Goal: Task Accomplishment & Management: Manage account settings

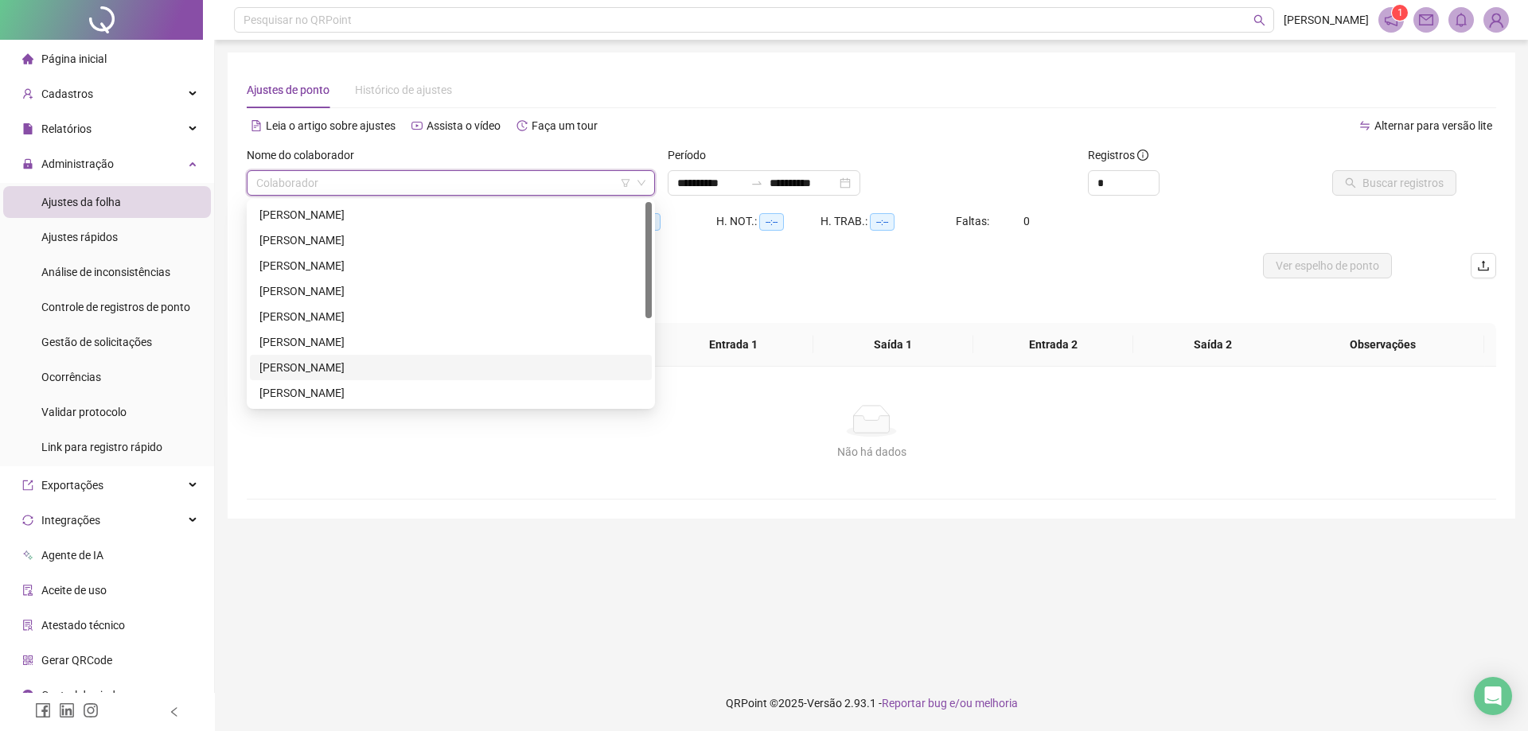
click at [350, 361] on div "[PERSON_NAME]" at bounding box center [450, 368] width 383 height 18
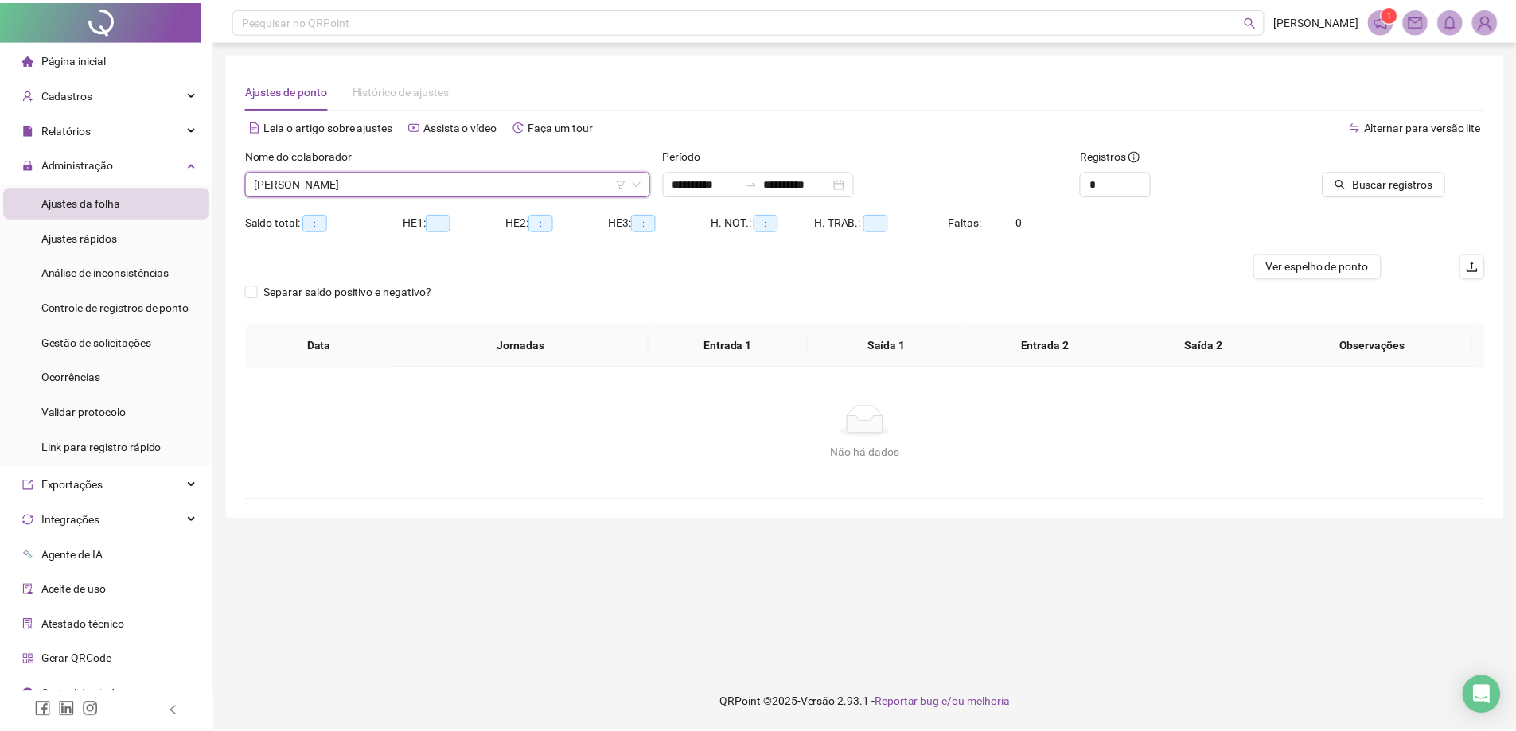
scroll to position [18, 0]
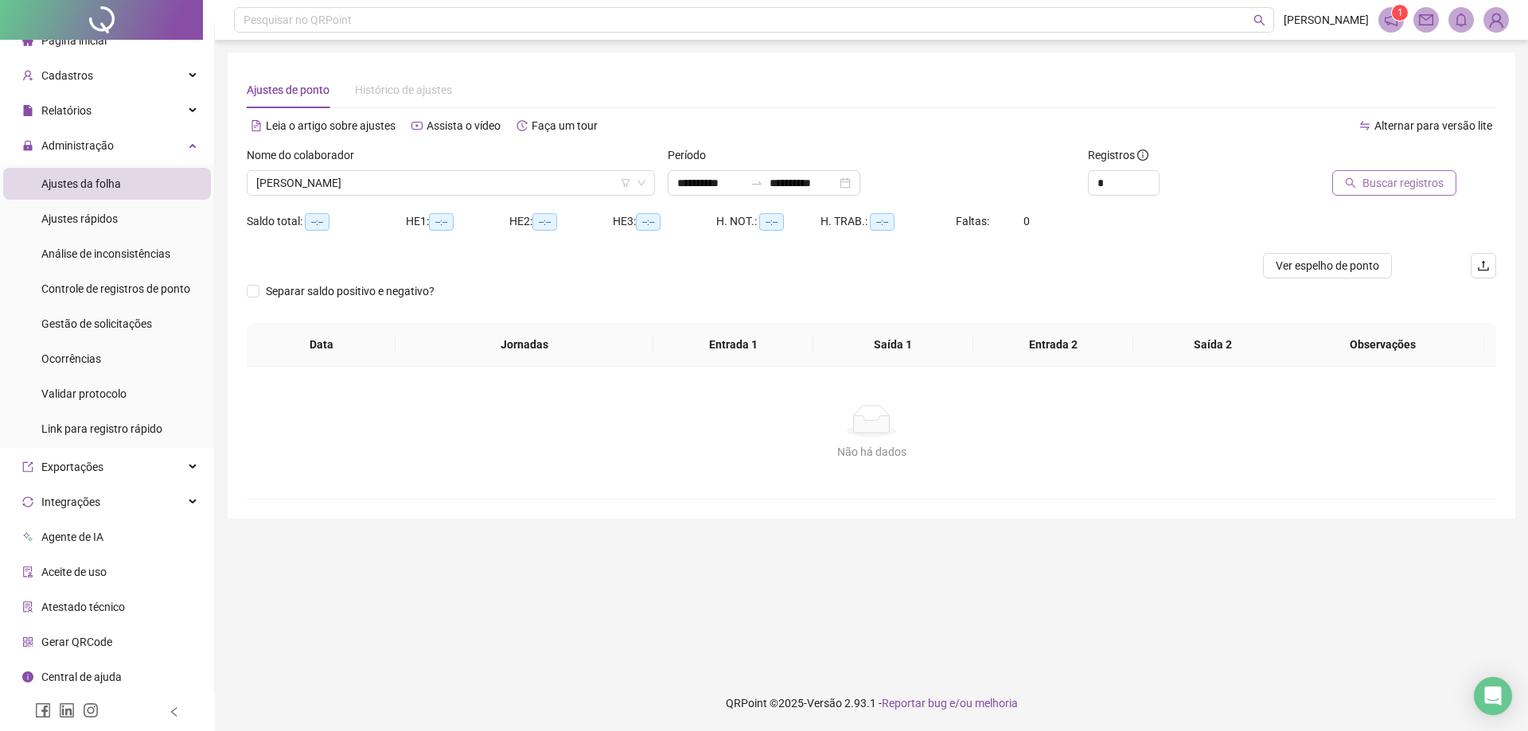
click at [1411, 183] on span "Buscar registros" at bounding box center [1403, 183] width 81 height 18
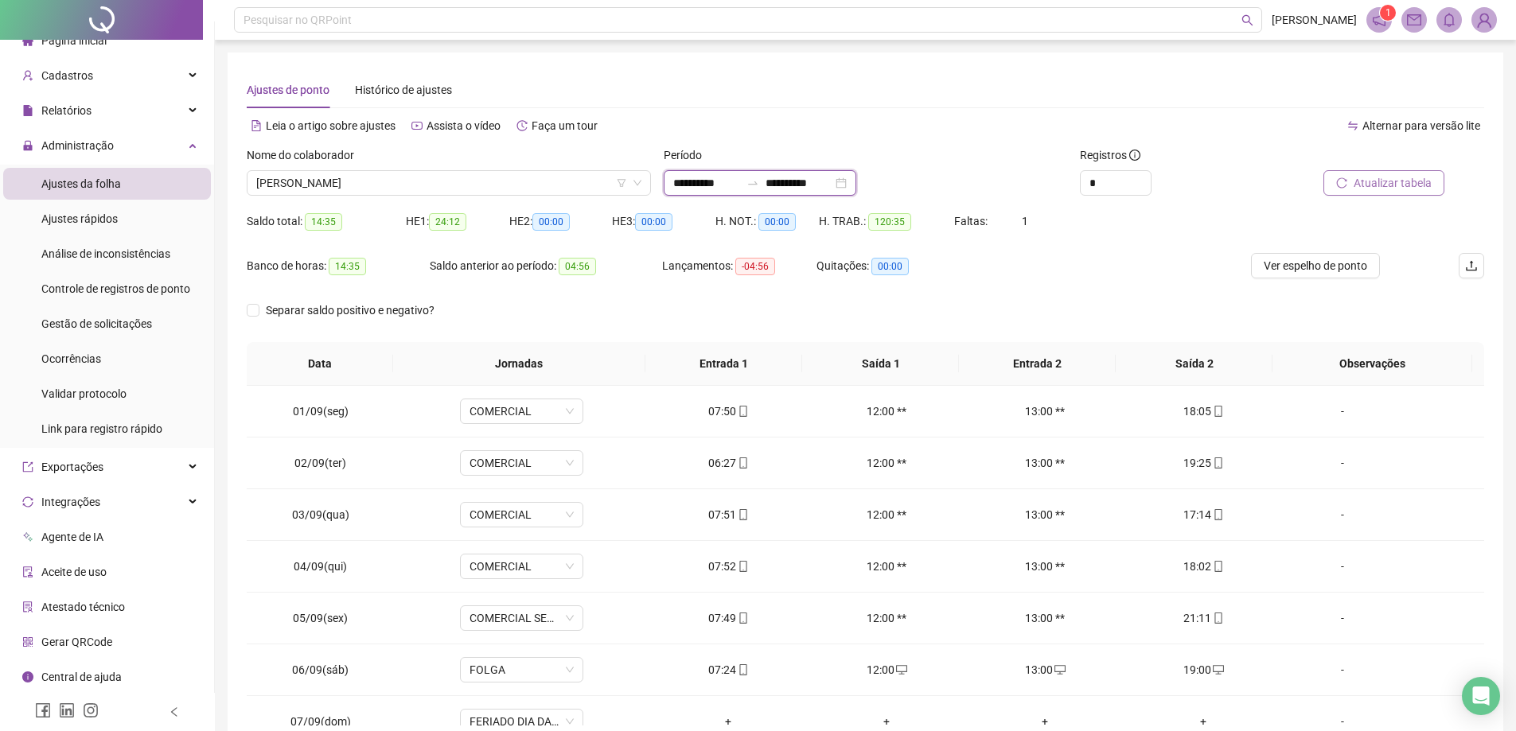
click at [820, 185] on input "**********" at bounding box center [799, 183] width 67 height 18
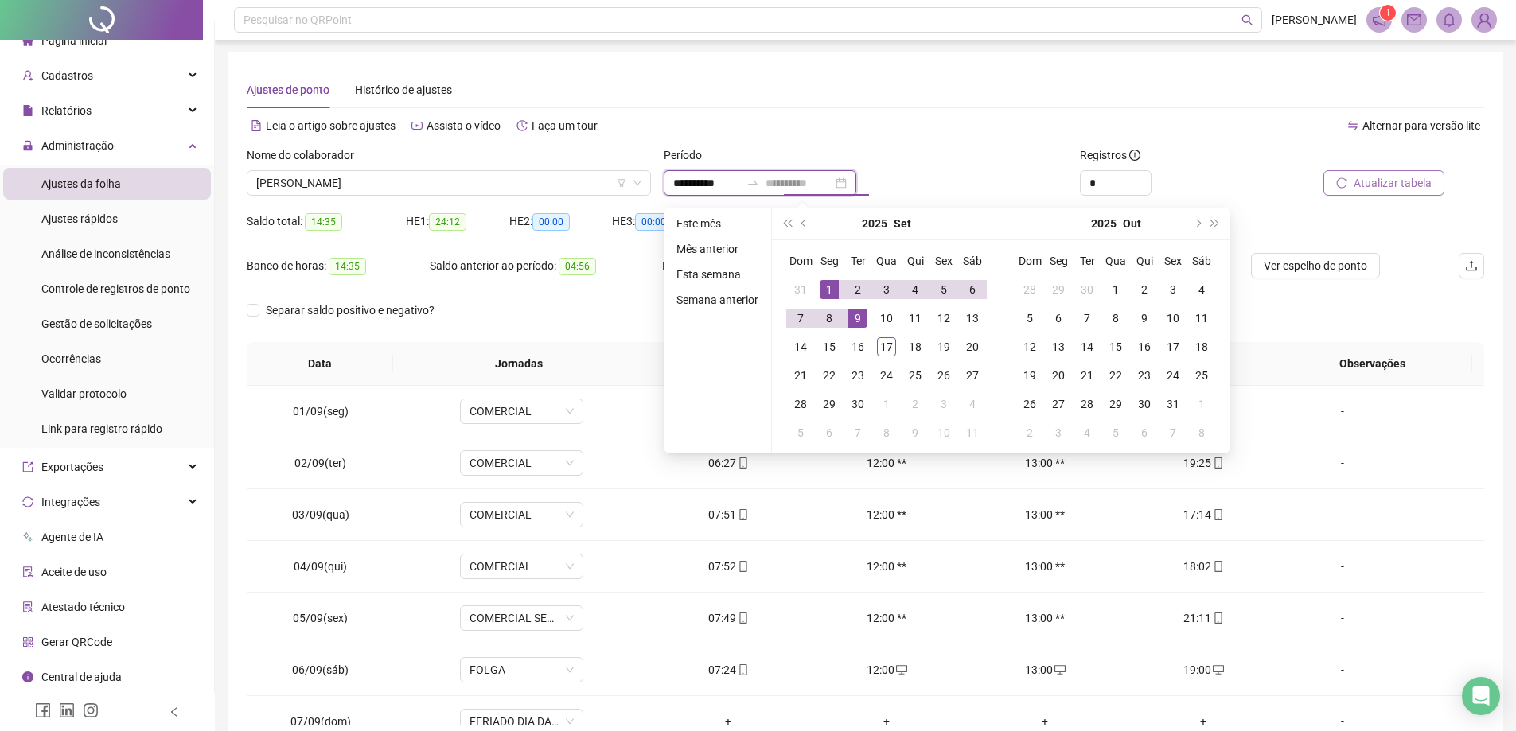
type input "**********"
click at [835, 294] on div "1" at bounding box center [829, 289] width 19 height 19
click at [879, 345] on div "17" at bounding box center [886, 346] width 19 height 19
type input "**********"
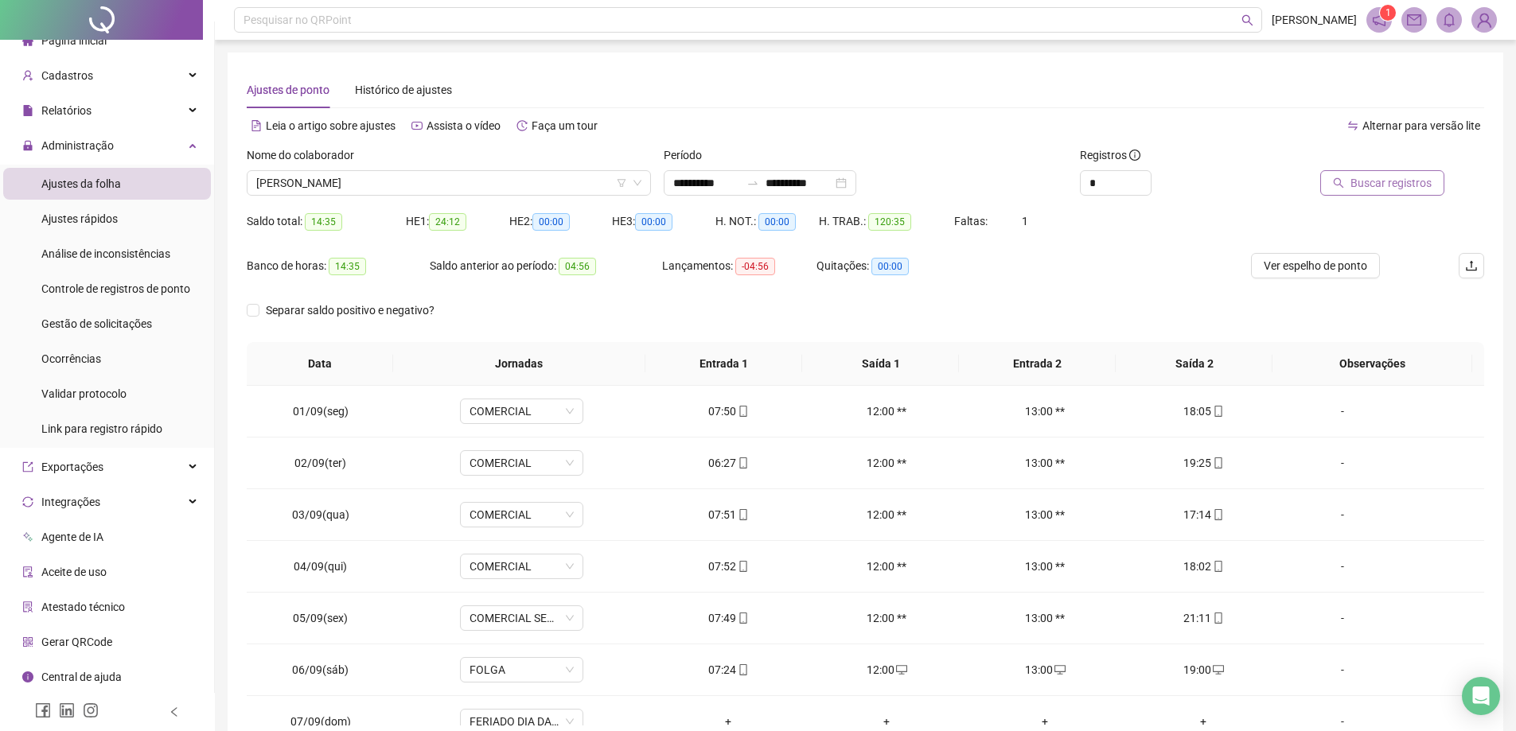
click at [1413, 187] on span "Buscar registros" at bounding box center [1391, 183] width 81 height 18
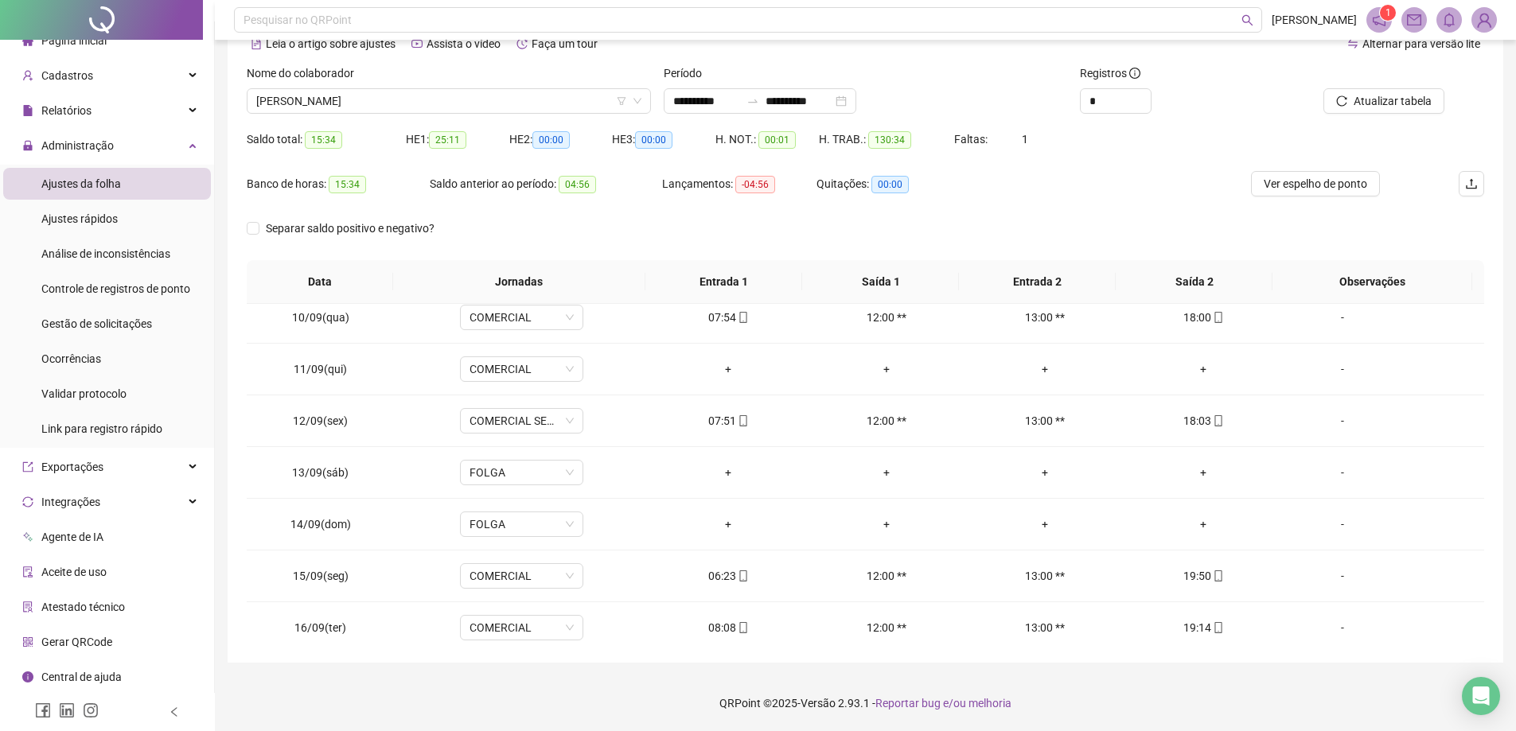
scroll to position [540, 0]
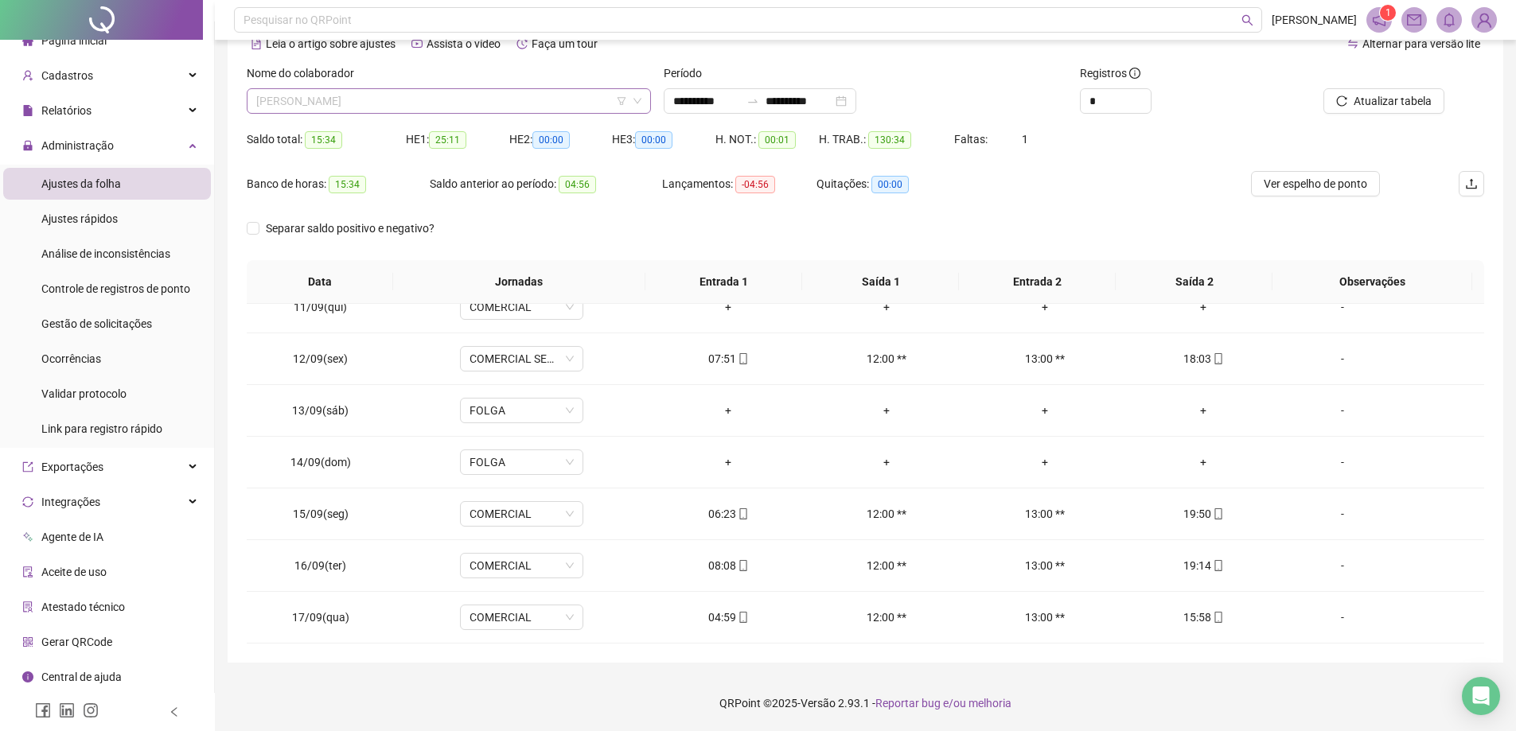
click at [468, 97] on span "[PERSON_NAME]" at bounding box center [448, 101] width 385 height 24
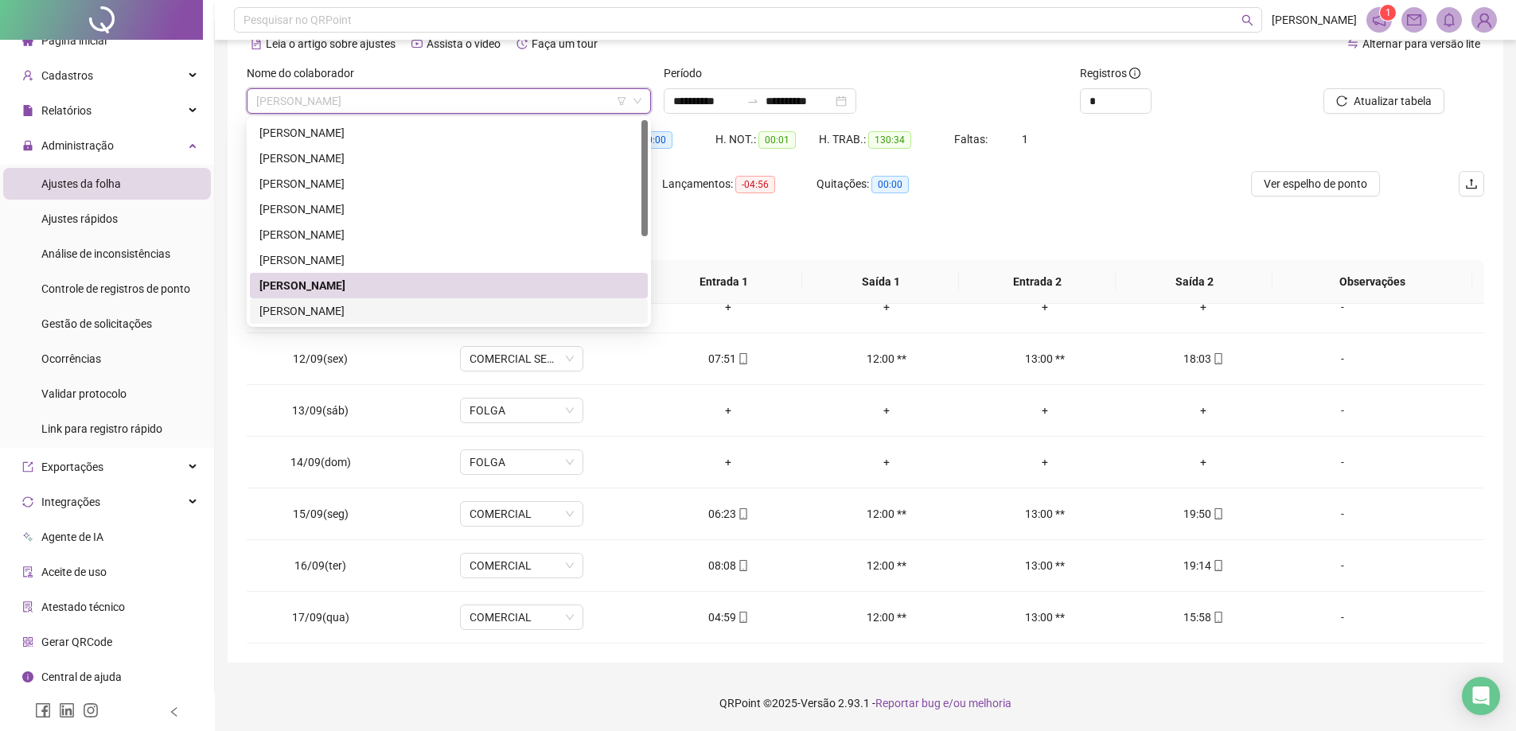
scroll to position [153, 0]
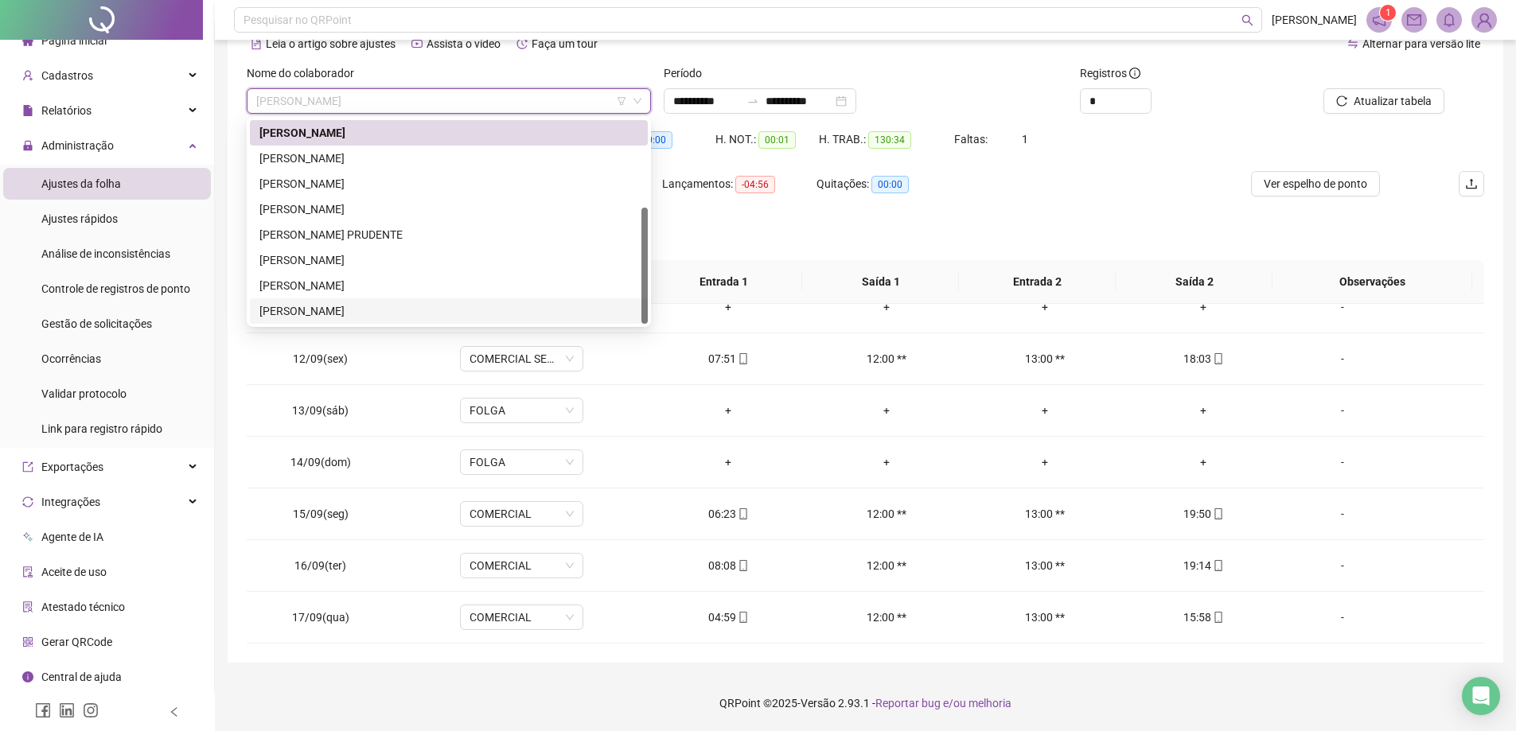
click at [404, 316] on div "[PERSON_NAME]" at bounding box center [448, 311] width 379 height 18
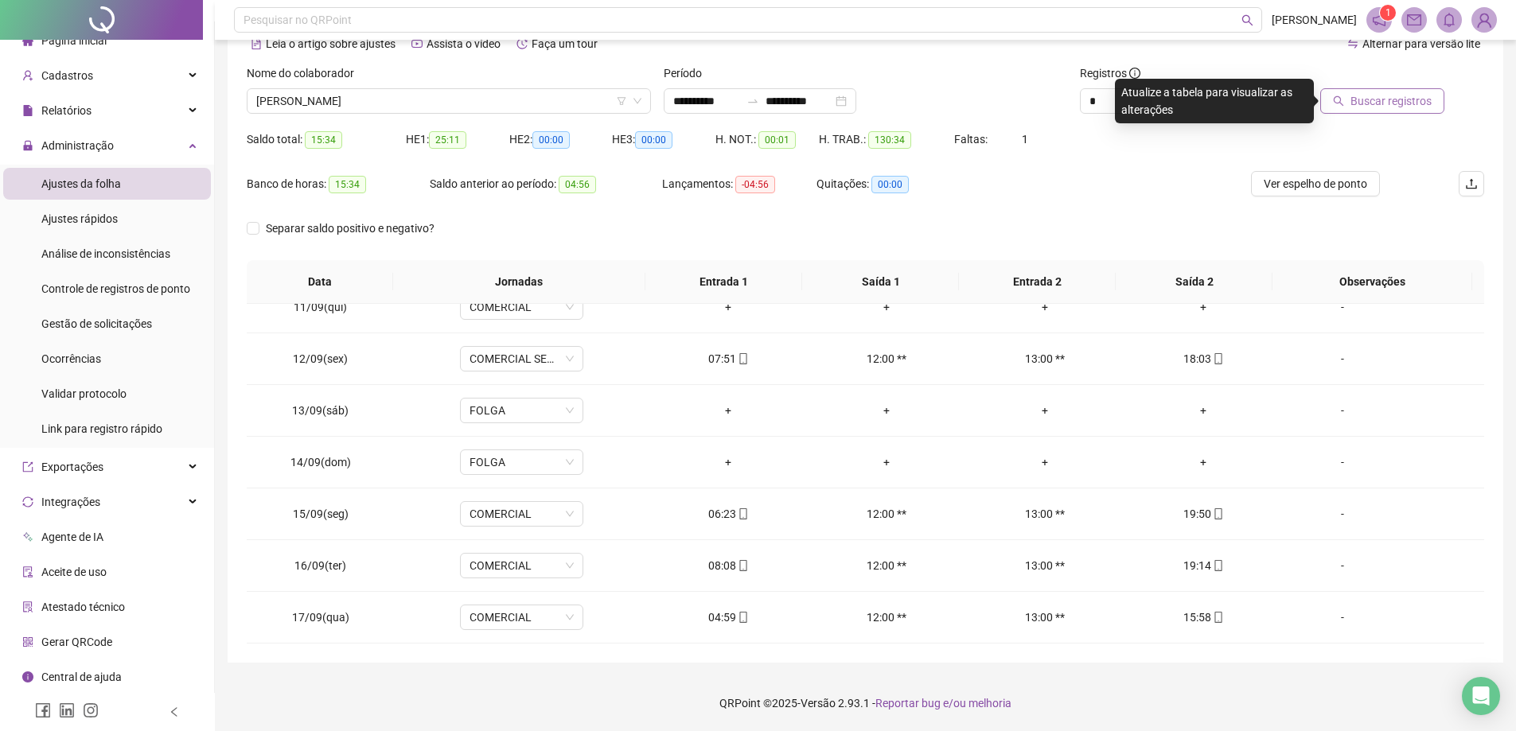
click at [1365, 99] on span "Buscar registros" at bounding box center [1391, 101] width 81 height 18
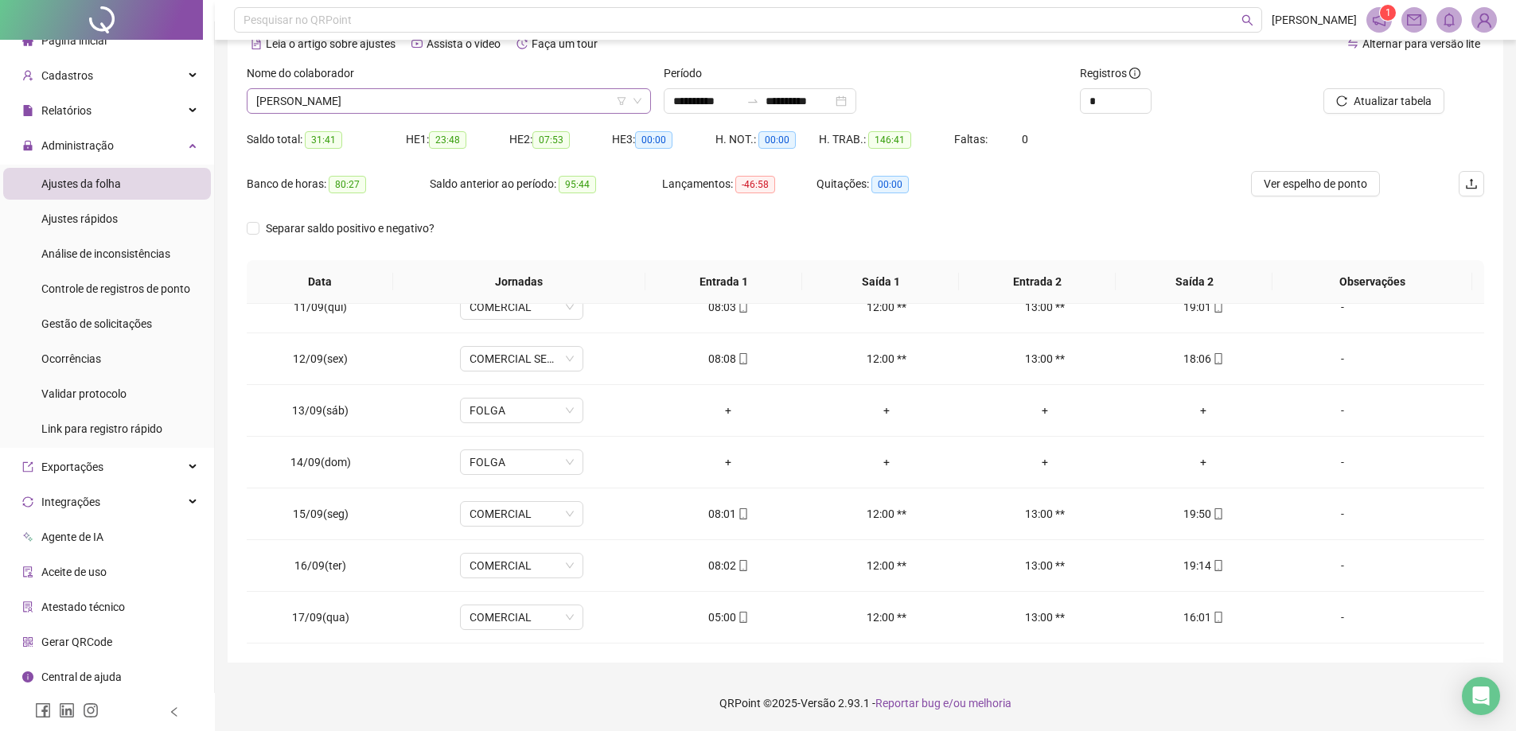
click at [378, 90] on span "[PERSON_NAME]" at bounding box center [448, 101] width 385 height 24
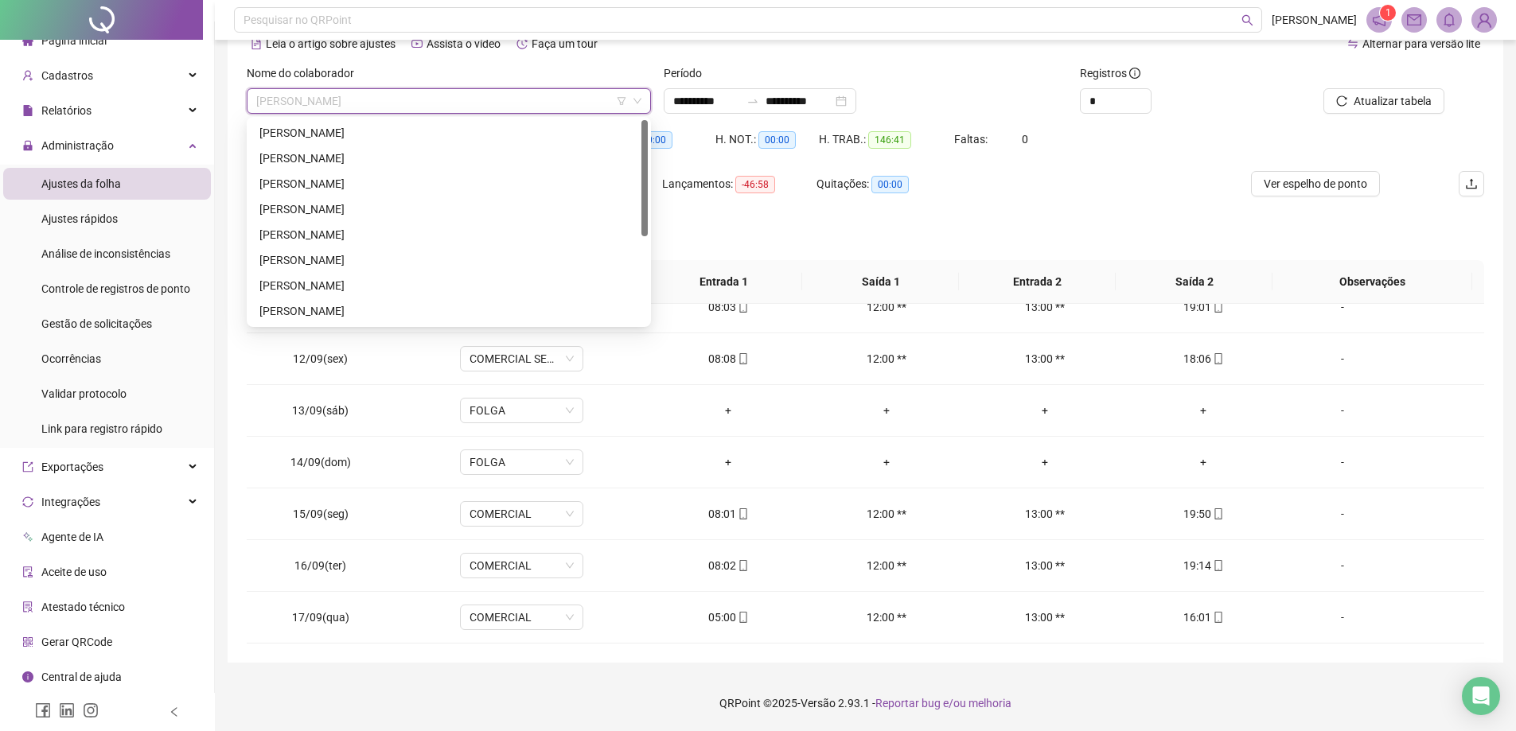
scroll to position [0, 0]
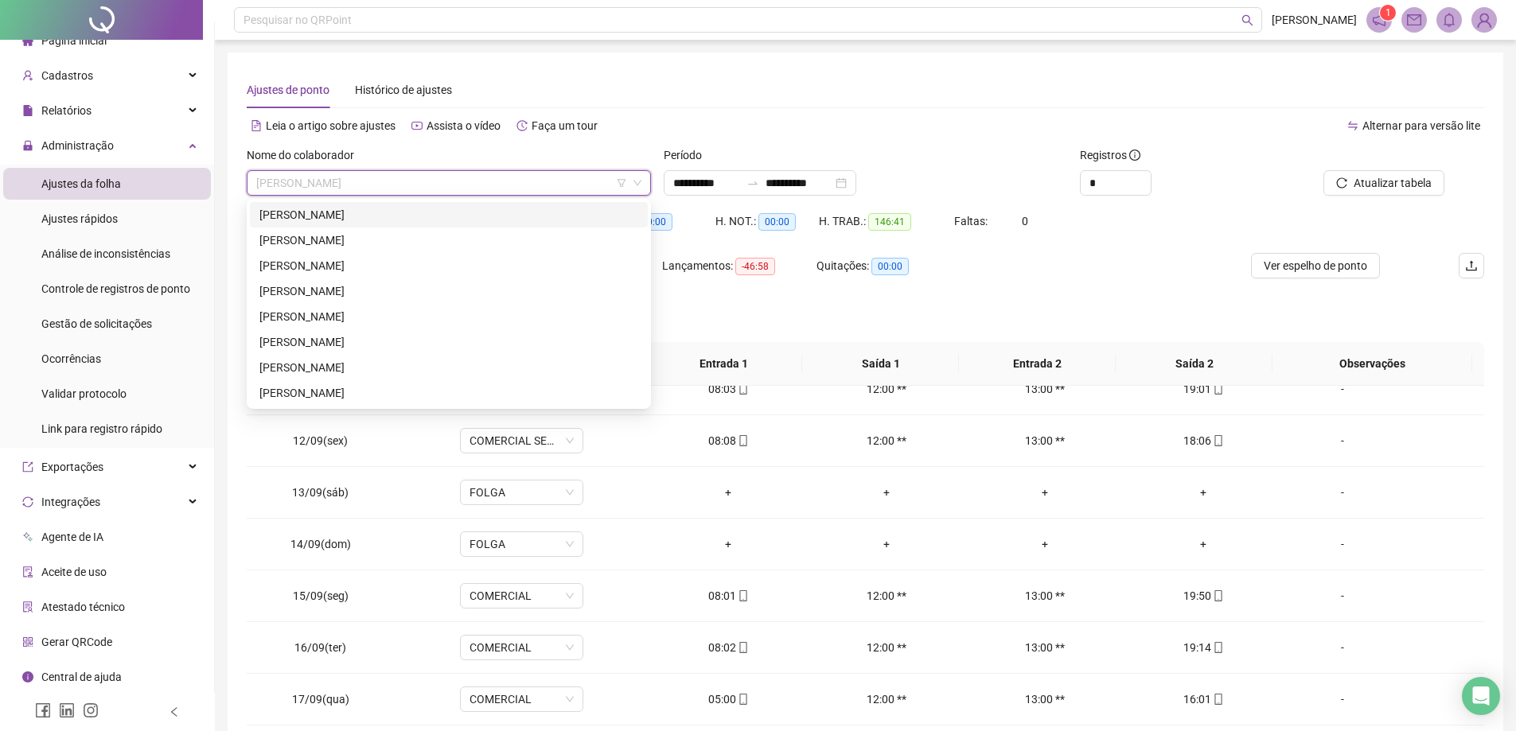
click at [396, 223] on div "[PERSON_NAME]" at bounding box center [448, 215] width 379 height 18
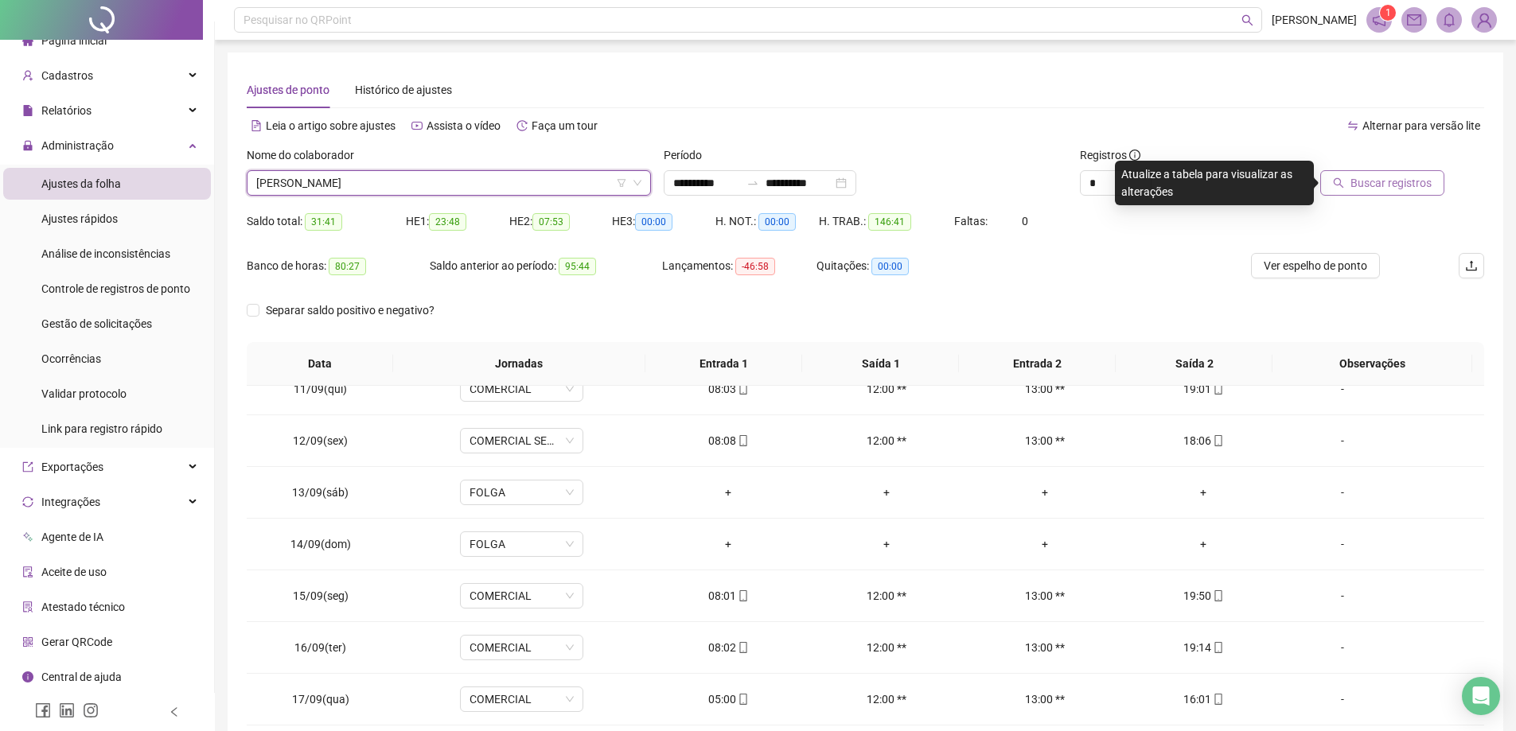
click at [1374, 191] on span "Buscar registros" at bounding box center [1391, 183] width 81 height 18
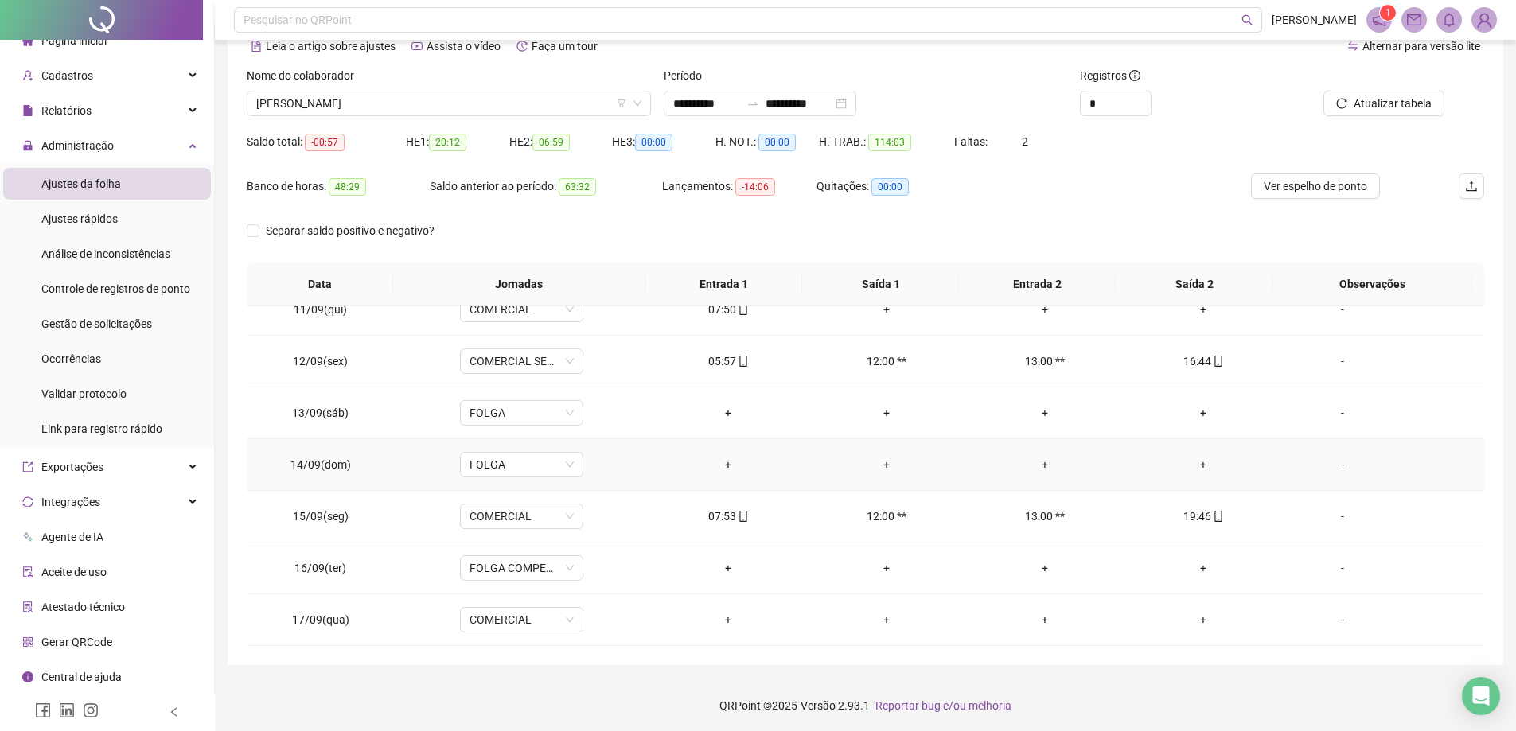
scroll to position [82, 0]
click at [520, 96] on span "[PERSON_NAME]" at bounding box center [448, 101] width 385 height 24
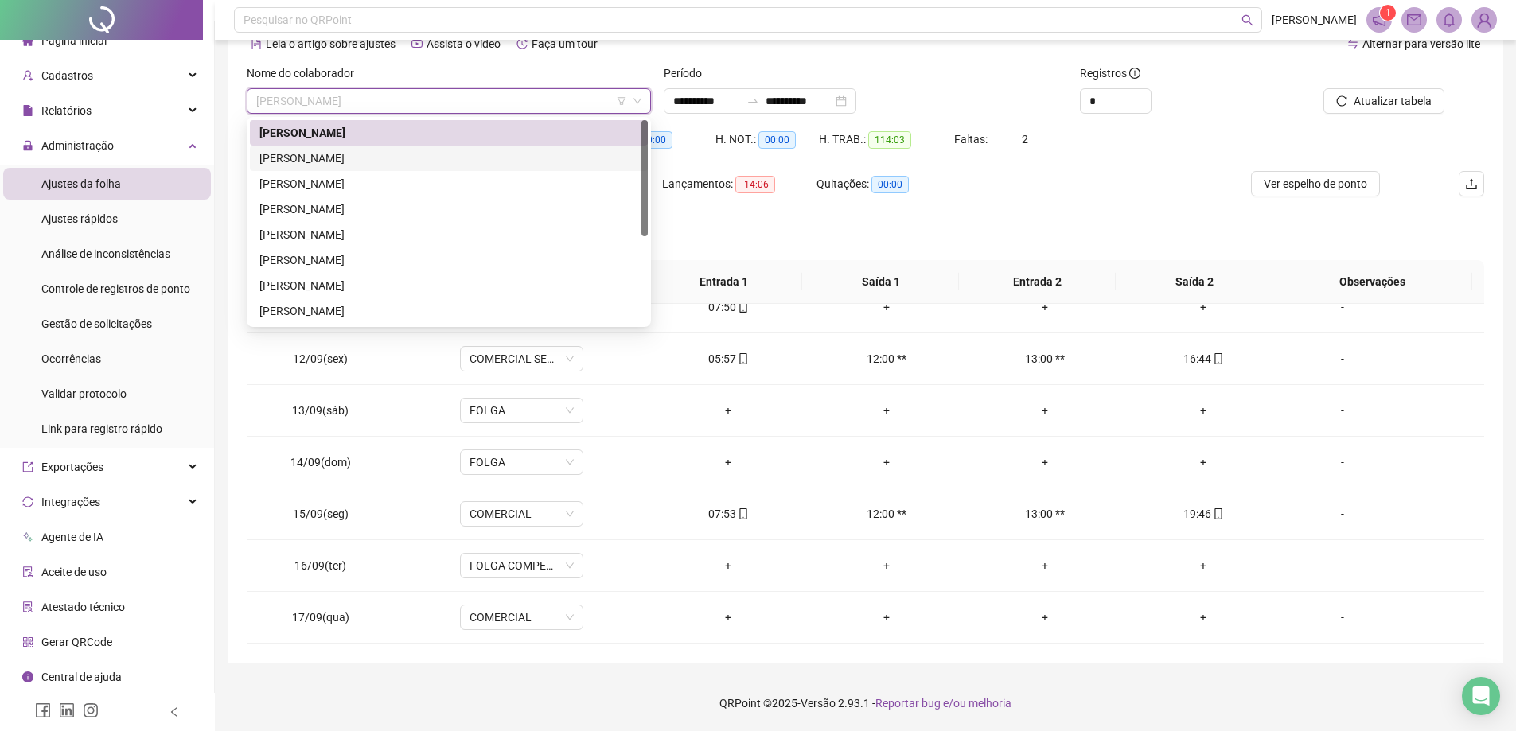
click at [385, 161] on div "[PERSON_NAME]" at bounding box center [448, 159] width 379 height 18
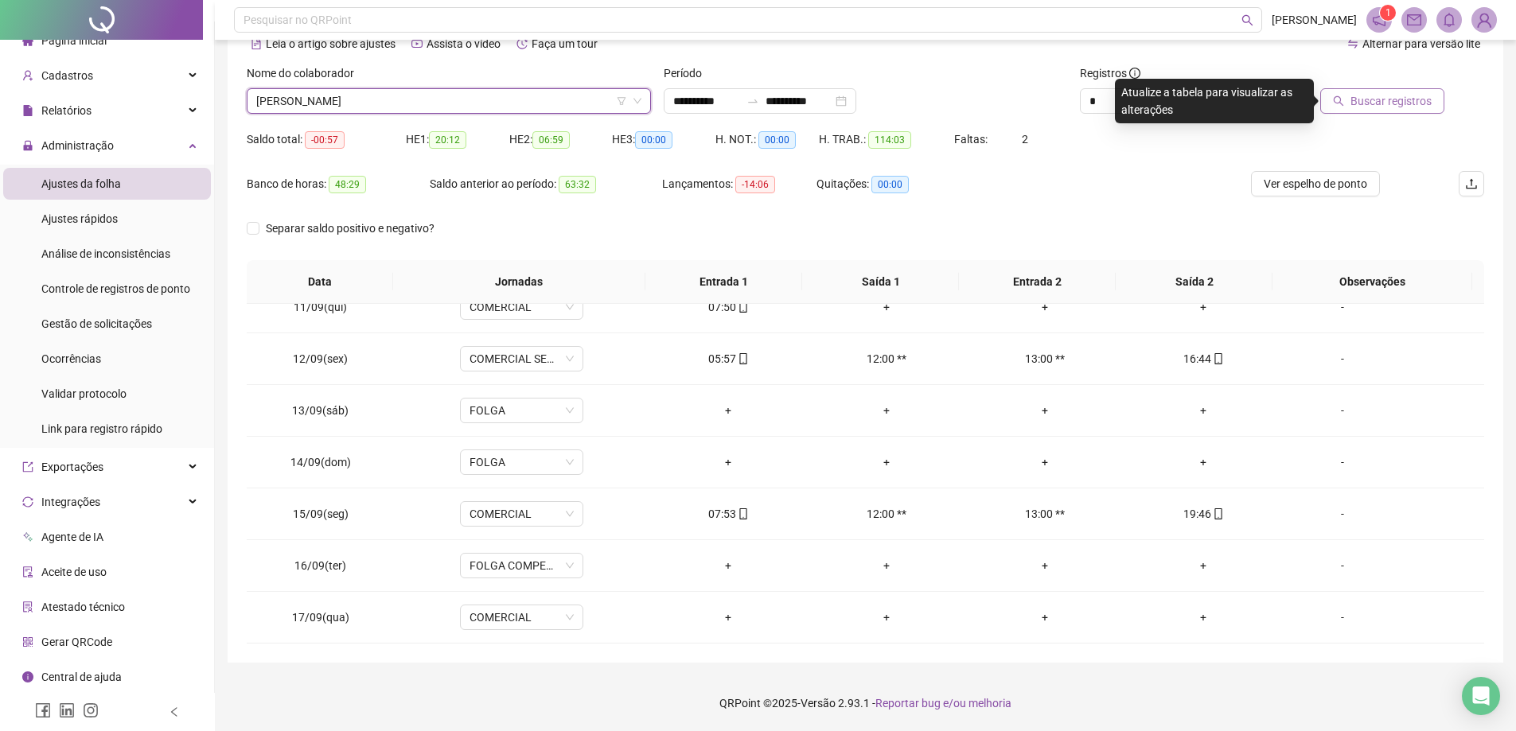
click at [1413, 95] on span "Buscar registros" at bounding box center [1391, 101] width 81 height 18
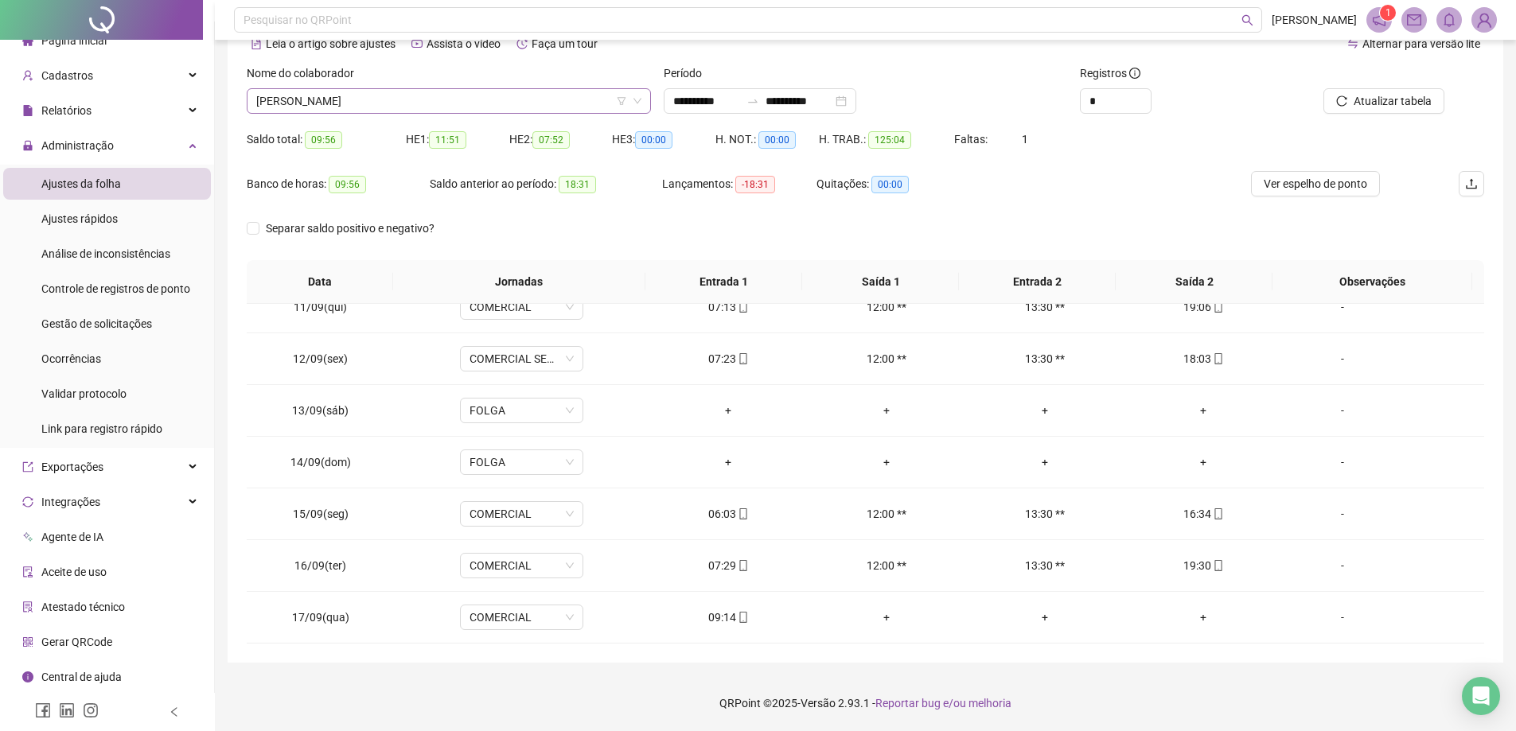
click at [459, 98] on span "[PERSON_NAME]" at bounding box center [448, 101] width 385 height 24
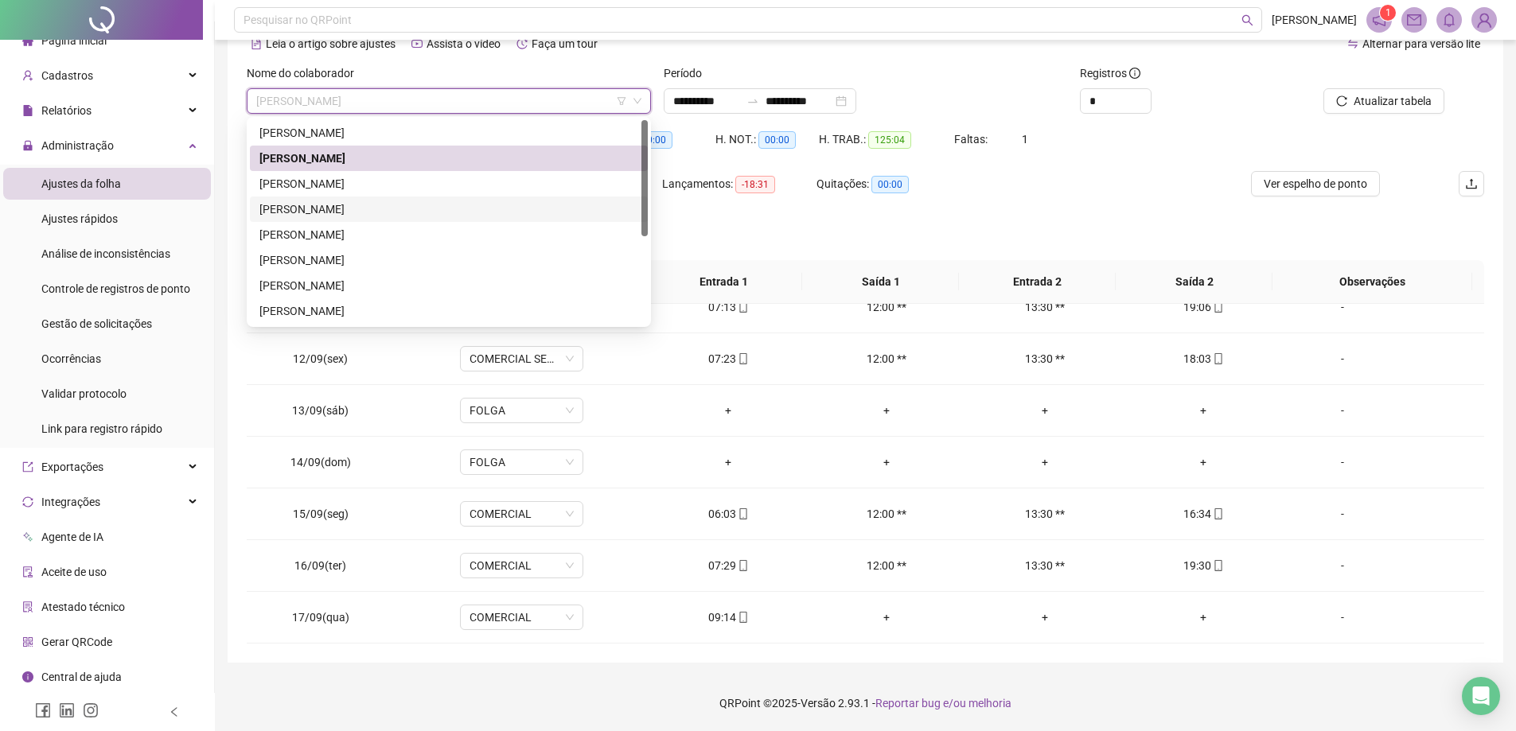
click at [431, 201] on div "[PERSON_NAME]" at bounding box center [449, 209] width 398 height 25
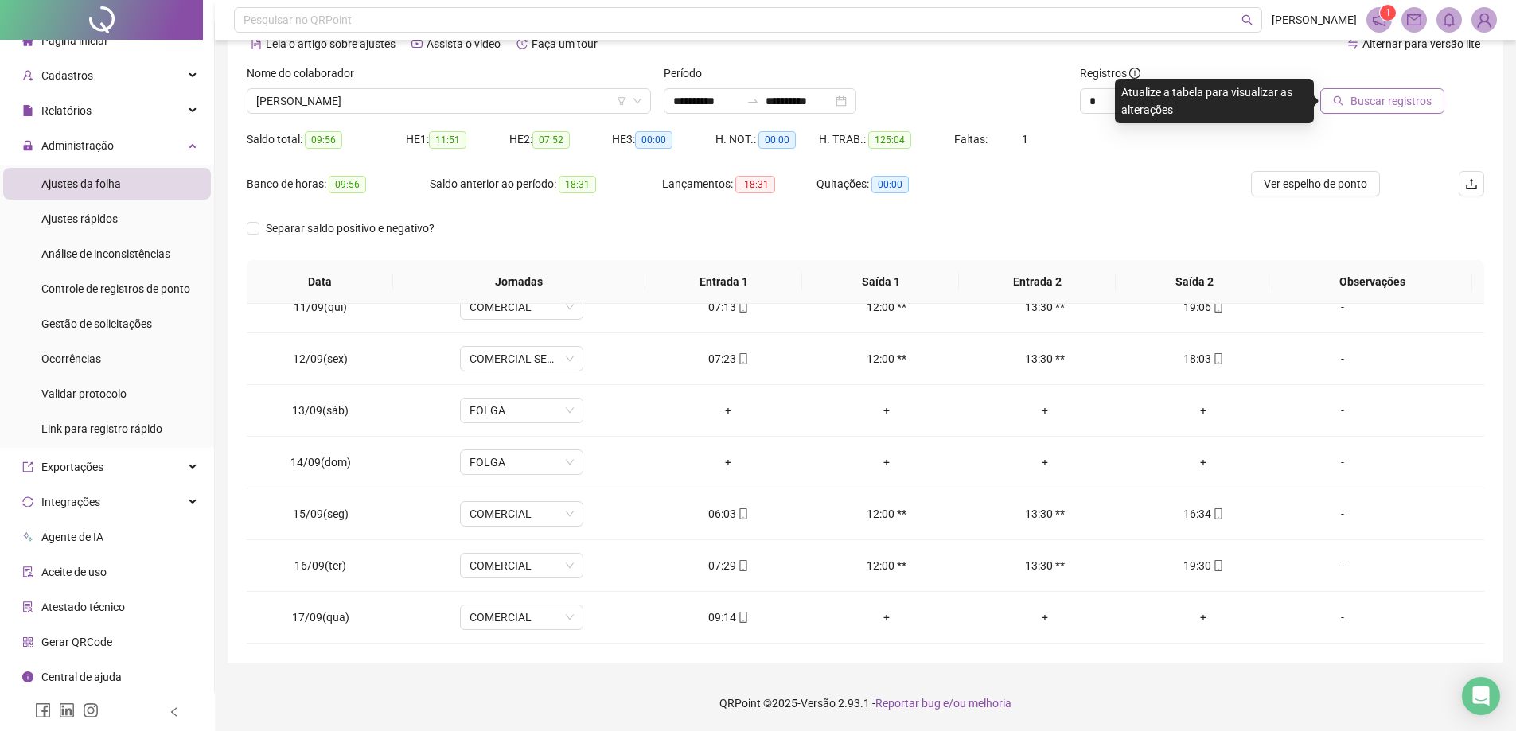
click at [1369, 103] on span "Buscar registros" at bounding box center [1391, 101] width 81 height 18
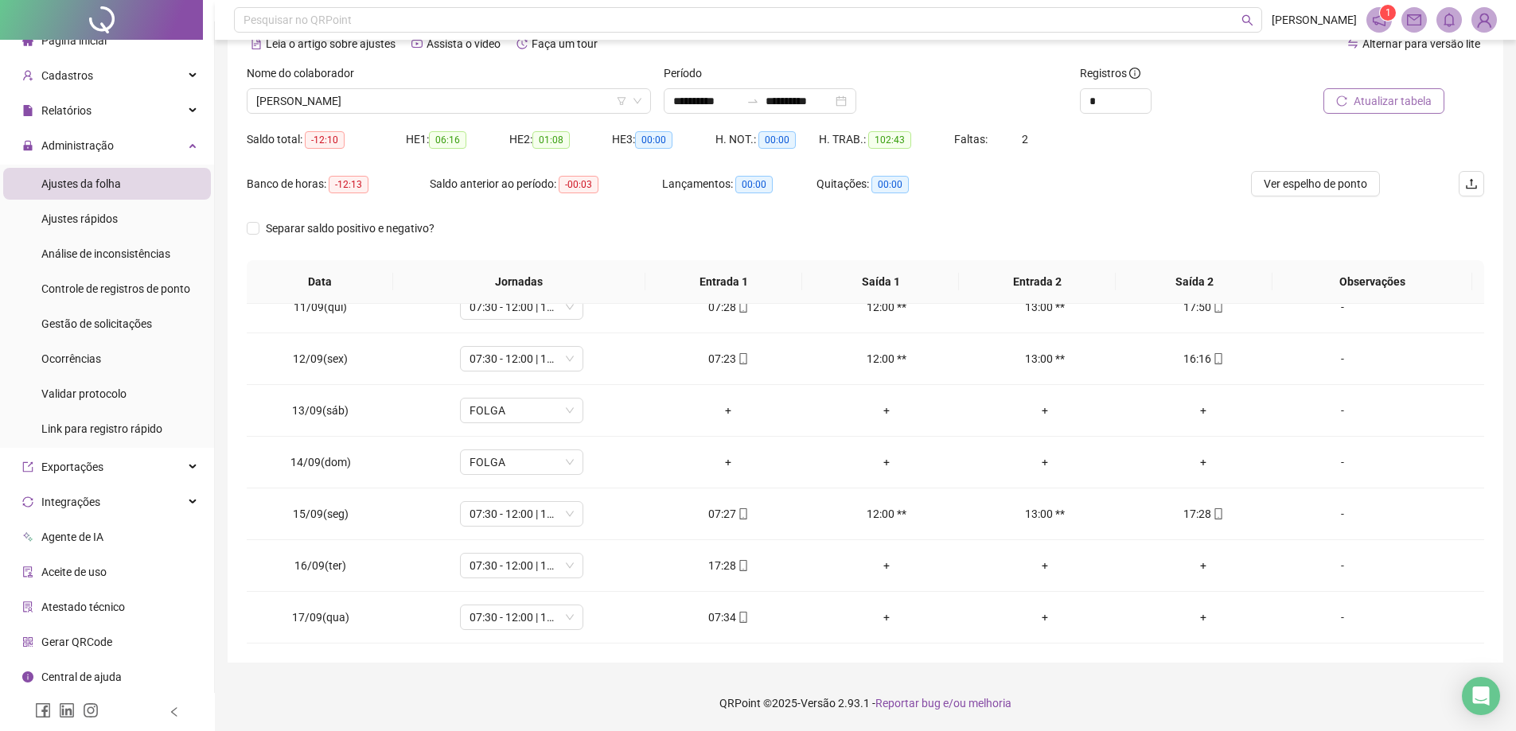
click at [1129, 223] on div "Separar saldo positivo e negativo?" at bounding box center [866, 238] width 1238 height 45
click at [1142, 96] on icon "up" at bounding box center [1142, 96] width 5 height 3
type input "*"
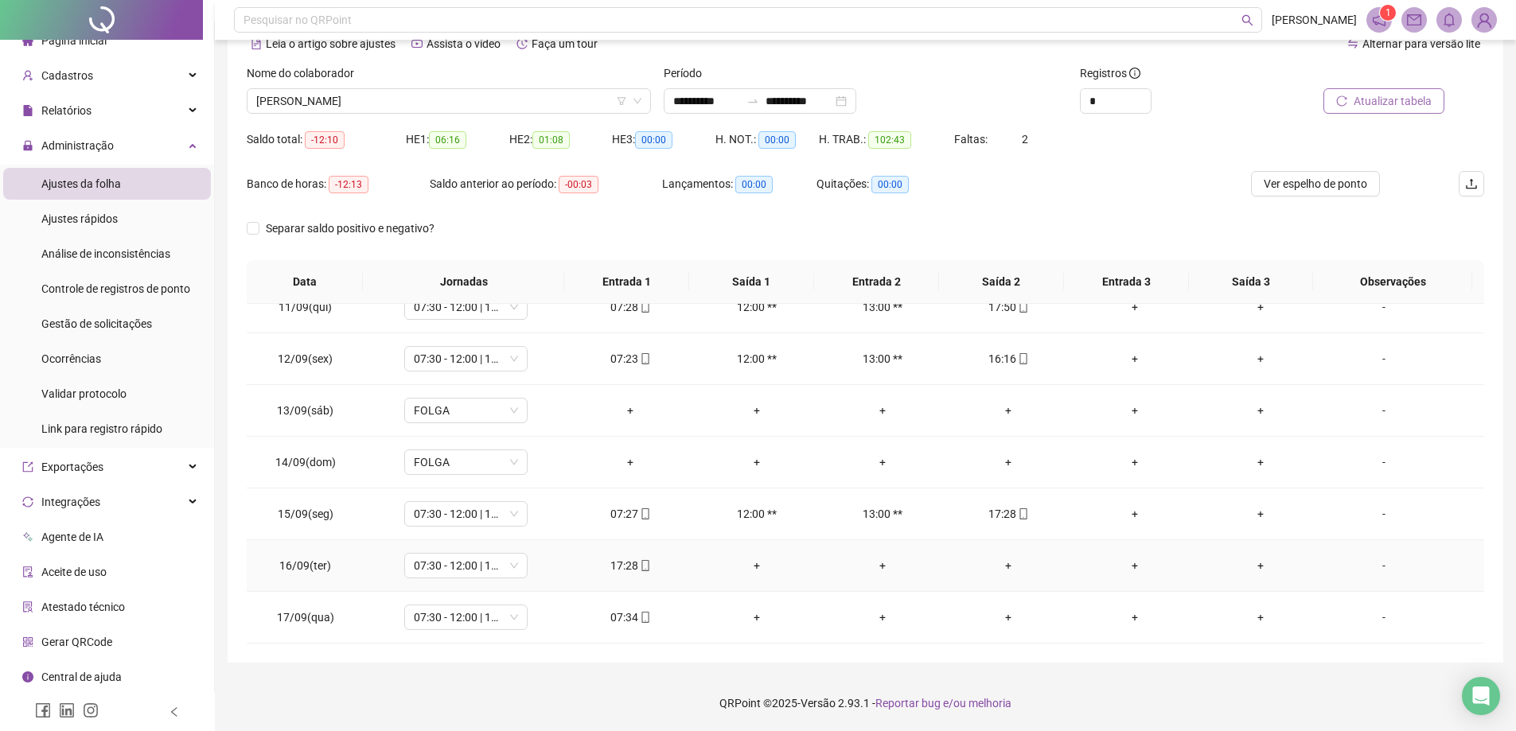
click at [1010, 564] on div "+" at bounding box center [1008, 566] width 100 height 18
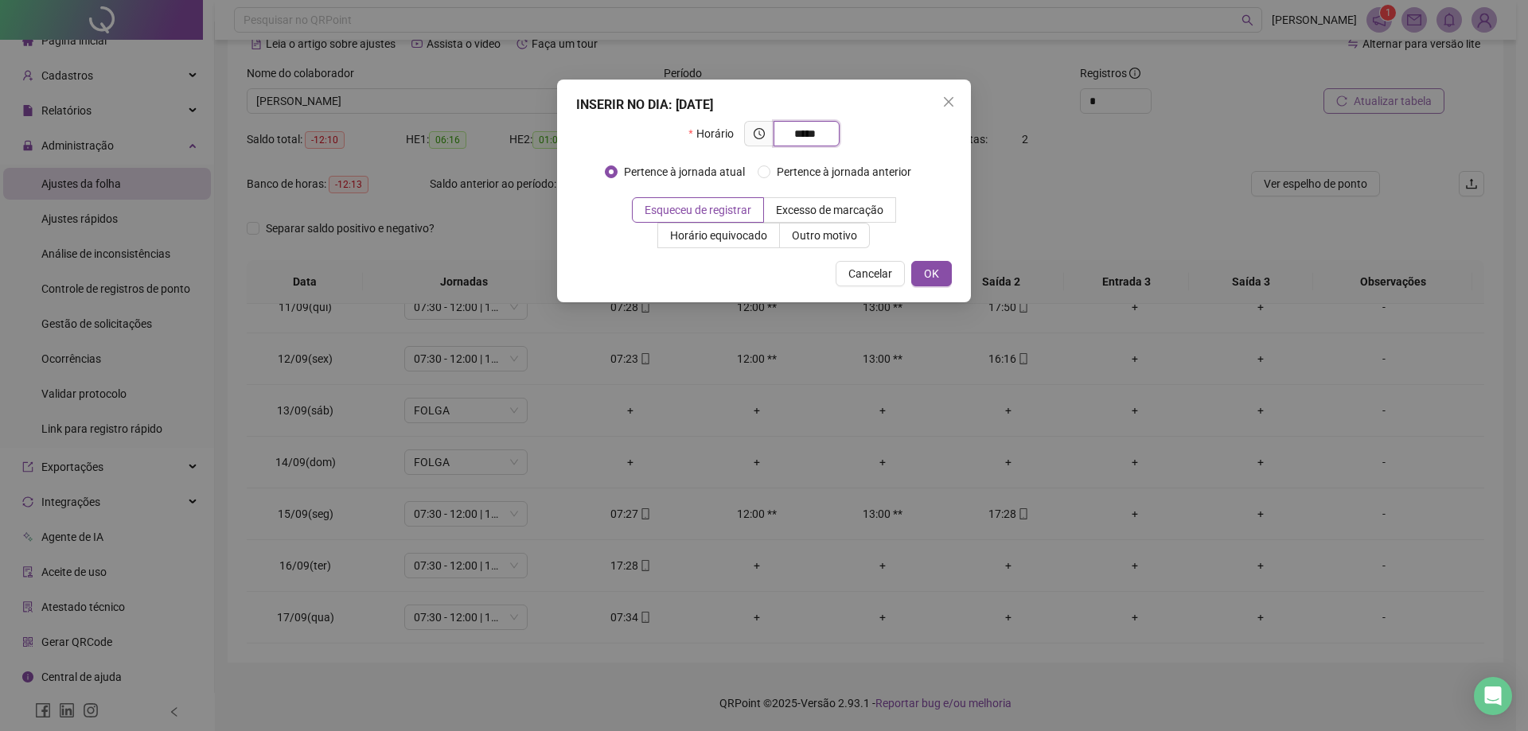
type input "*****"
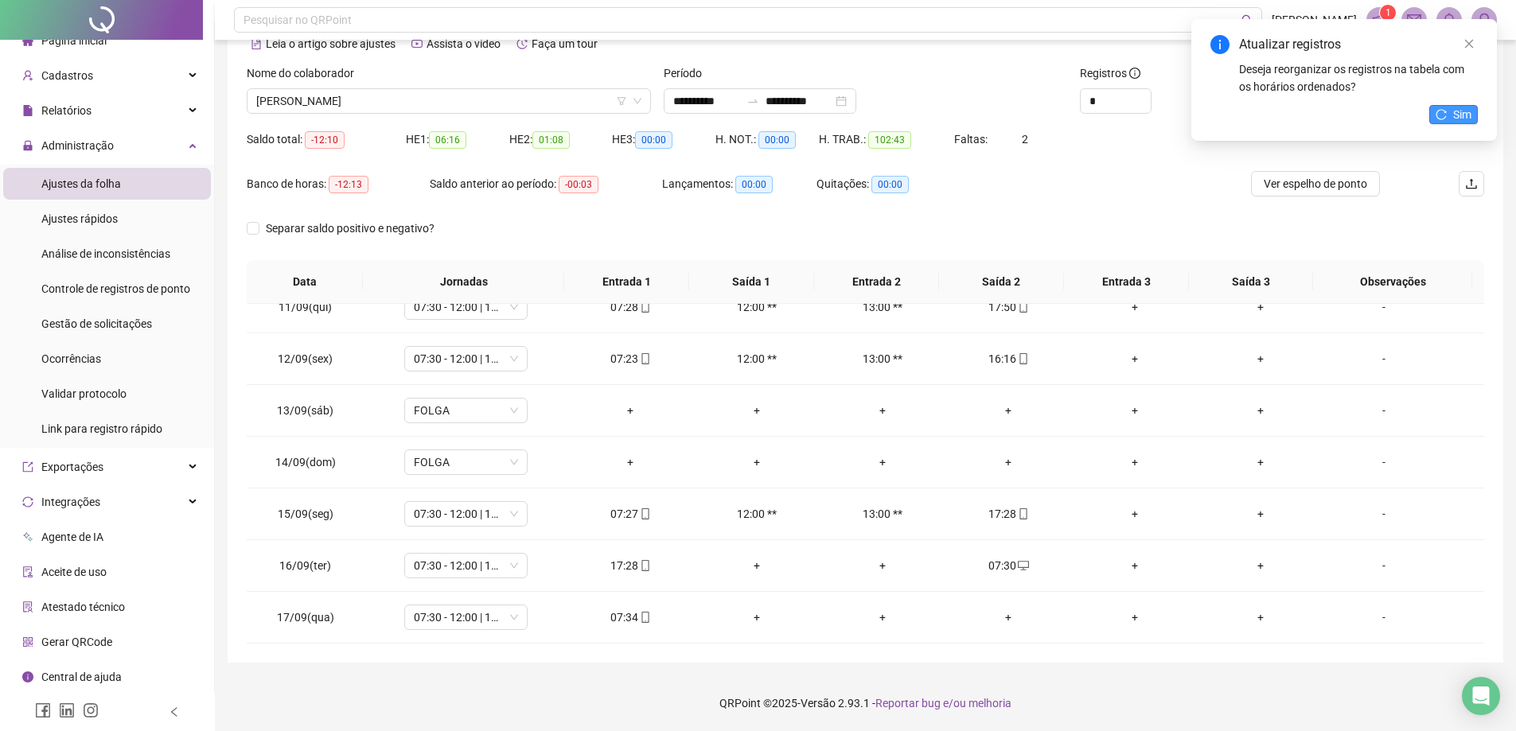
click at [1444, 112] on icon "reload" at bounding box center [1441, 114] width 11 height 11
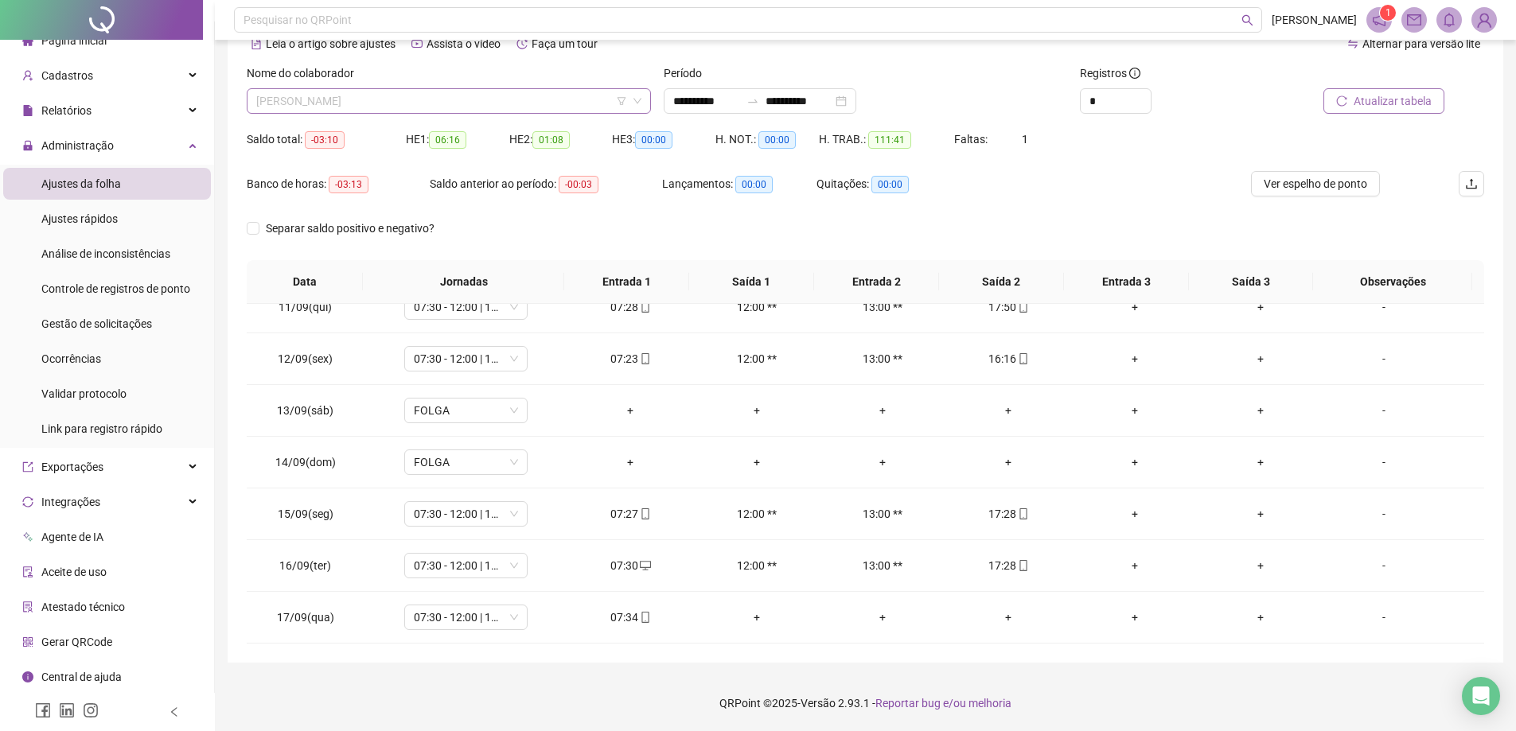
click at [509, 94] on span "[PERSON_NAME]" at bounding box center [448, 101] width 385 height 24
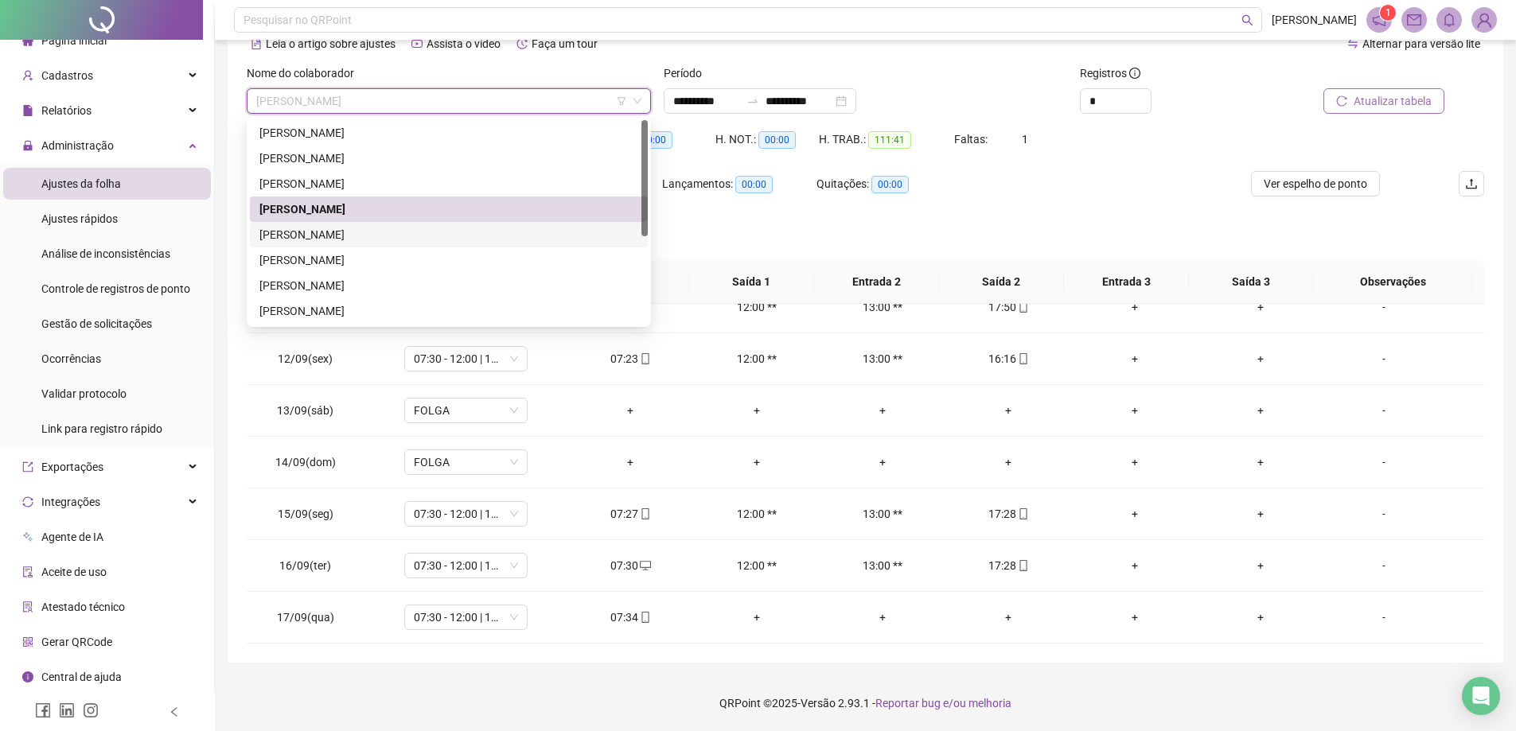
click at [374, 227] on div "[PERSON_NAME]" at bounding box center [448, 235] width 379 height 18
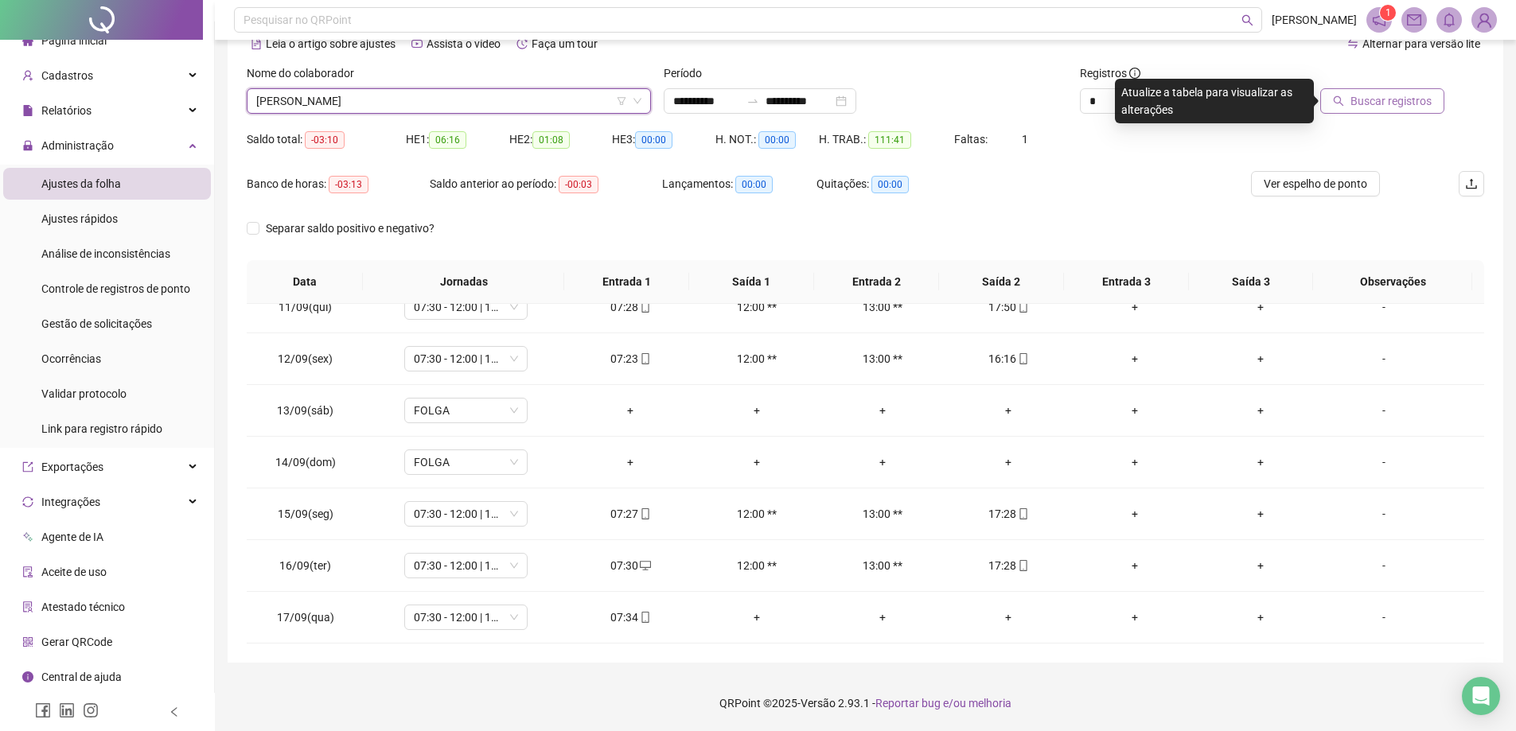
click at [1395, 104] on span "Buscar registros" at bounding box center [1391, 101] width 81 height 18
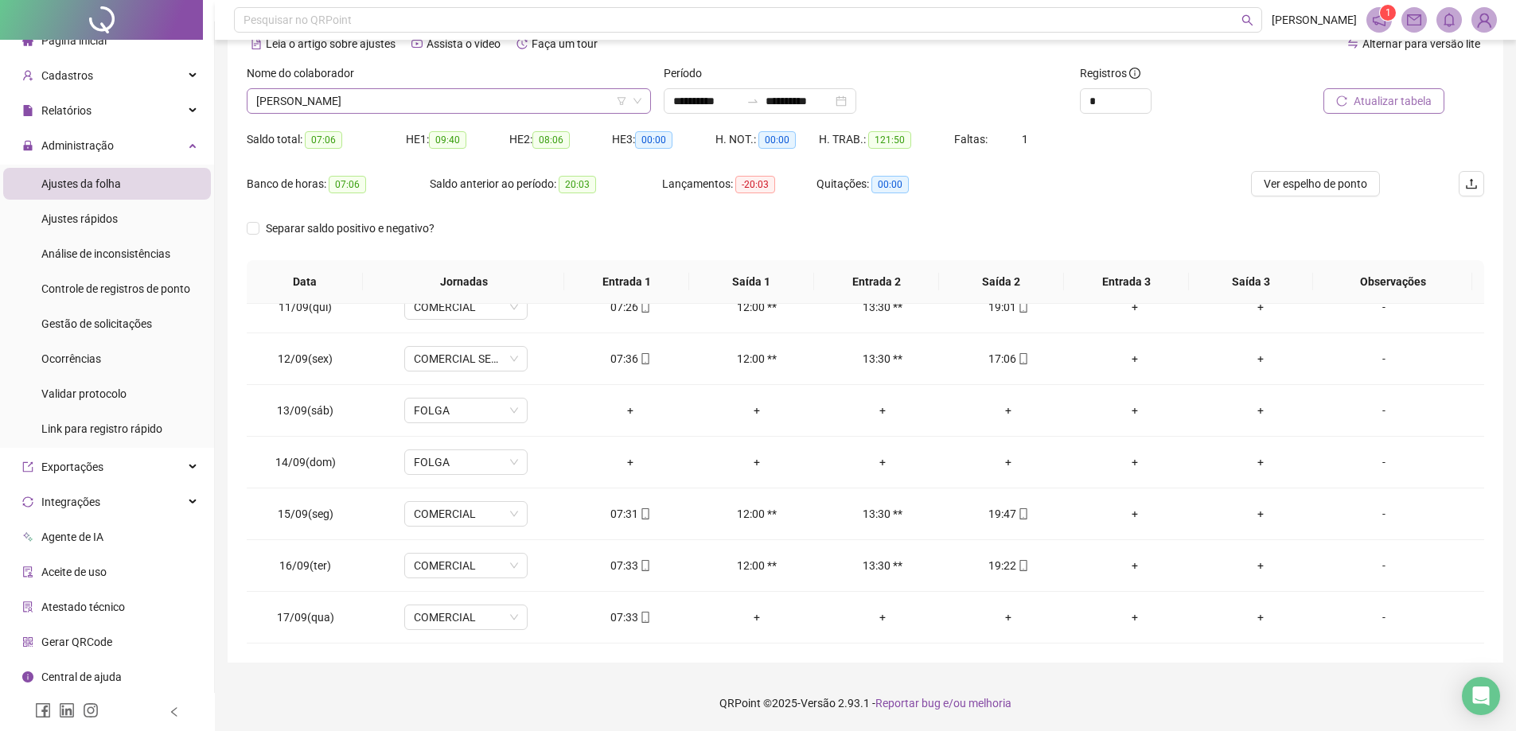
click at [372, 97] on span "[PERSON_NAME]" at bounding box center [448, 101] width 385 height 24
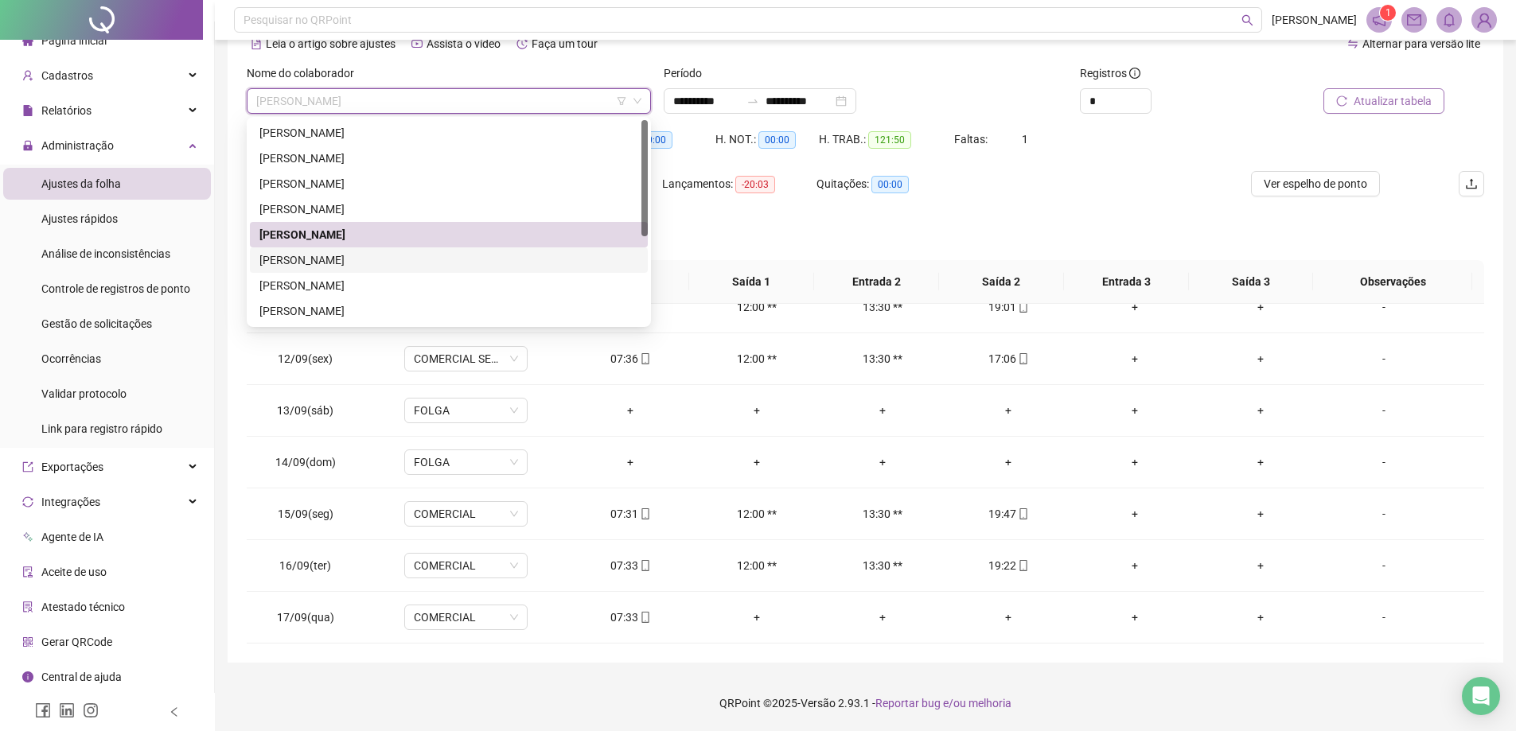
click at [396, 258] on div "[PERSON_NAME]" at bounding box center [448, 260] width 379 height 18
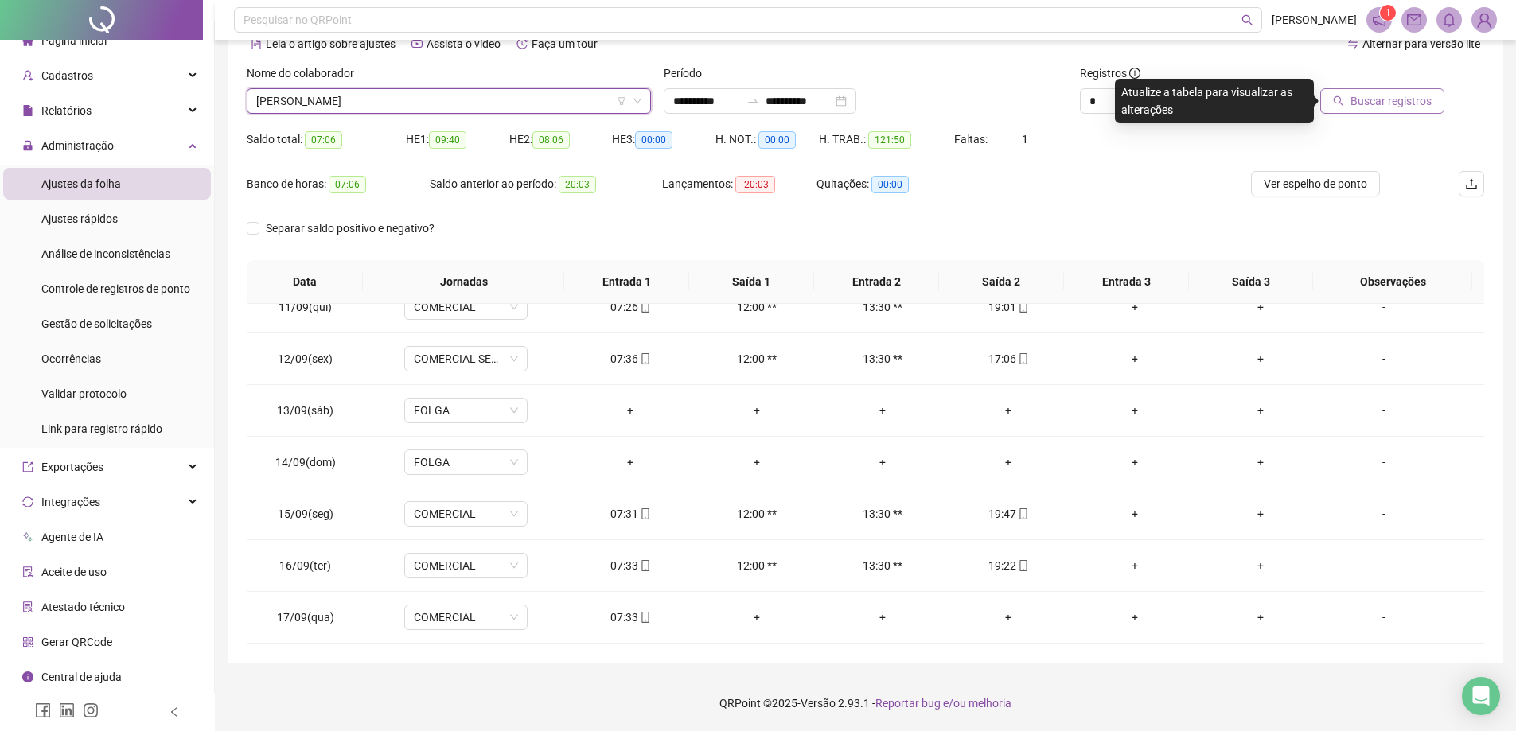
click at [1414, 104] on span "Buscar registros" at bounding box center [1391, 101] width 81 height 18
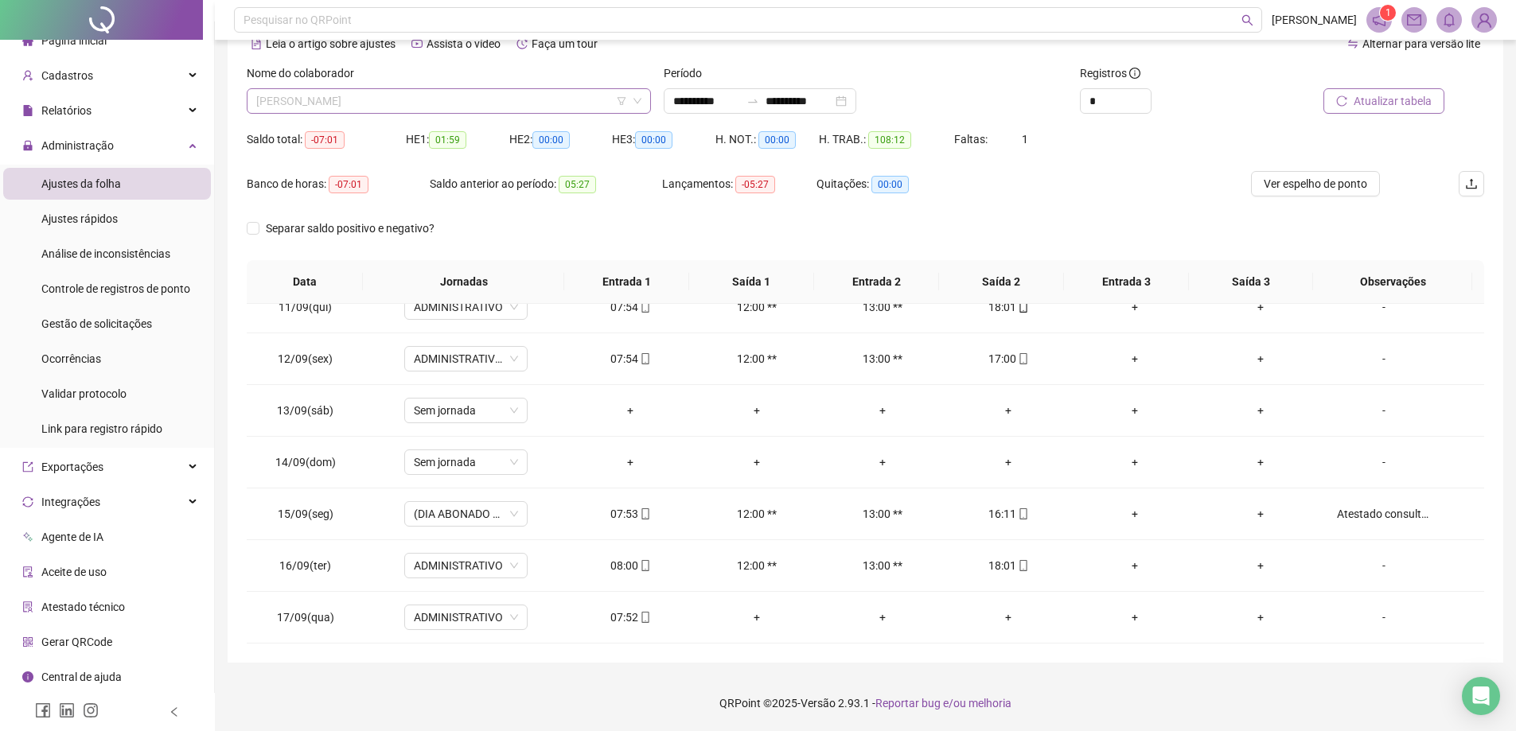
click at [563, 107] on span "[PERSON_NAME]" at bounding box center [448, 101] width 385 height 24
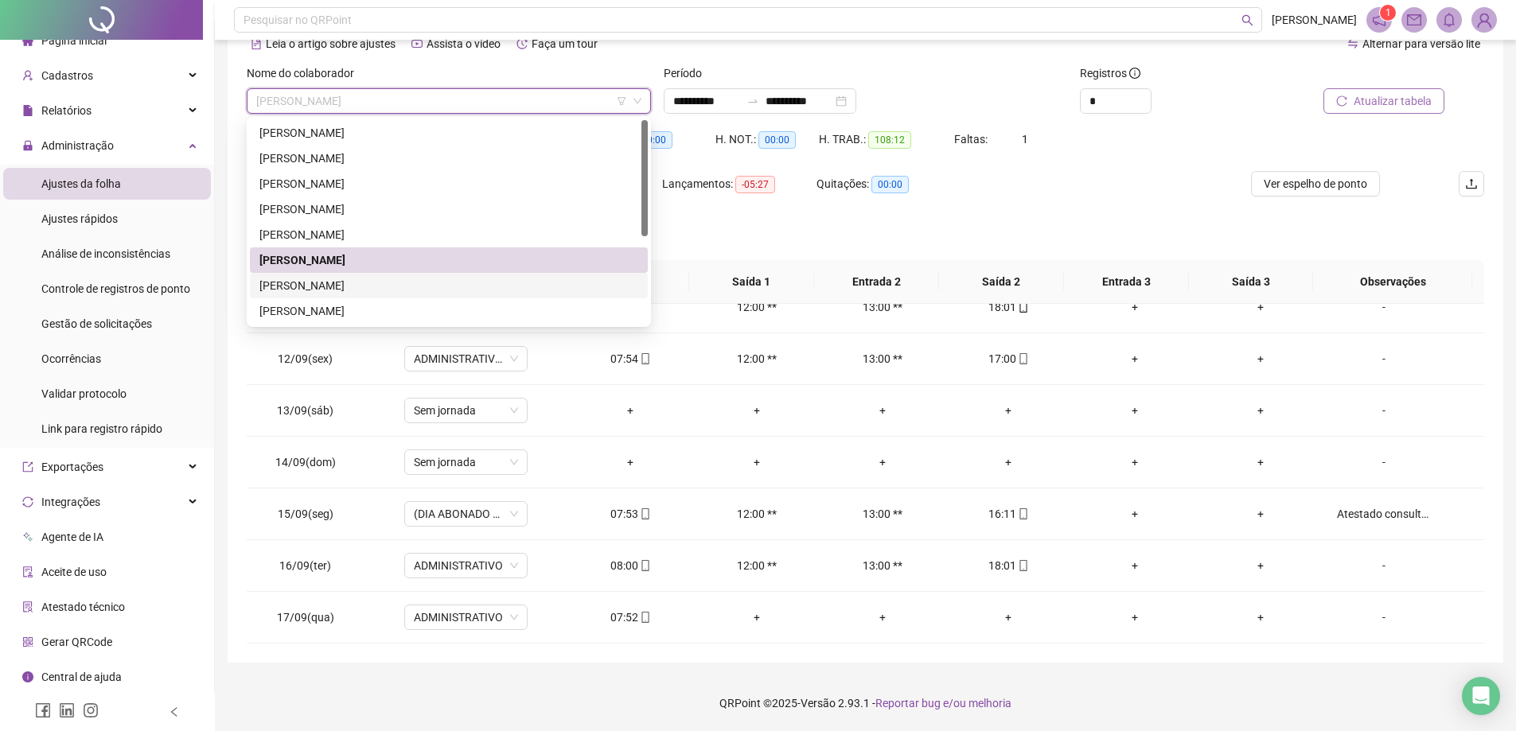
click at [415, 282] on div "[PERSON_NAME]" at bounding box center [448, 286] width 379 height 18
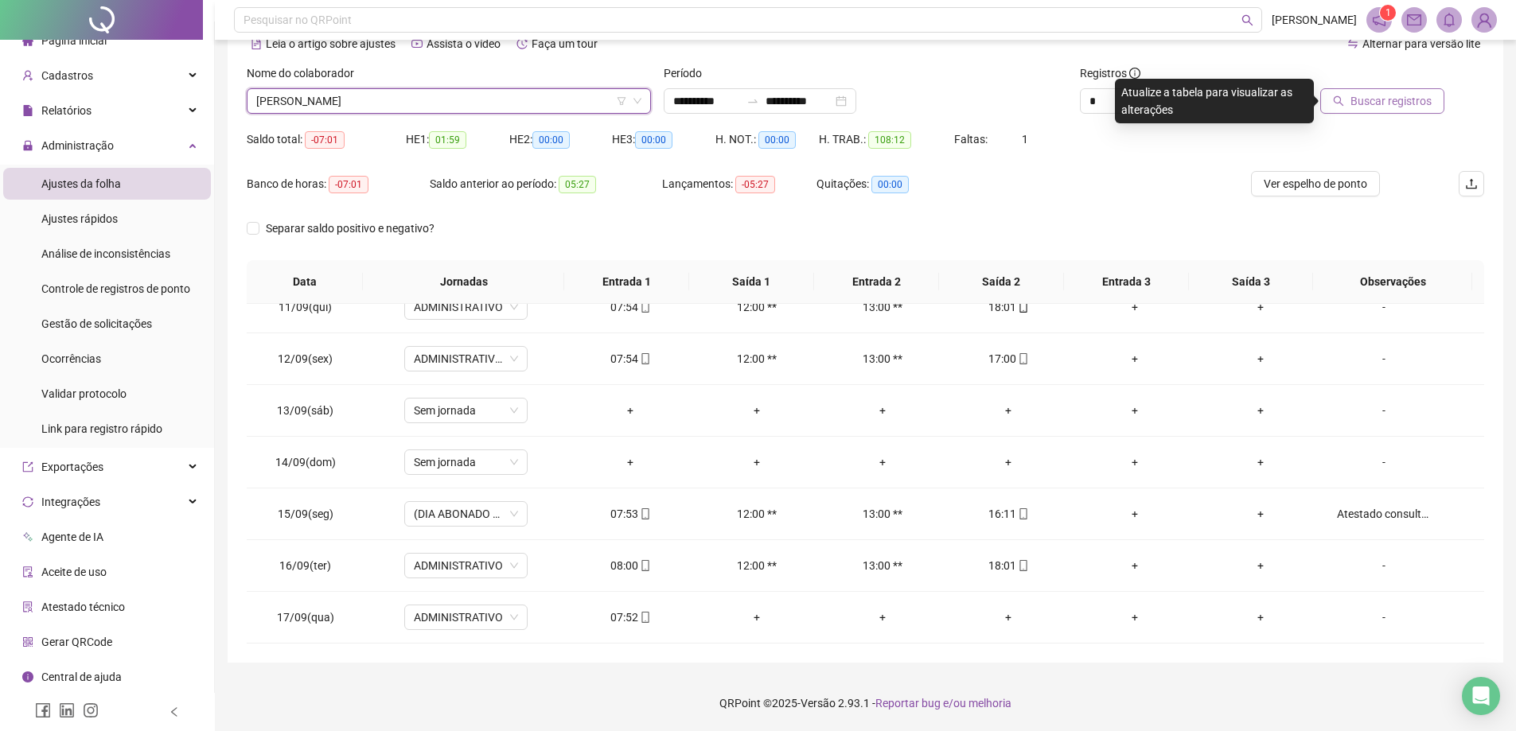
click at [427, 113] on div "[PERSON_NAME]" at bounding box center [449, 100] width 404 height 25
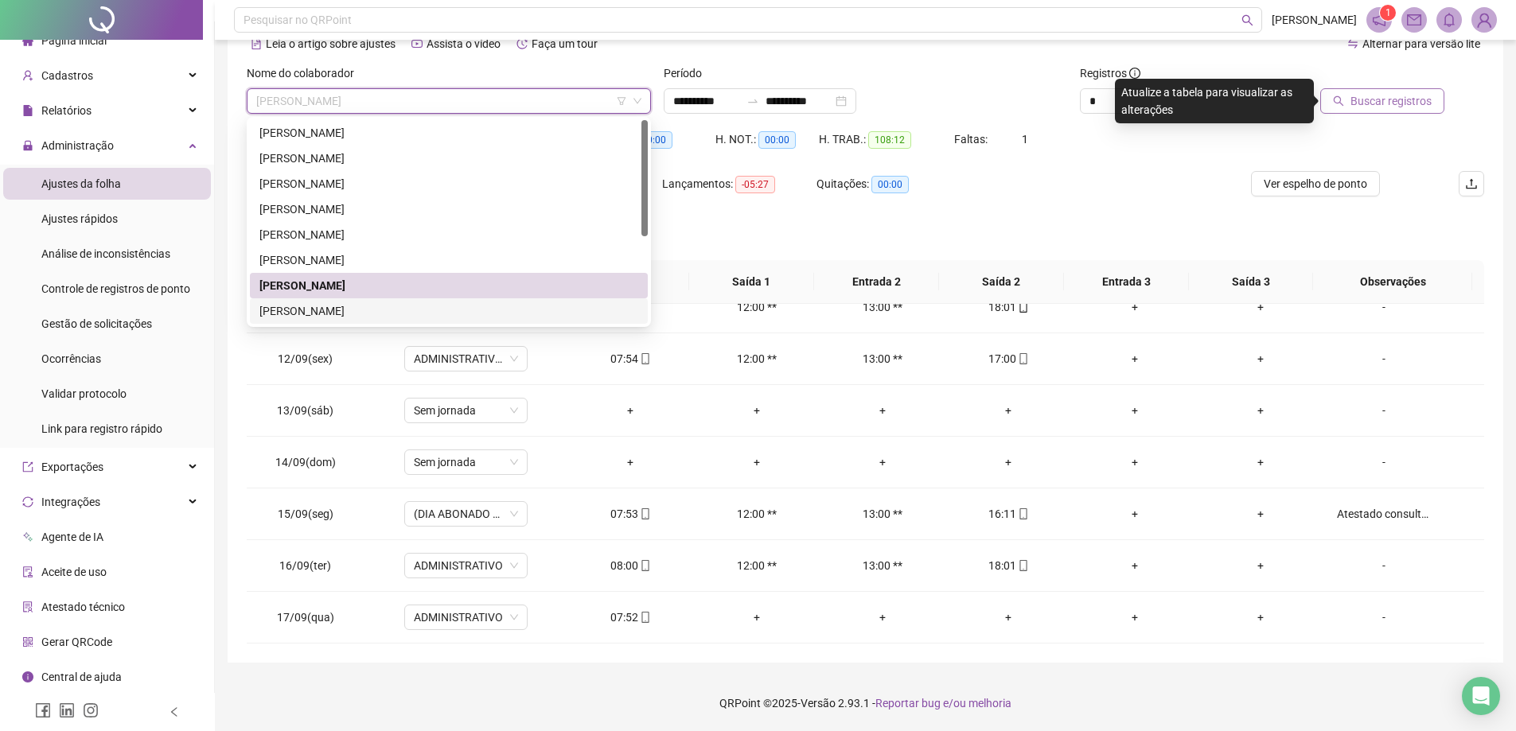
click at [396, 310] on div "[PERSON_NAME]" at bounding box center [448, 311] width 379 height 18
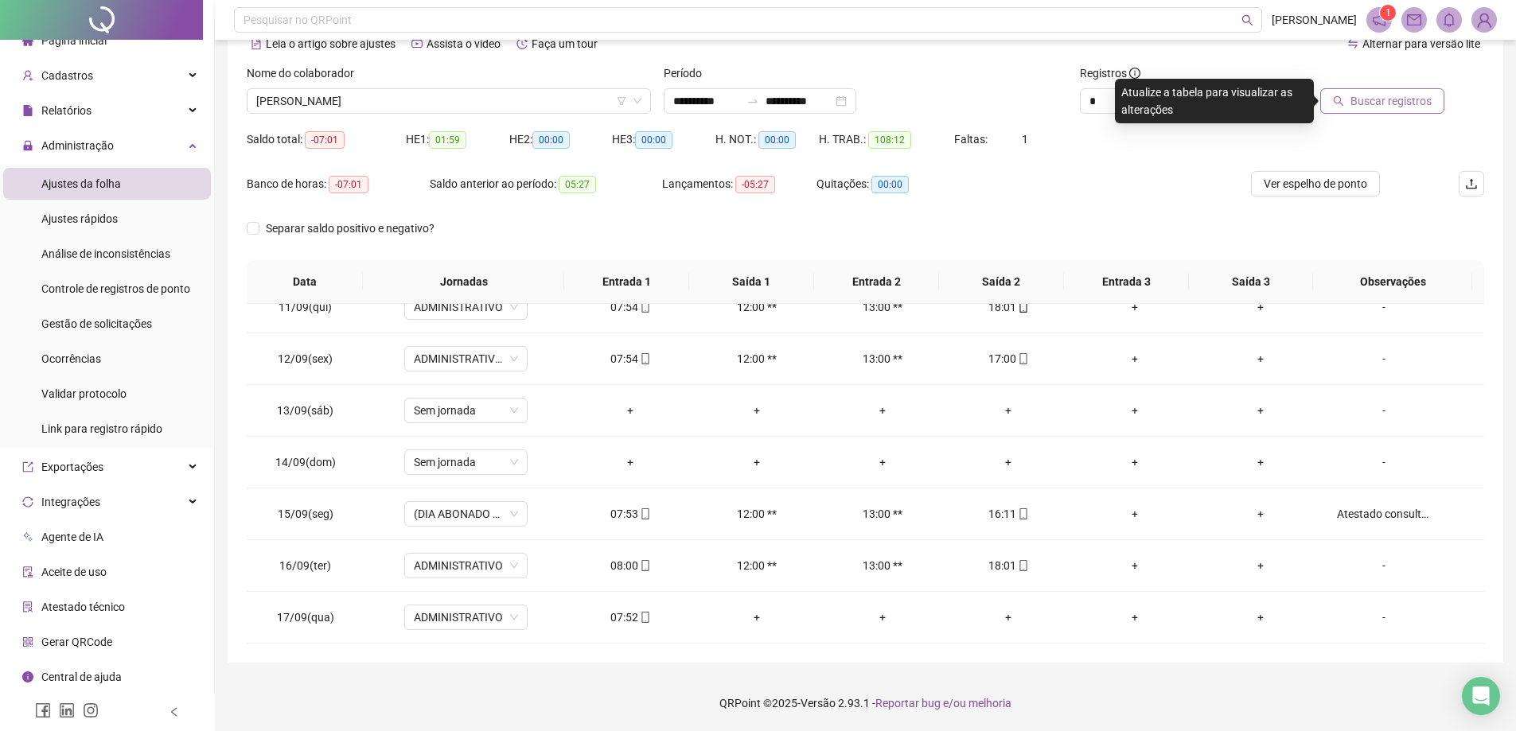
click at [1394, 91] on button "Buscar registros" at bounding box center [1382, 100] width 124 height 25
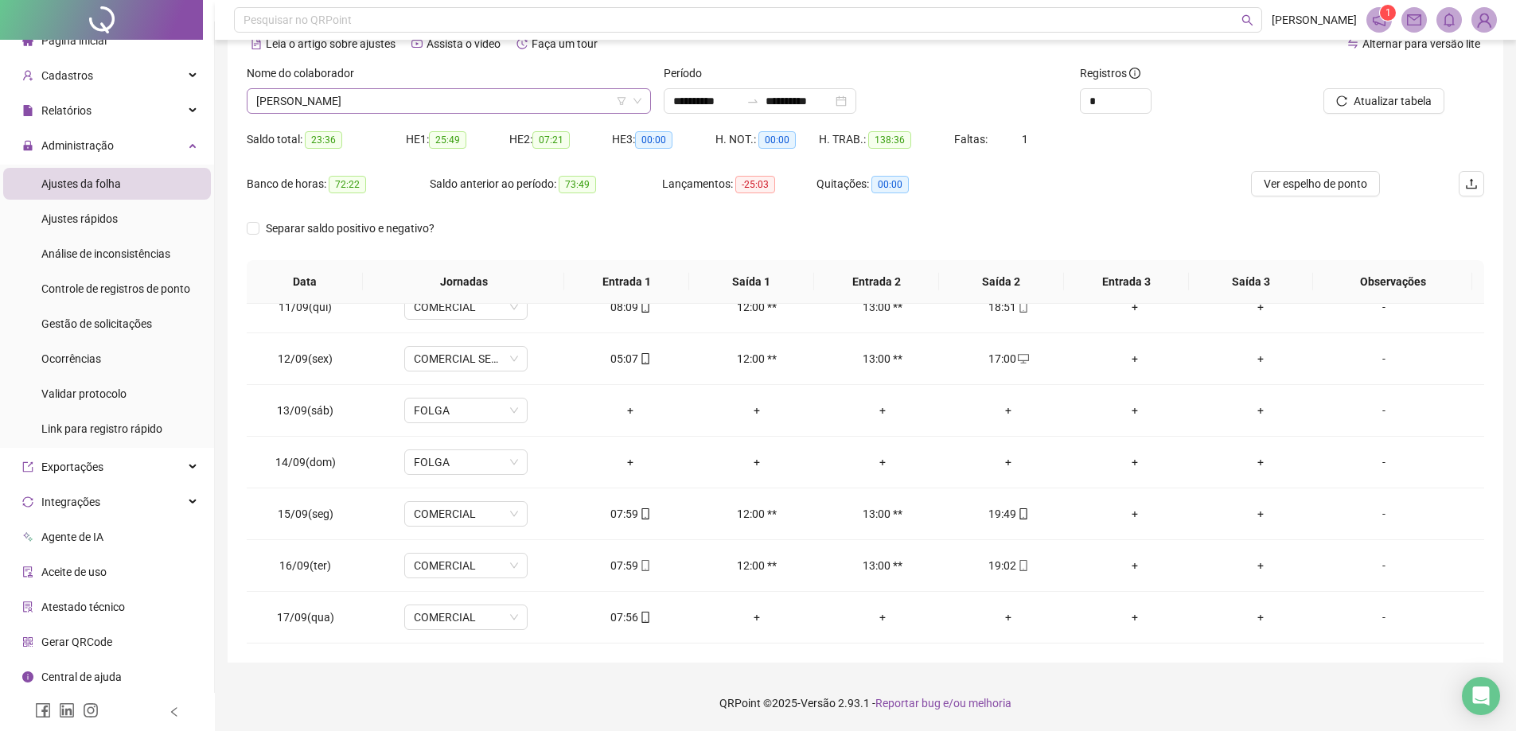
click at [429, 98] on span "[PERSON_NAME]" at bounding box center [448, 101] width 385 height 24
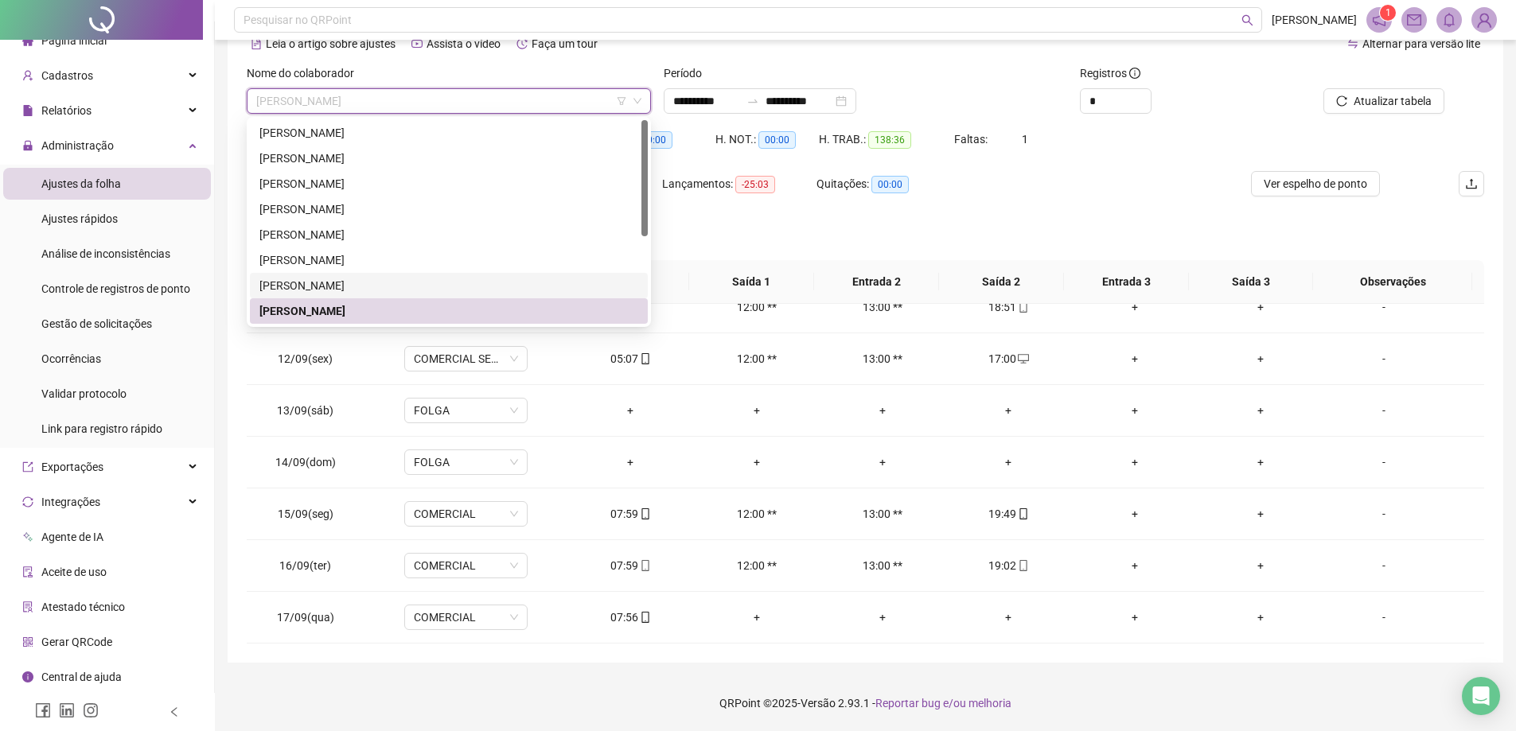
scroll to position [80, 0]
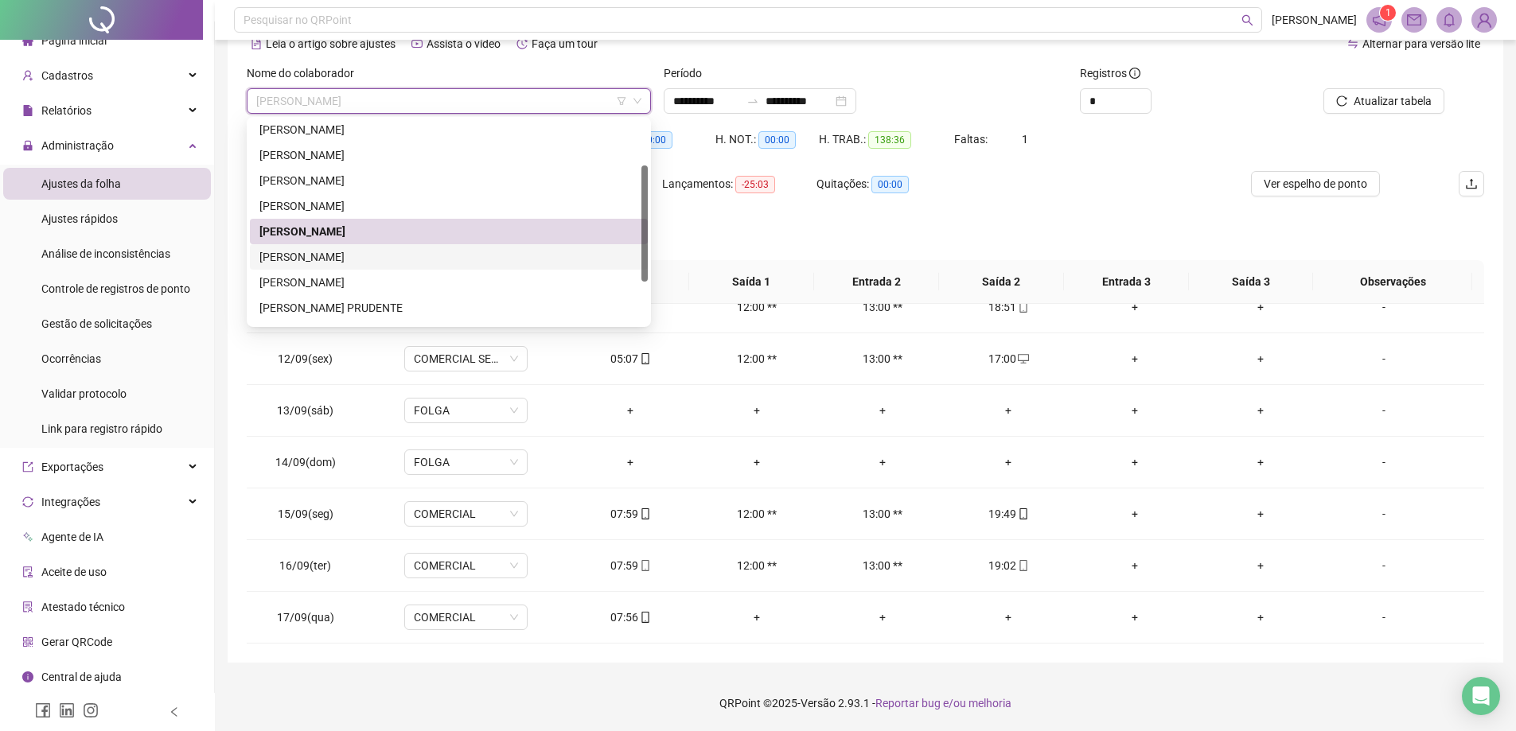
click at [431, 253] on div "[PERSON_NAME]" at bounding box center [448, 257] width 379 height 18
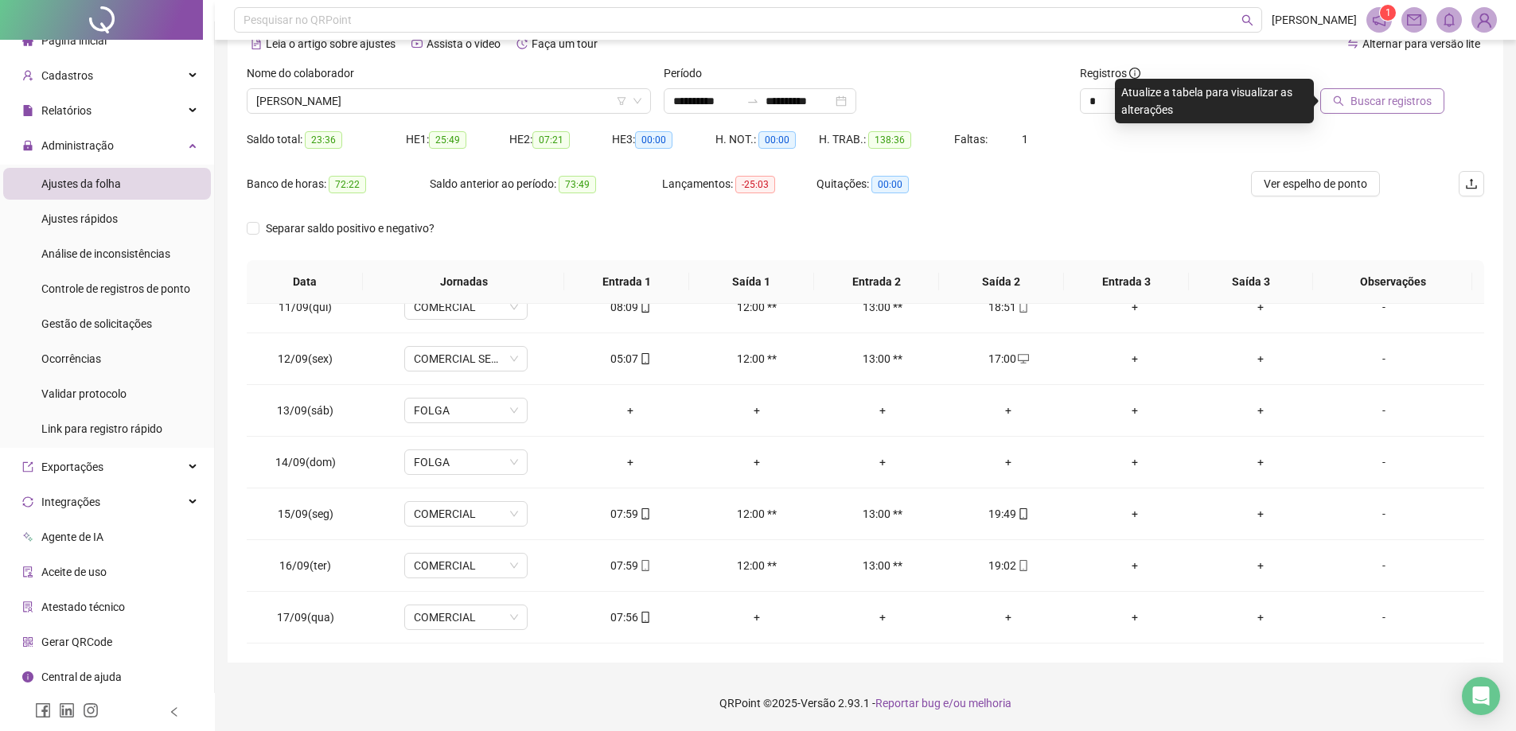
click at [1344, 95] on button "Buscar registros" at bounding box center [1382, 100] width 124 height 25
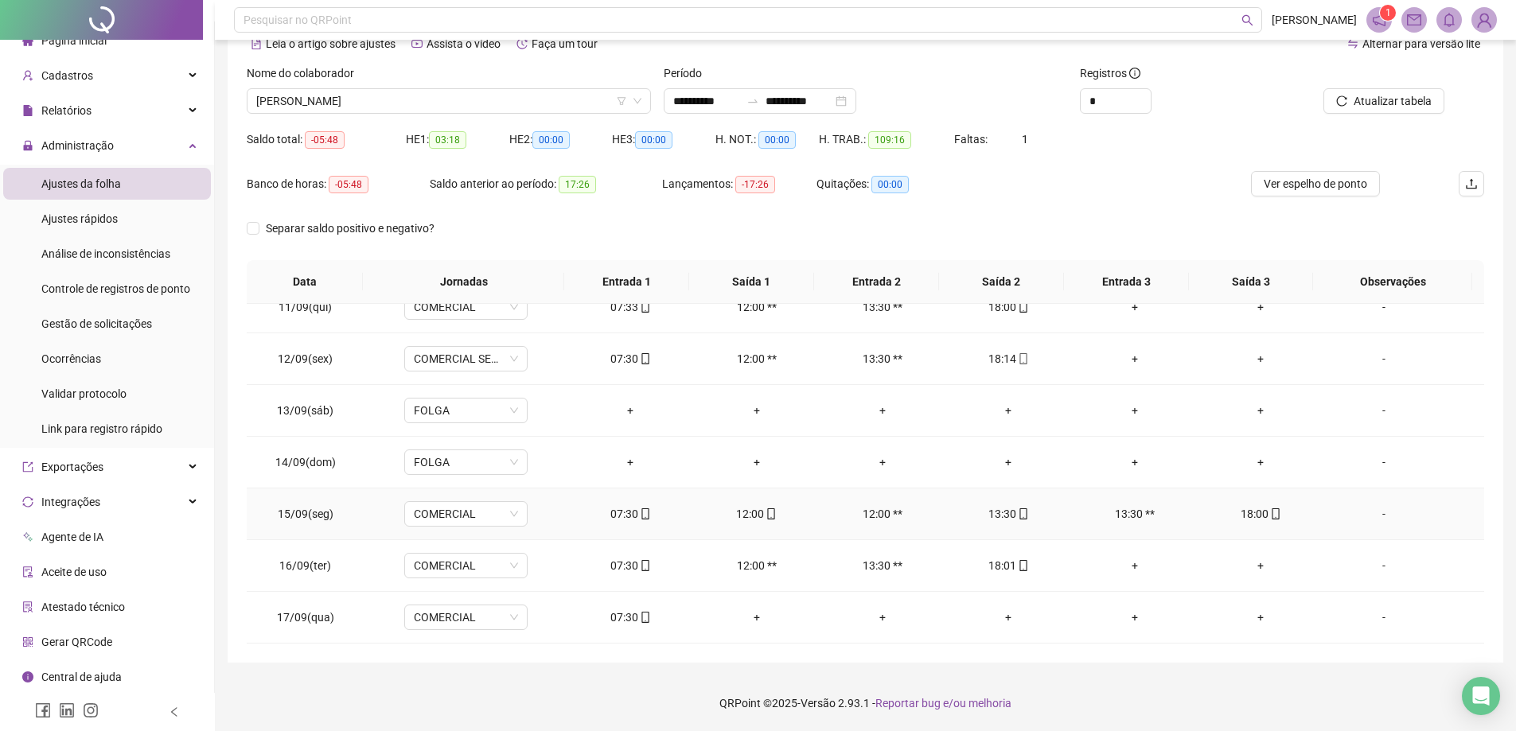
click at [744, 513] on div "12:00" at bounding box center [756, 514] width 100 height 18
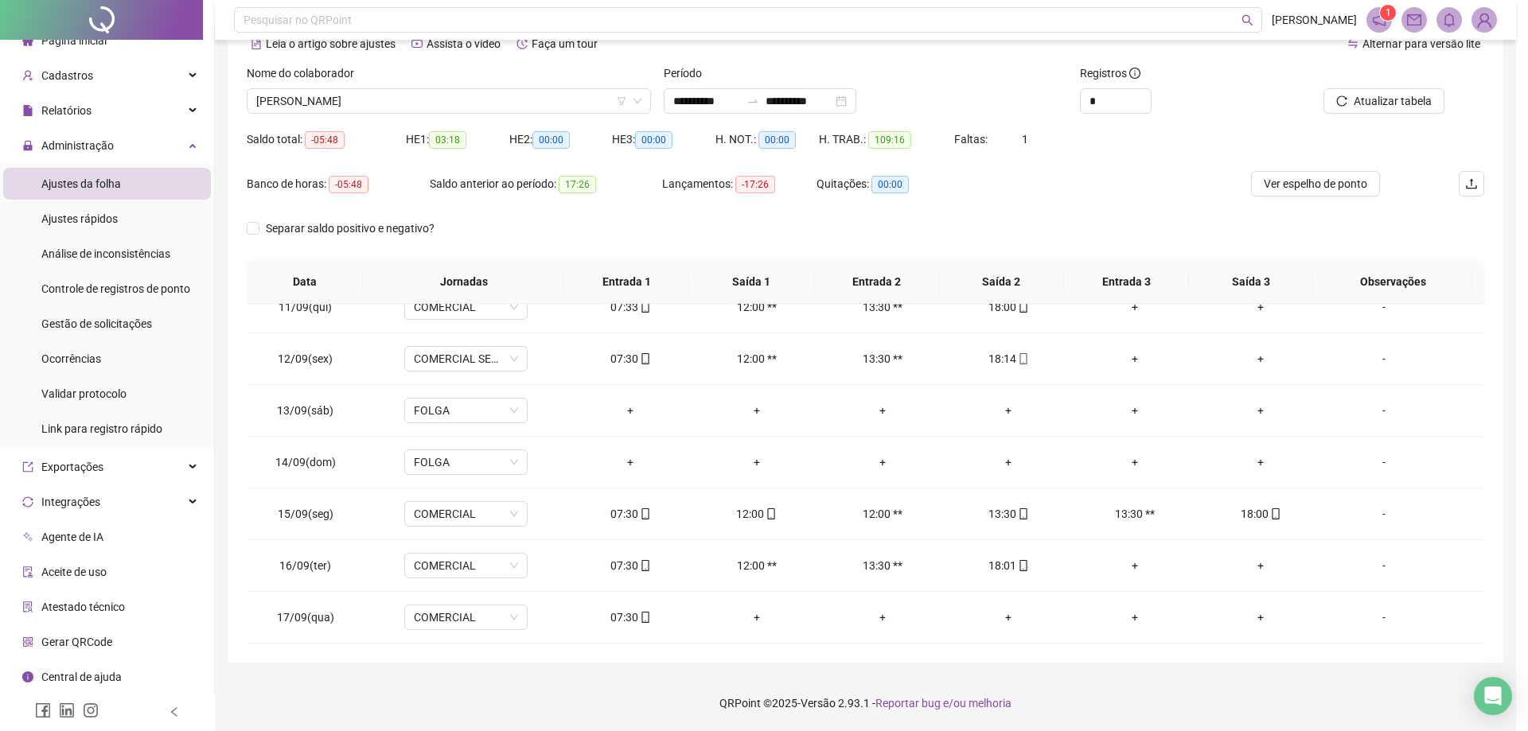
type input "**********"
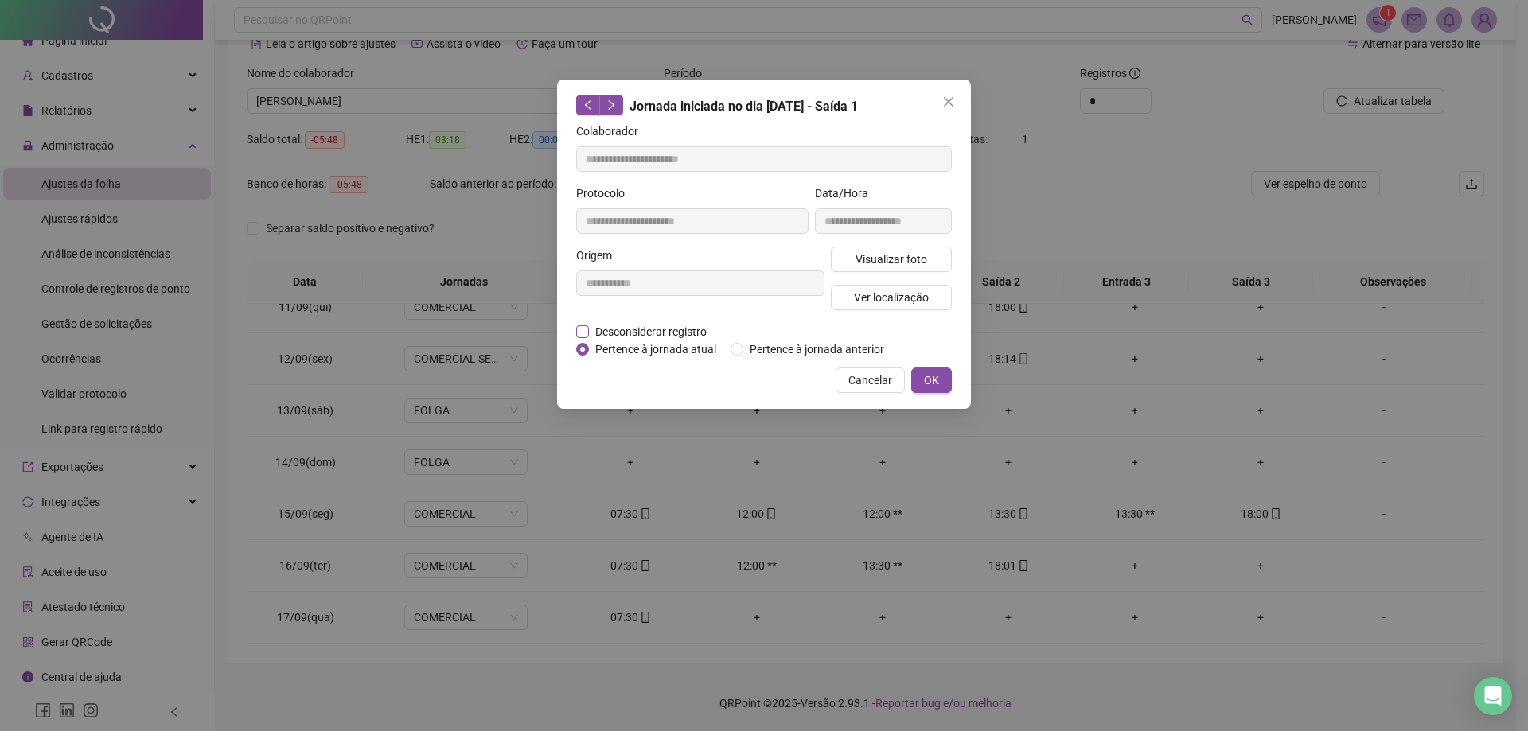
click at [690, 331] on span "Desconsiderar registro" at bounding box center [651, 332] width 124 height 18
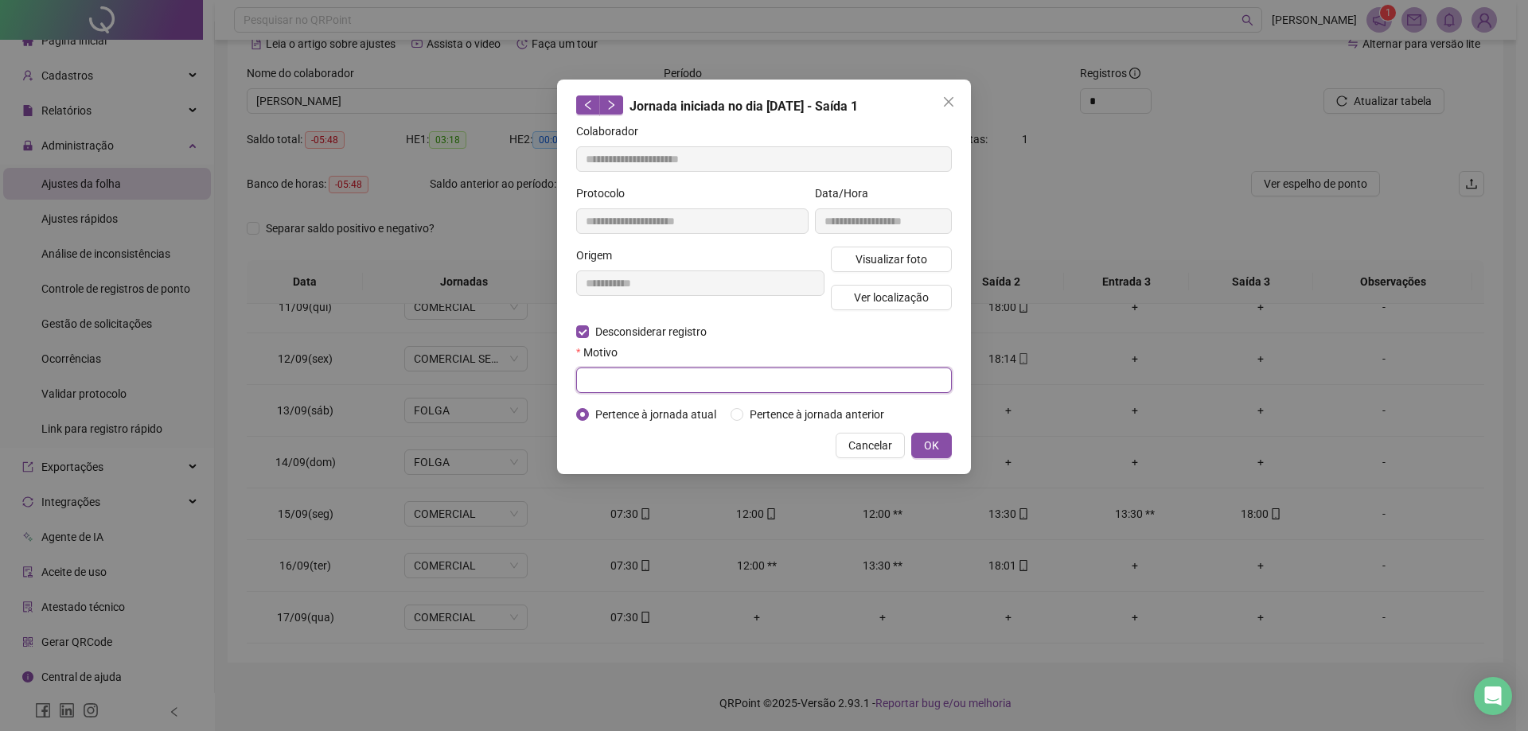
click at [686, 380] on input "text" at bounding box center [764, 380] width 376 height 25
type input "*"
type input "**********"
click at [801, 381] on input "**********" at bounding box center [764, 380] width 376 height 25
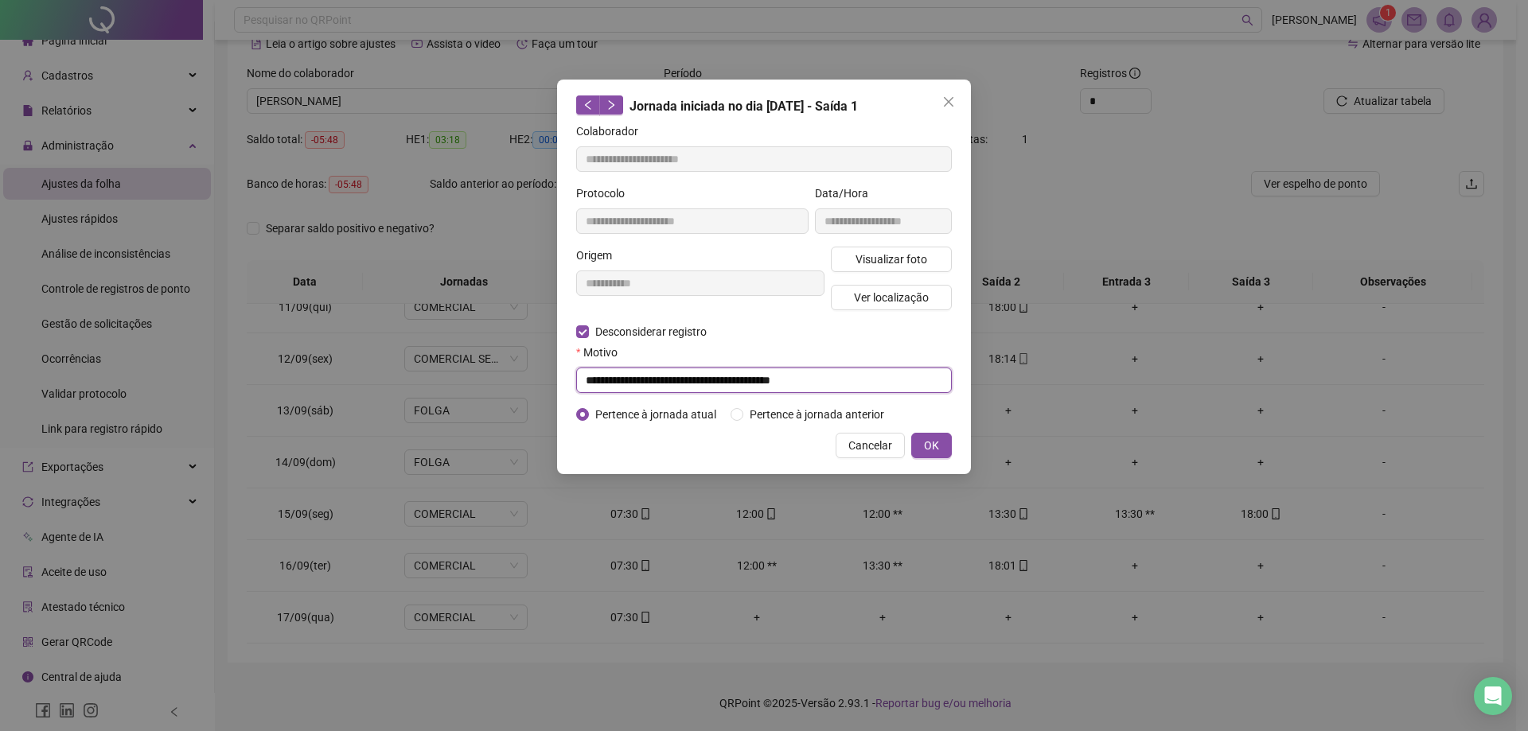
click at [801, 381] on input "**********" at bounding box center [764, 380] width 376 height 25
click at [938, 441] on span "OK" at bounding box center [931, 446] width 15 height 18
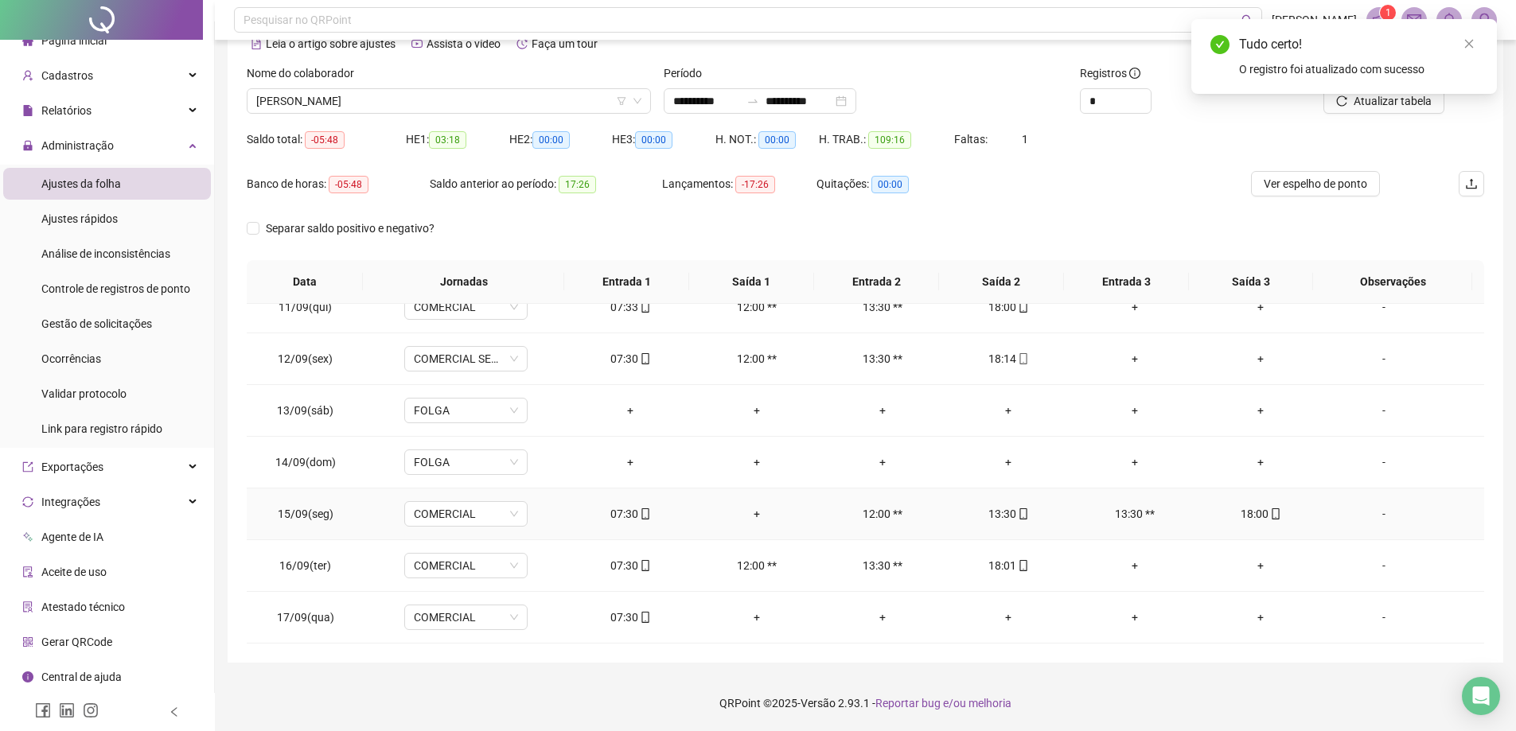
click at [1016, 518] on span "mobile" at bounding box center [1022, 514] width 13 height 11
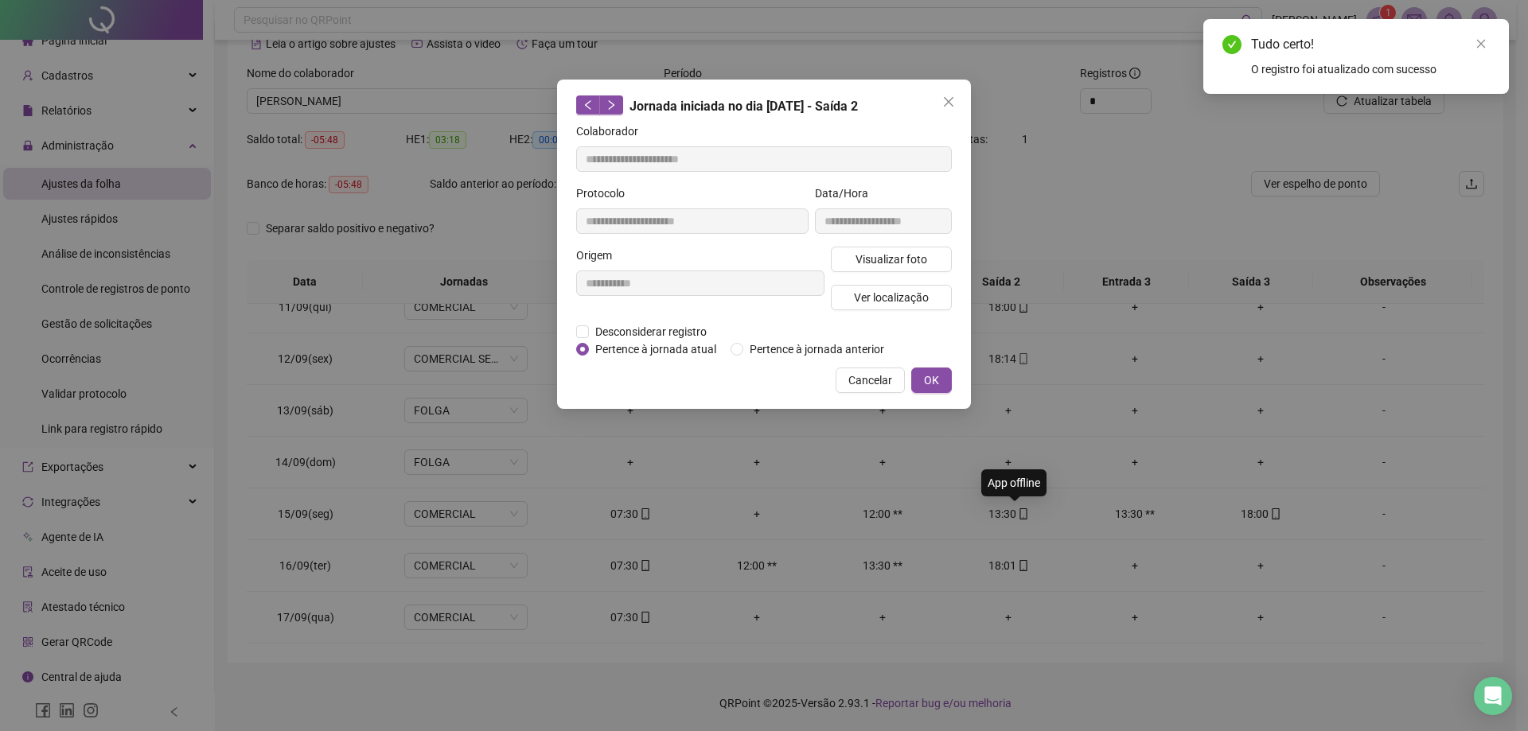
type input "**********"
click at [673, 330] on span "Desconsiderar registro" at bounding box center [651, 332] width 124 height 18
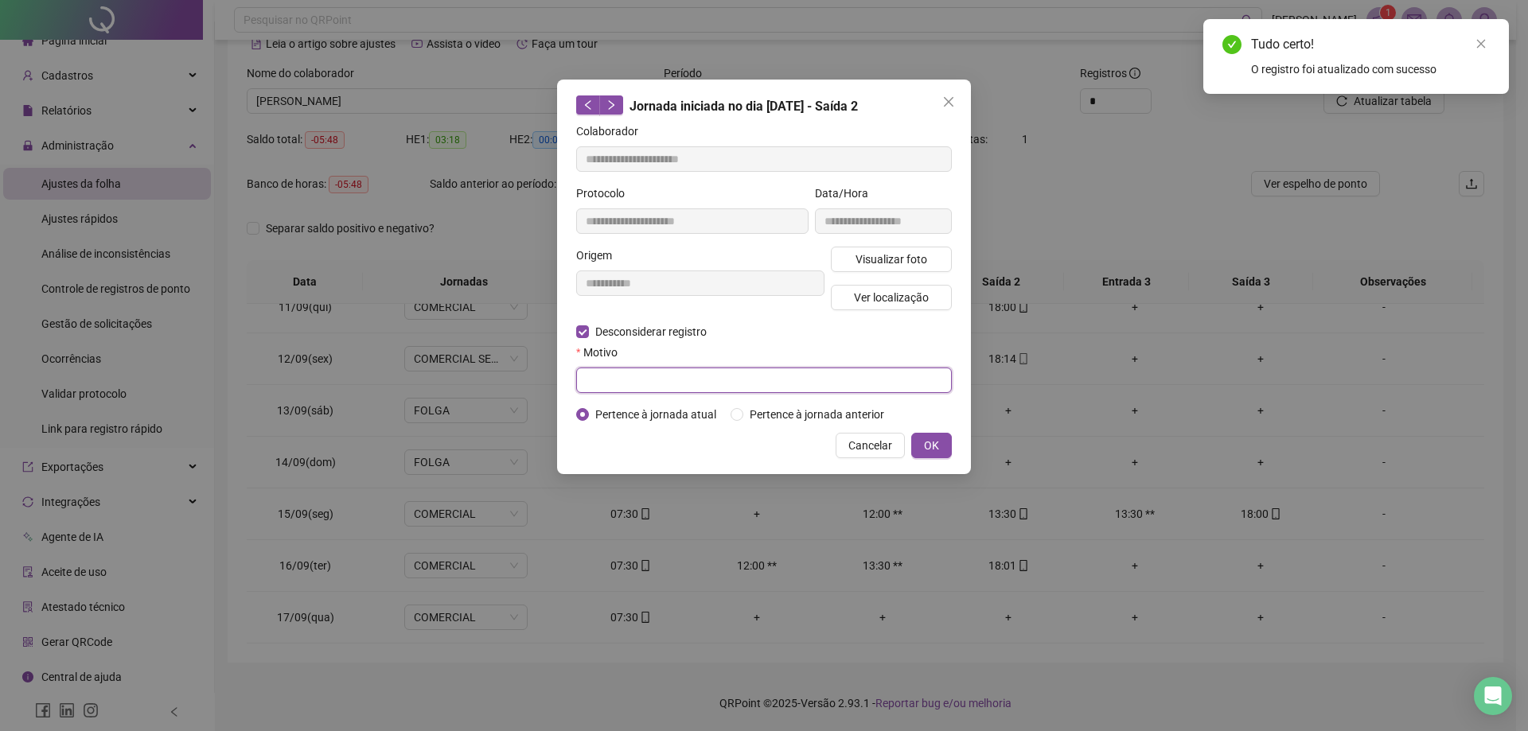
click at [686, 371] on input "text" at bounding box center [764, 380] width 376 height 25
paste input "**********"
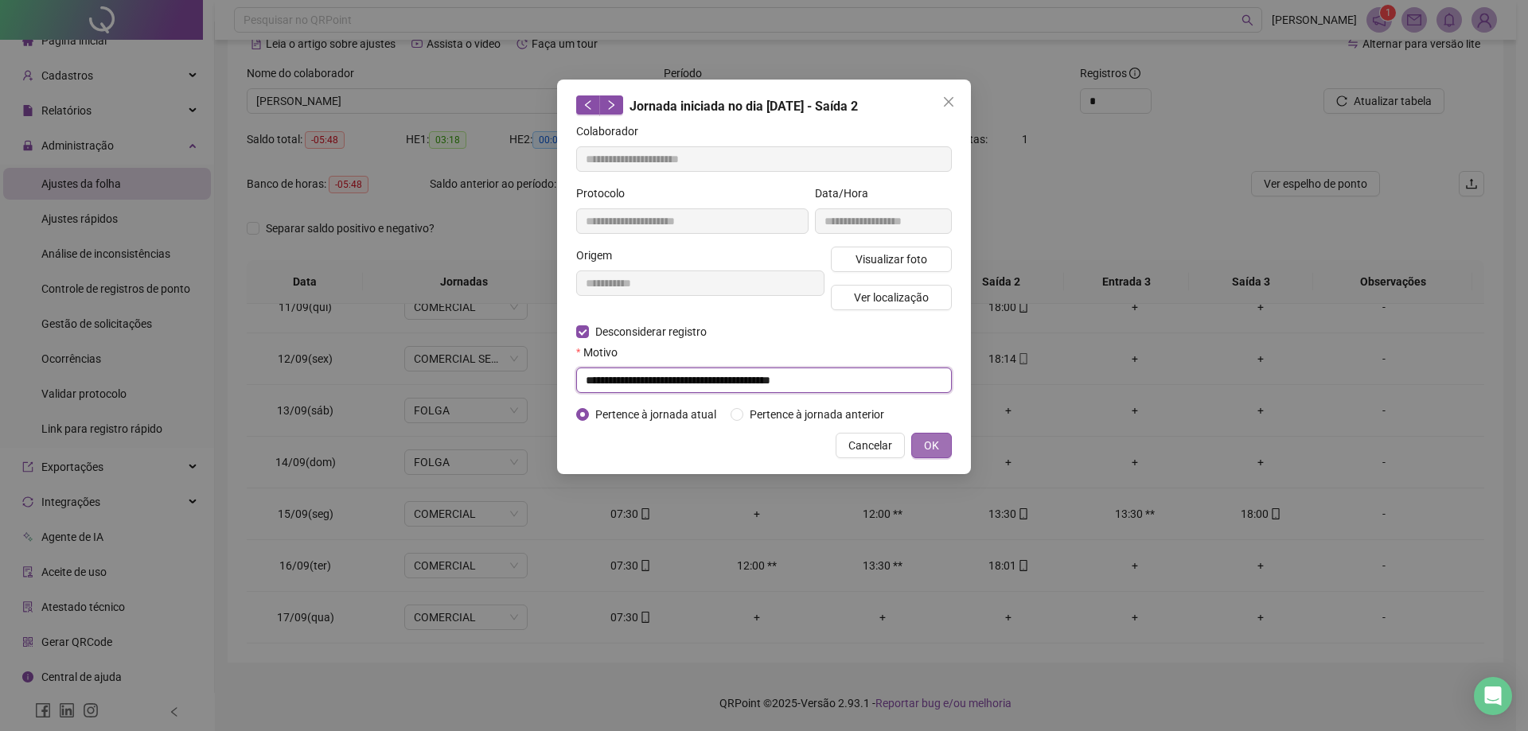
type input "**********"
click at [931, 451] on span "OK" at bounding box center [931, 446] width 15 height 18
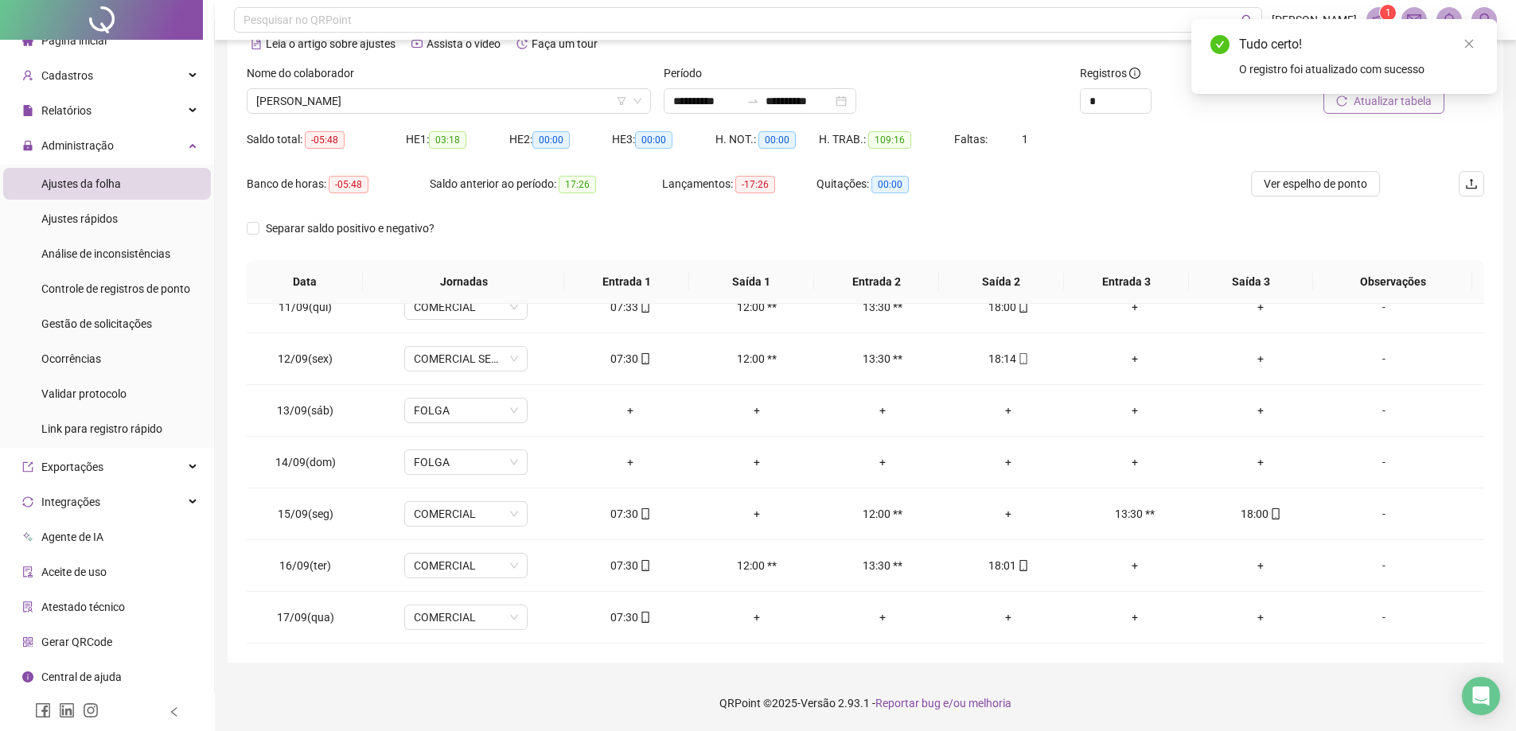
click at [1420, 110] on button "Atualizar tabela" at bounding box center [1384, 100] width 121 height 25
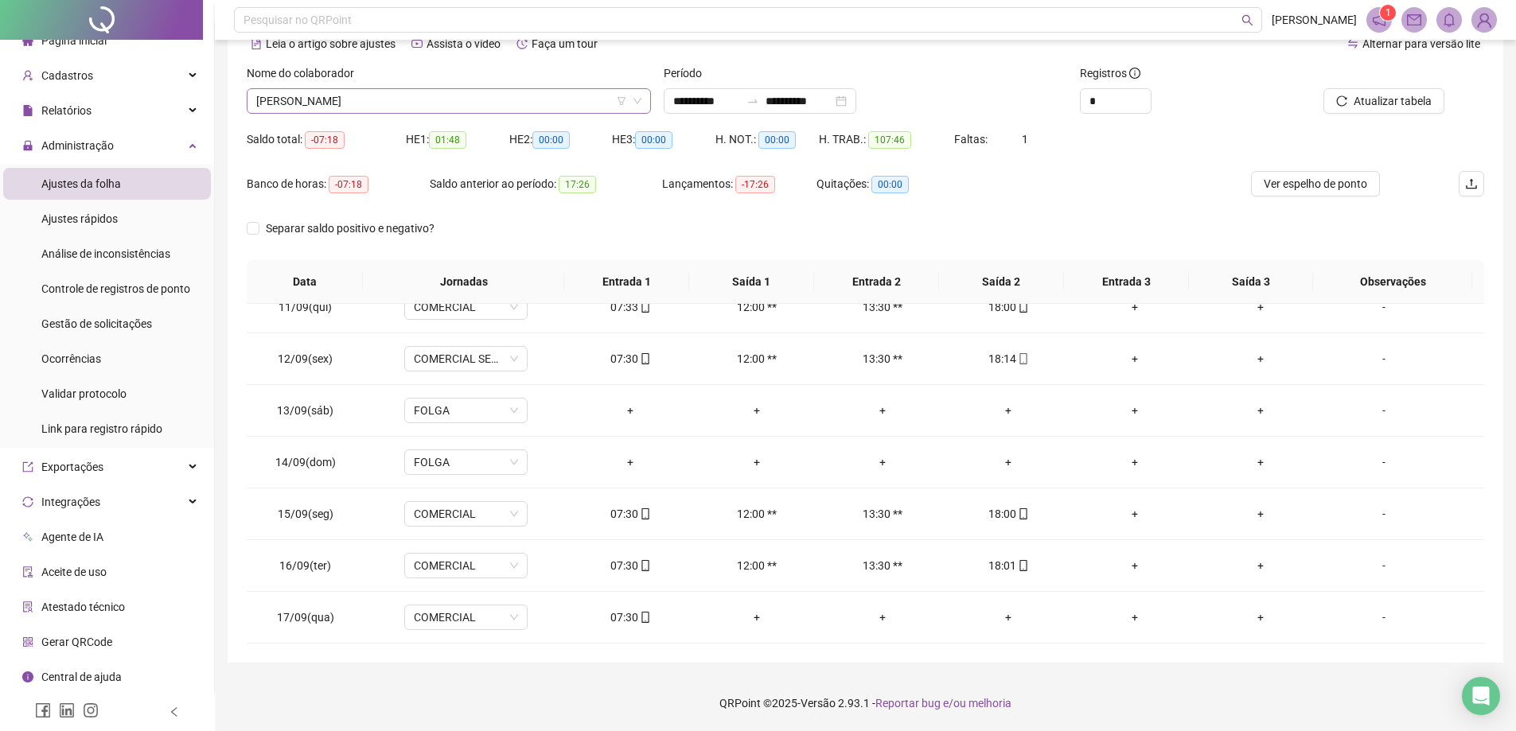
click at [463, 103] on span "[PERSON_NAME]" at bounding box center [448, 101] width 385 height 24
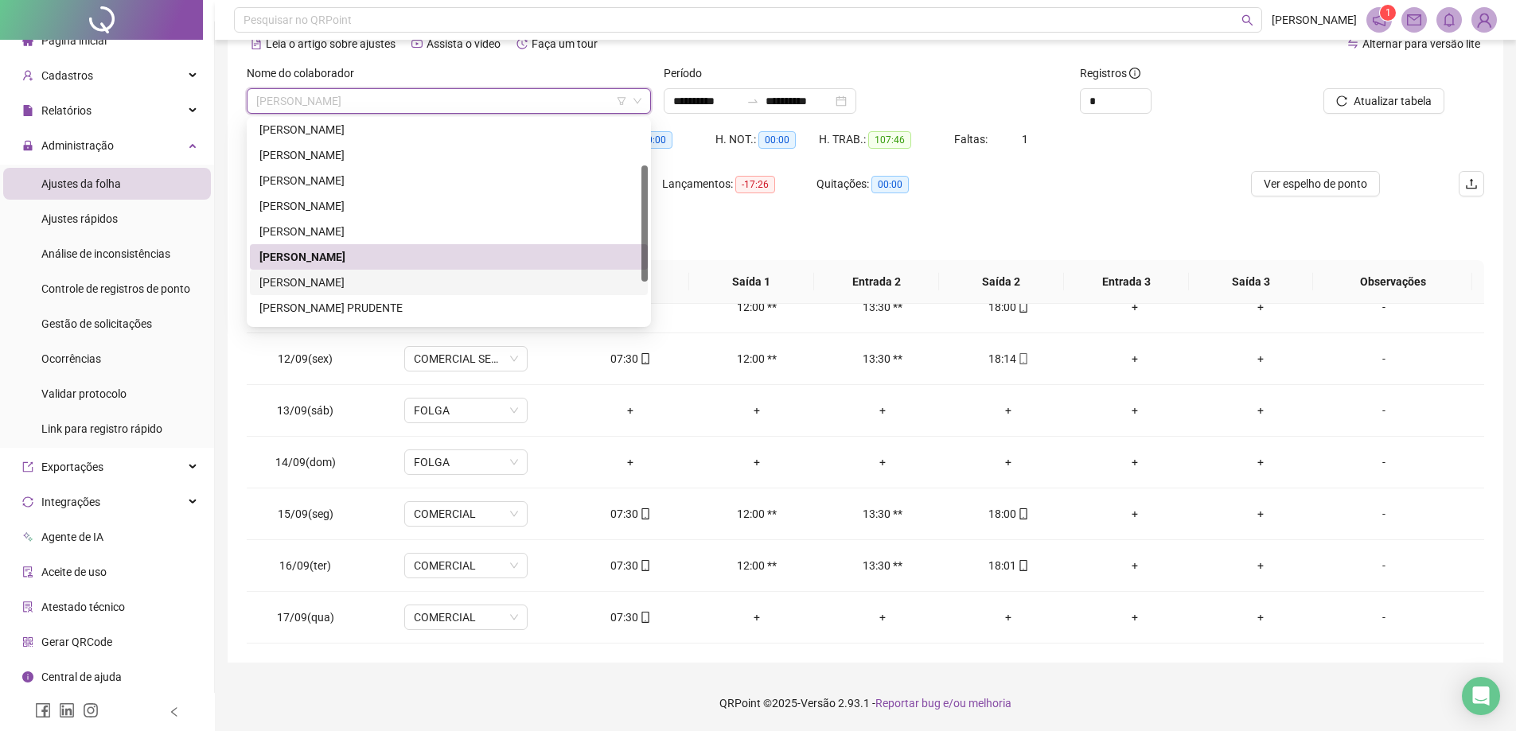
click at [376, 283] on div "[PERSON_NAME]" at bounding box center [448, 283] width 379 height 18
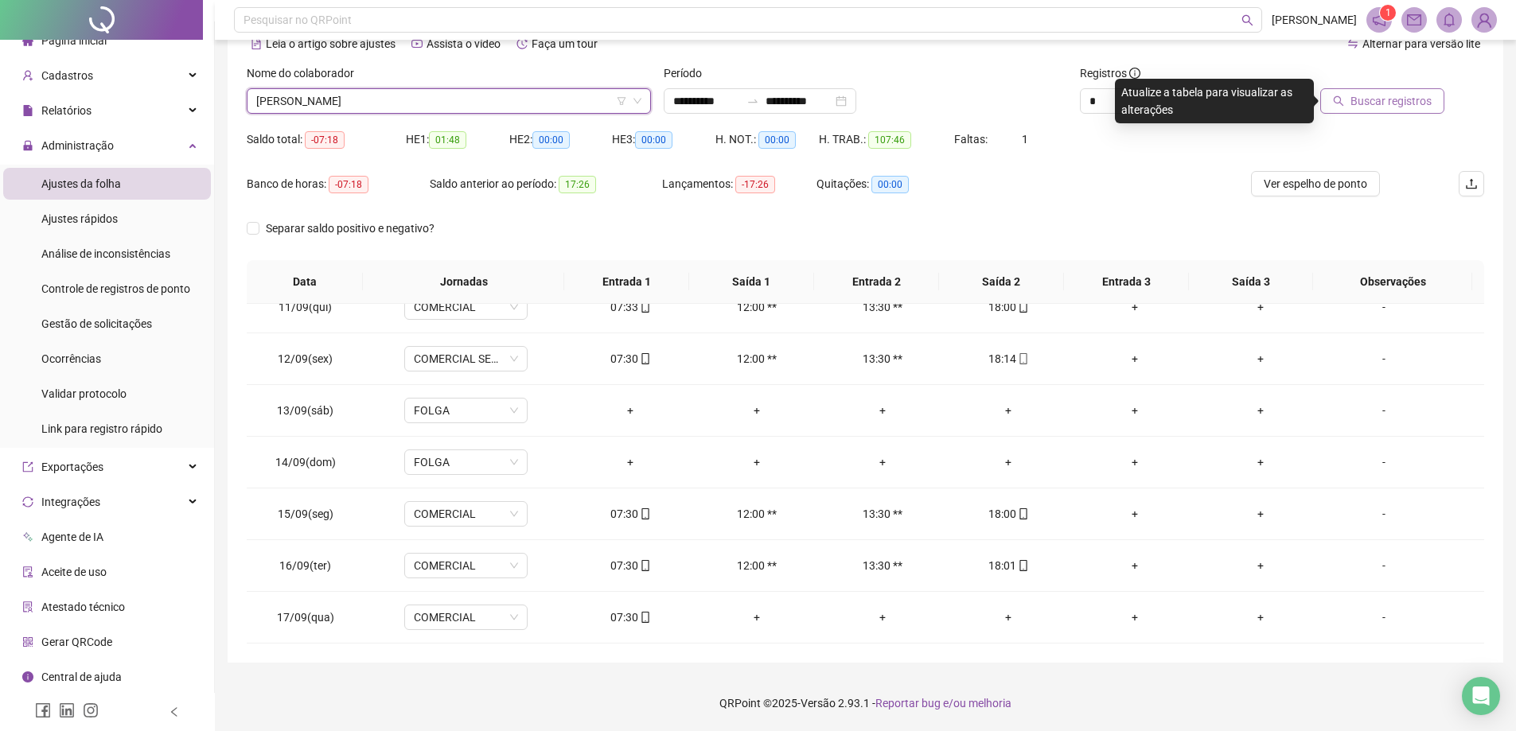
click at [1380, 99] on span "Buscar registros" at bounding box center [1391, 101] width 81 height 18
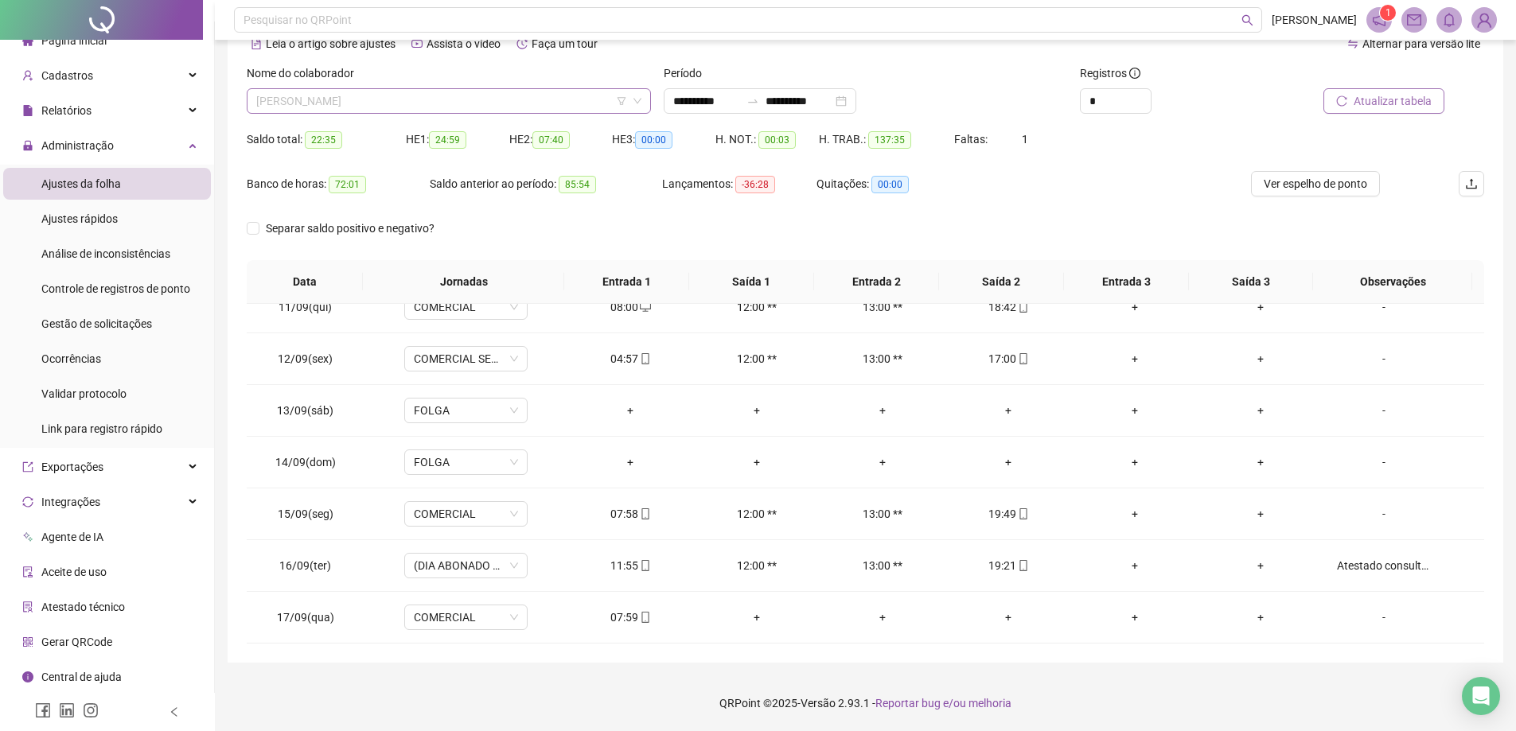
click at [449, 94] on span "[PERSON_NAME]" at bounding box center [448, 101] width 385 height 24
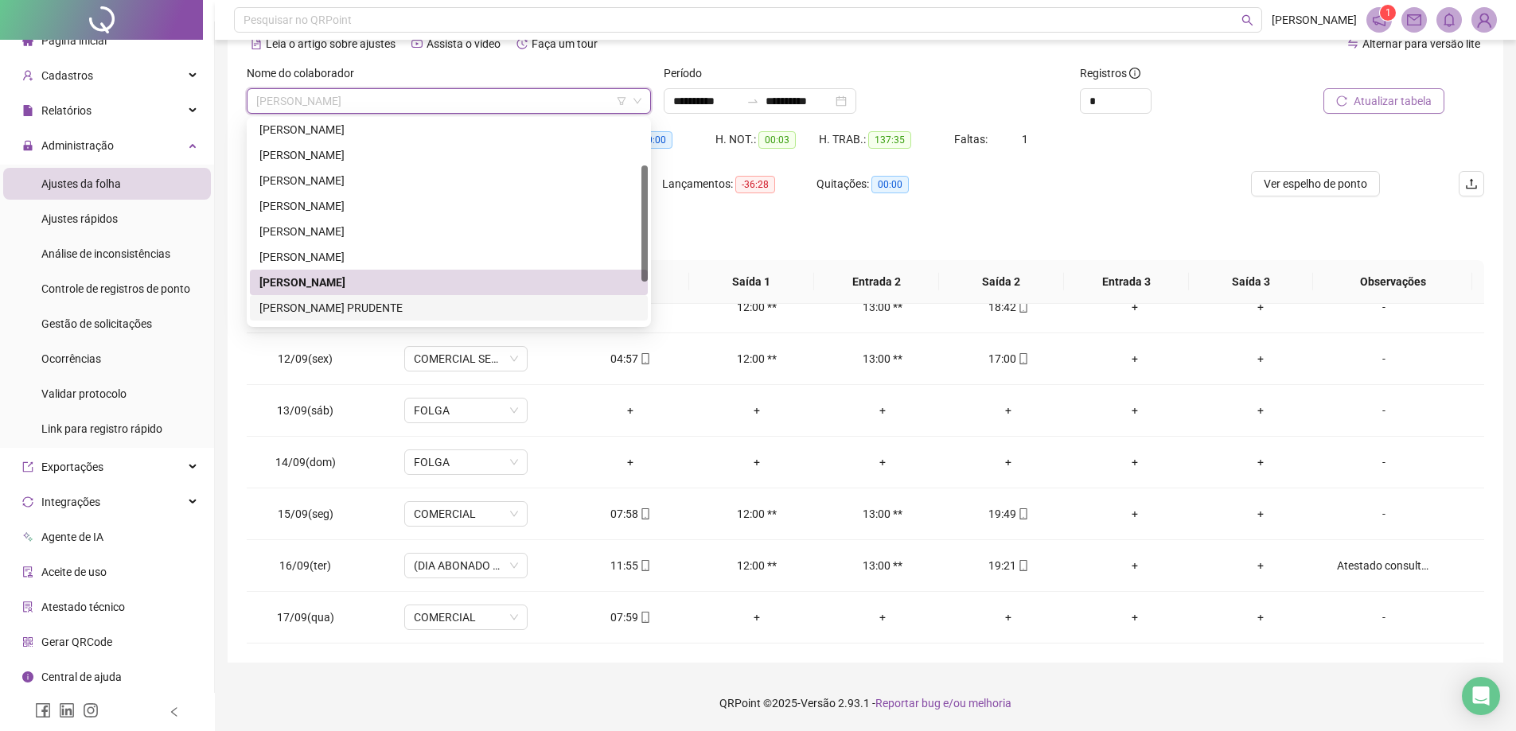
click at [423, 304] on div "[PERSON_NAME] PRUDENTE" at bounding box center [448, 308] width 379 height 18
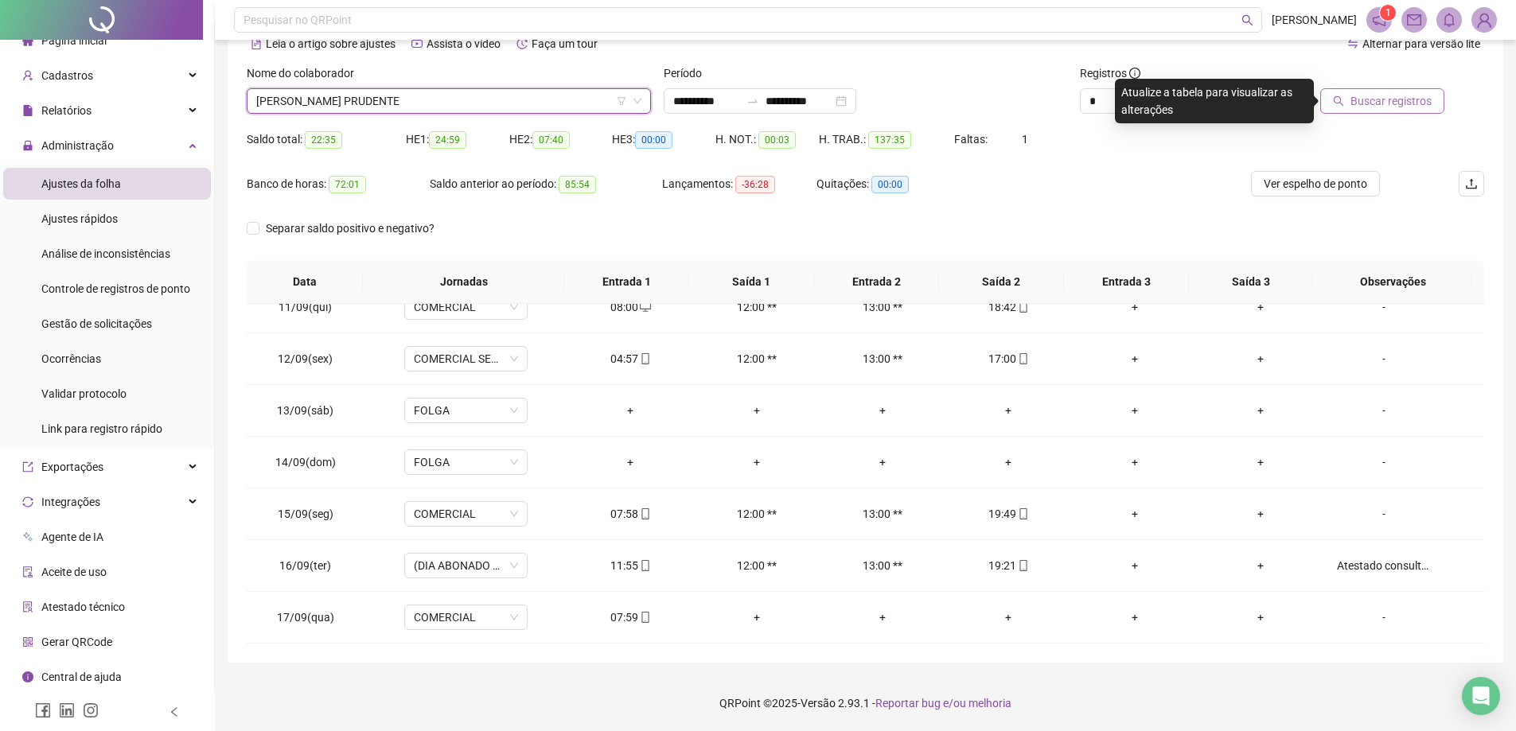
click at [1371, 108] on span "Buscar registros" at bounding box center [1391, 101] width 81 height 18
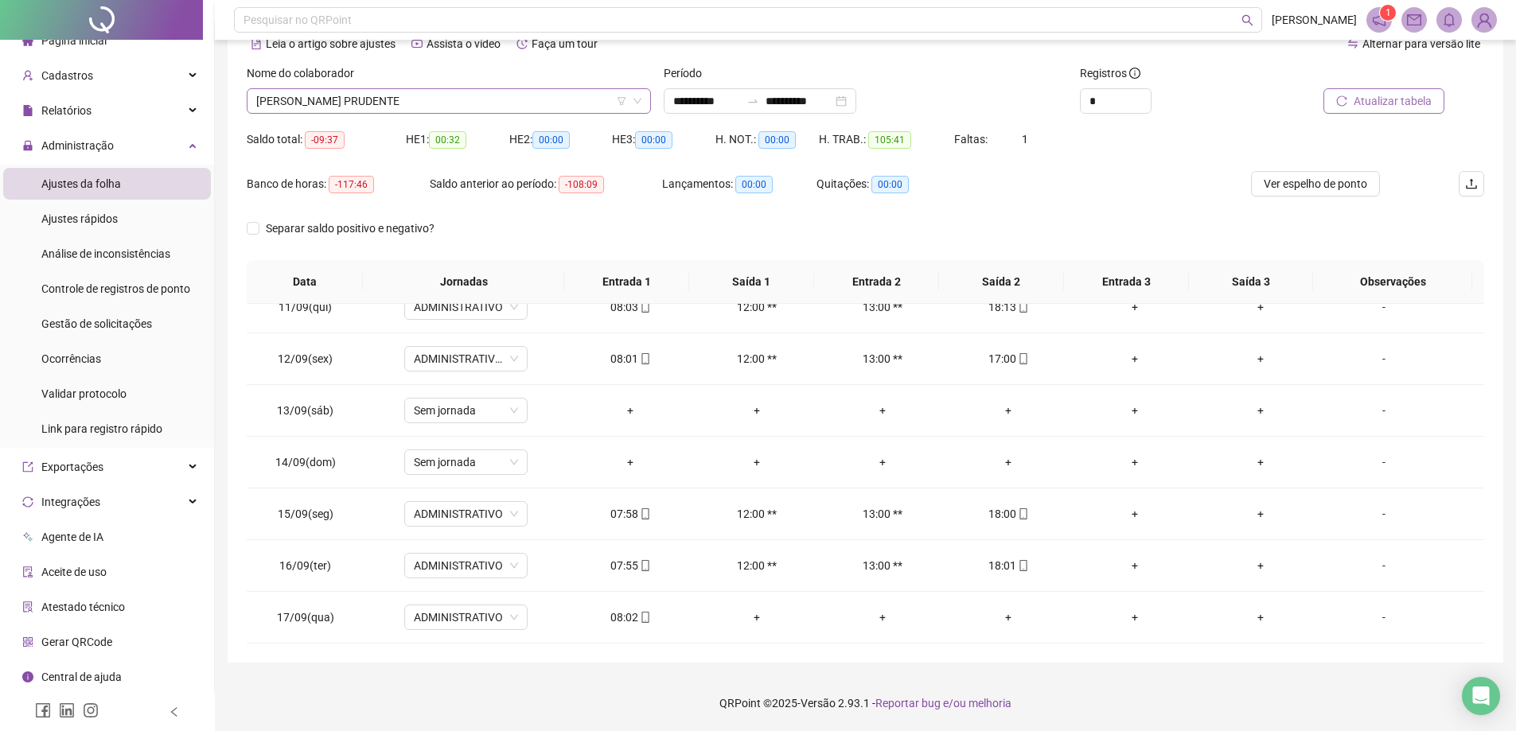
click at [458, 104] on span "[PERSON_NAME] PRUDENTE" at bounding box center [448, 101] width 385 height 24
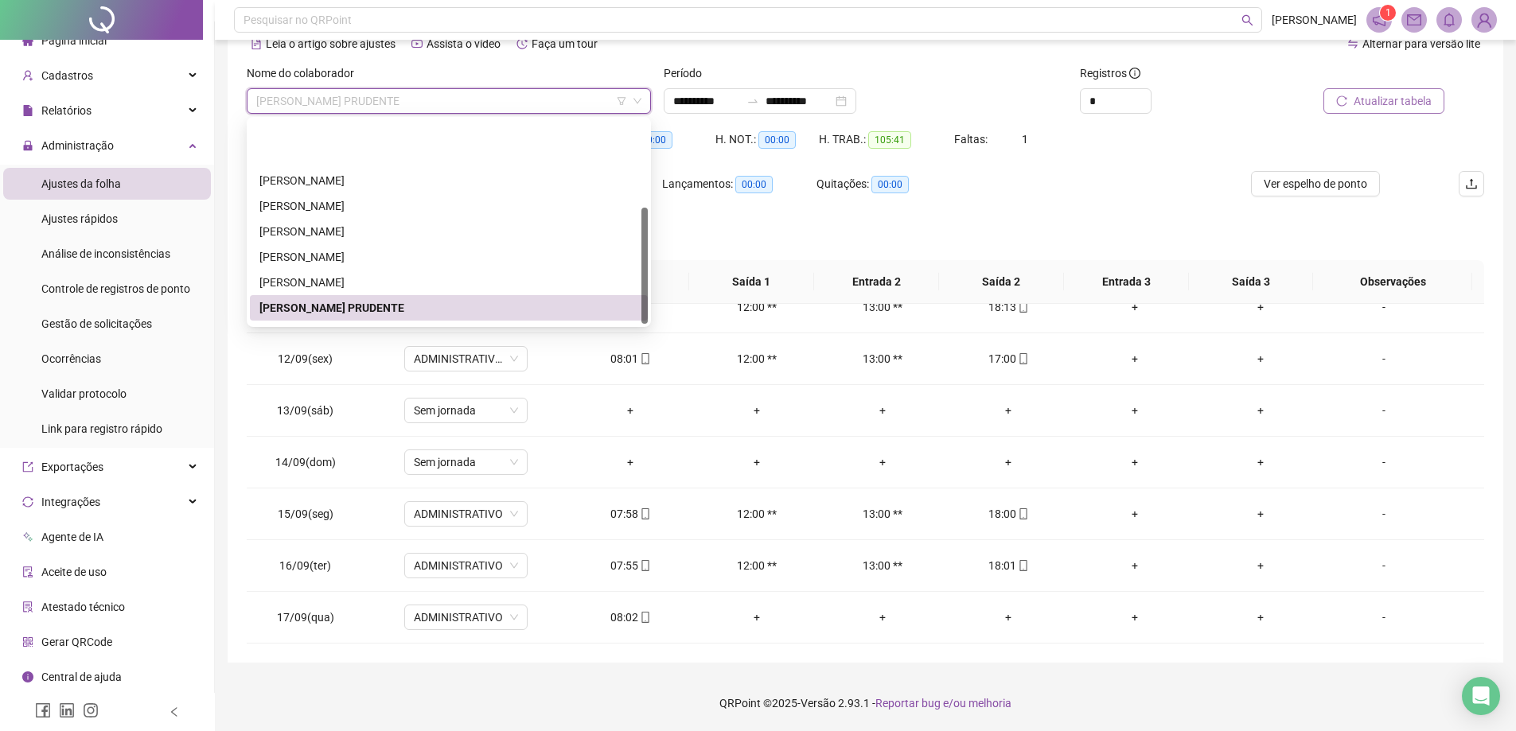
scroll to position [153, 0]
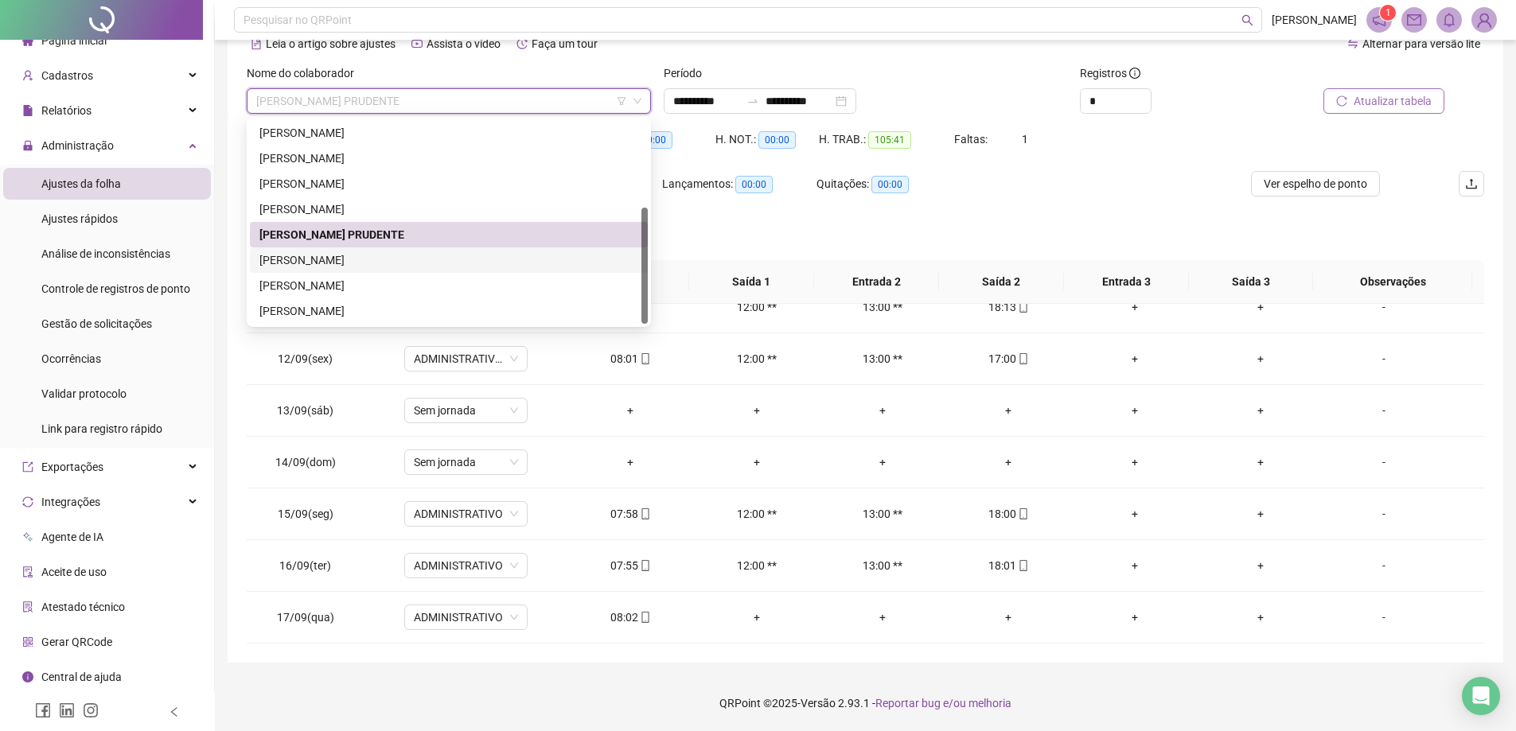
click at [400, 259] on div "[PERSON_NAME]" at bounding box center [448, 260] width 379 height 18
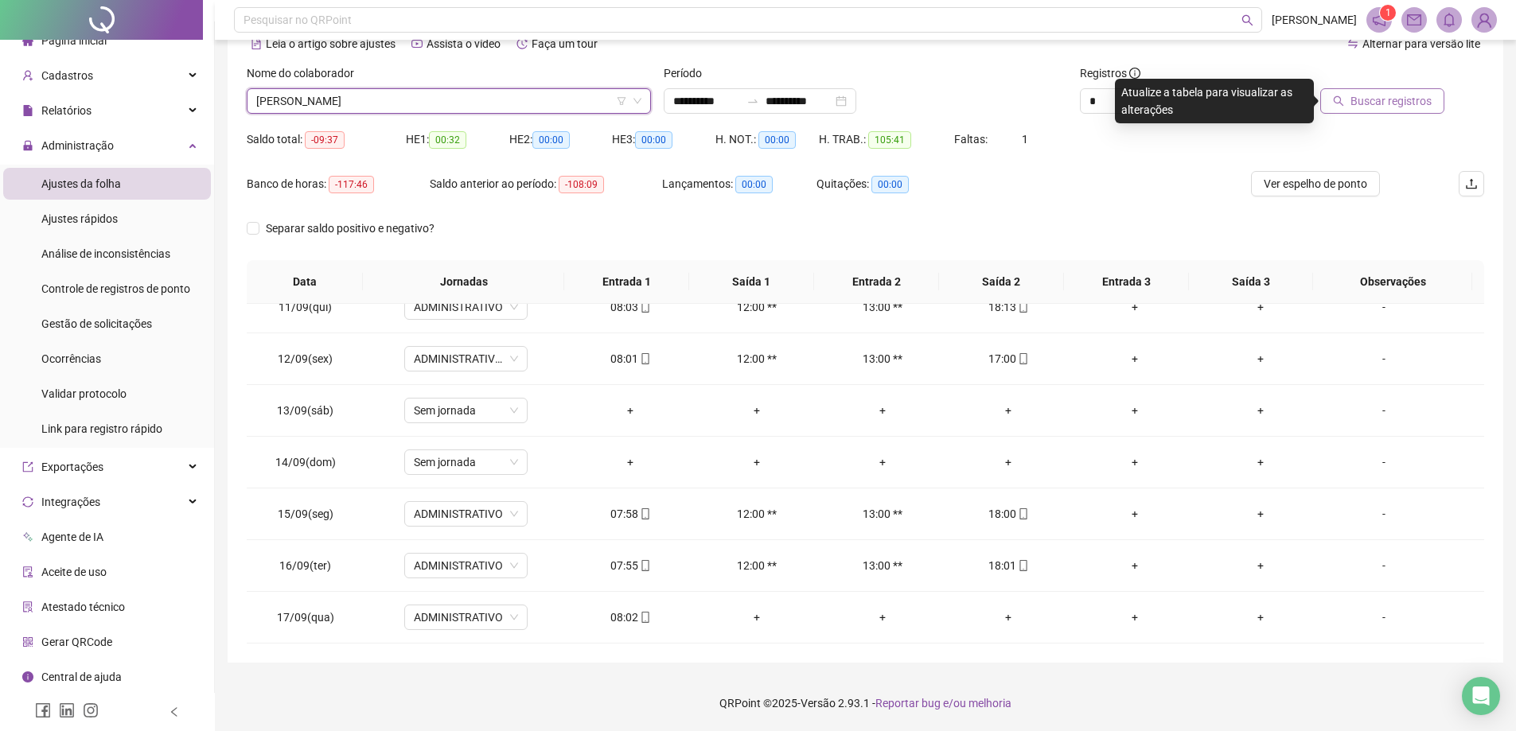
click at [1396, 94] on span "Buscar registros" at bounding box center [1391, 101] width 81 height 18
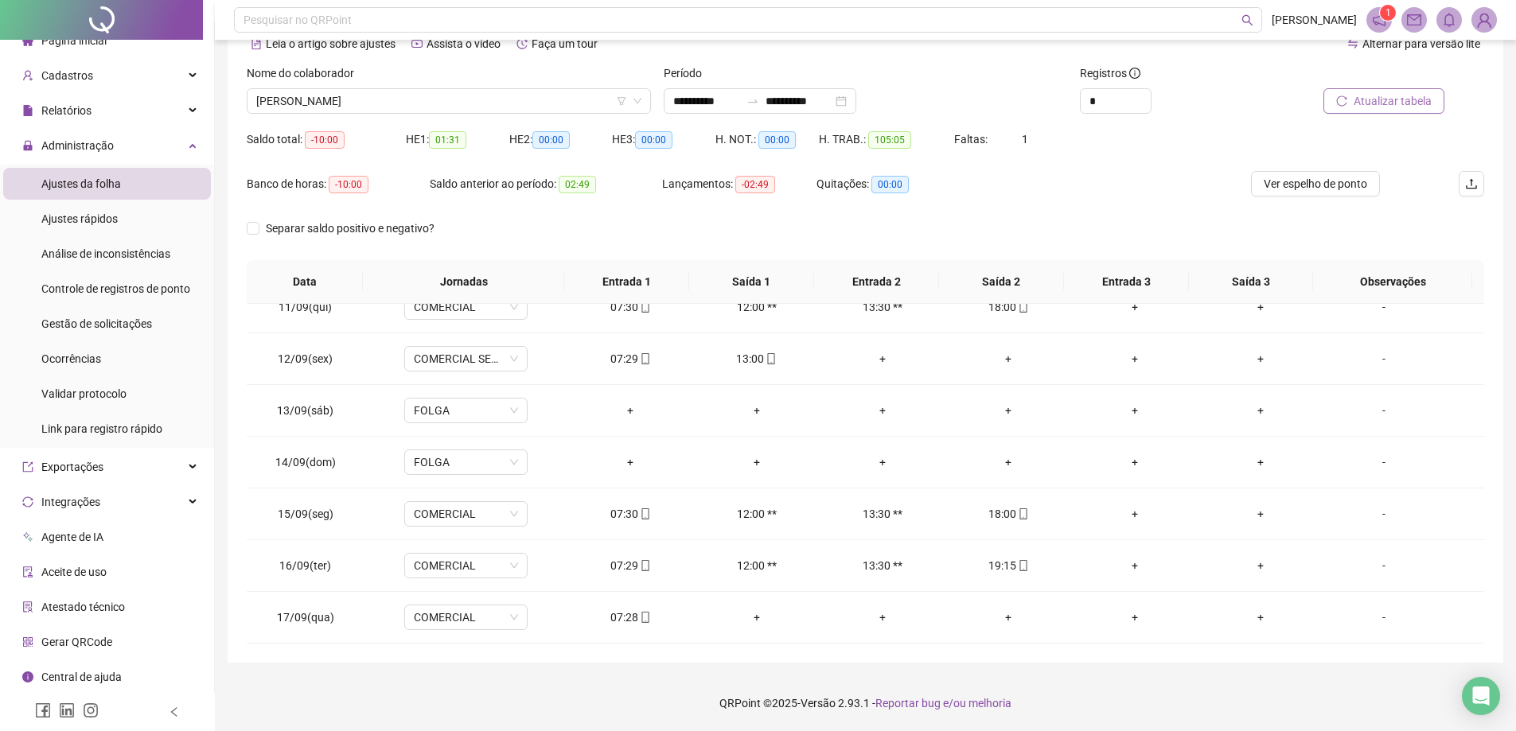
click at [406, 114] on div "Nome do colaborador [PERSON_NAME]" at bounding box center [448, 95] width 417 height 62
click at [413, 100] on span "[PERSON_NAME]" at bounding box center [448, 101] width 385 height 24
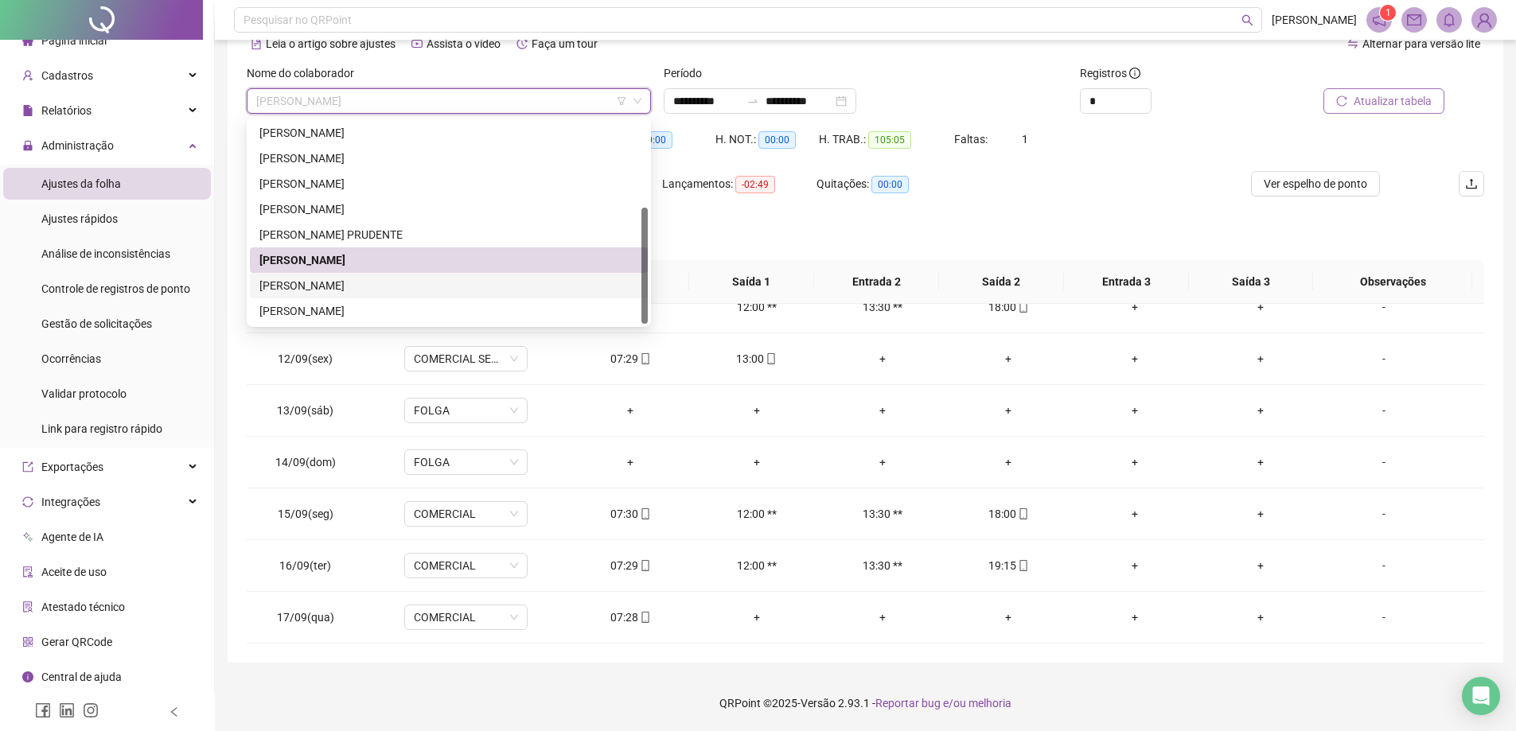
click at [380, 275] on div "[PERSON_NAME]" at bounding box center [449, 285] width 398 height 25
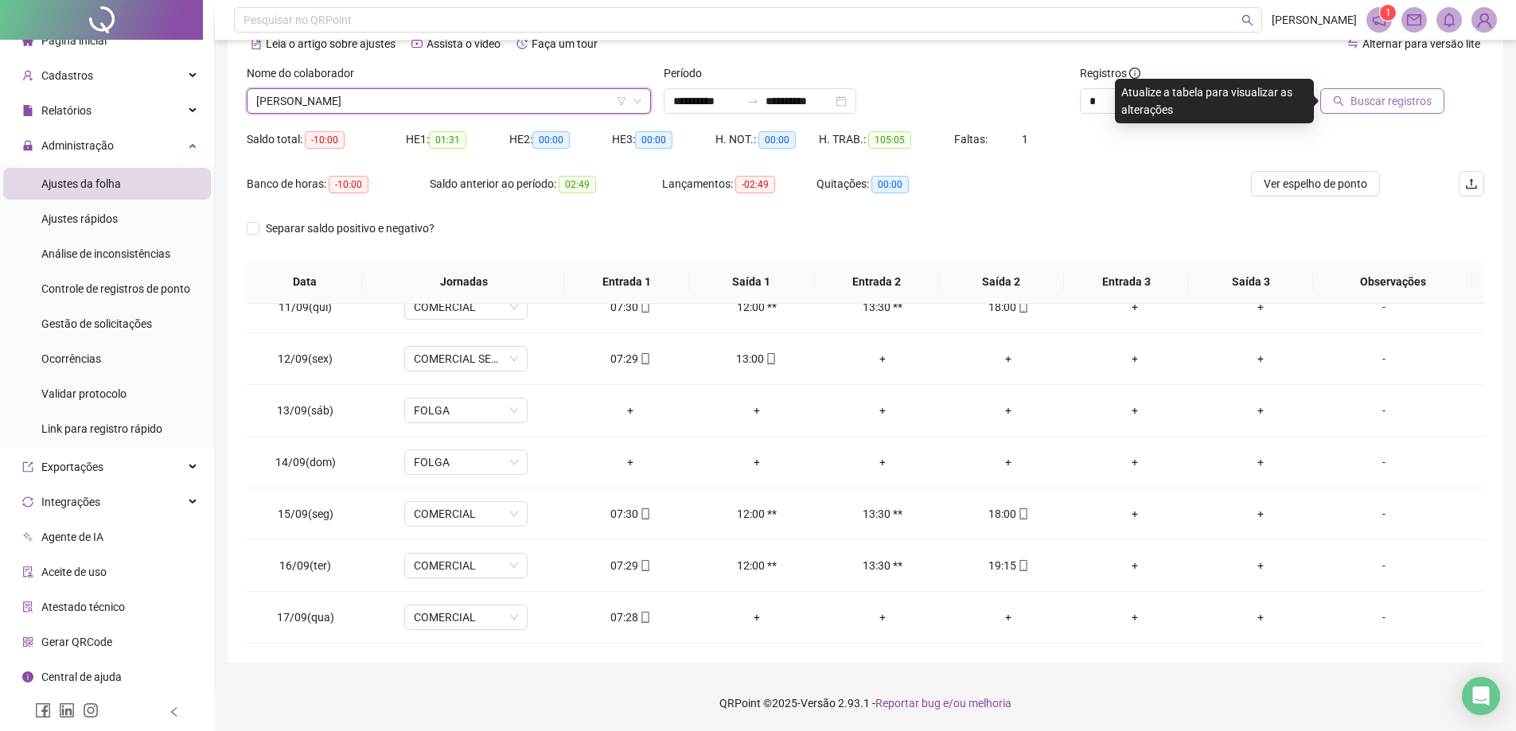
click at [1417, 93] on span "Buscar registros" at bounding box center [1391, 101] width 81 height 18
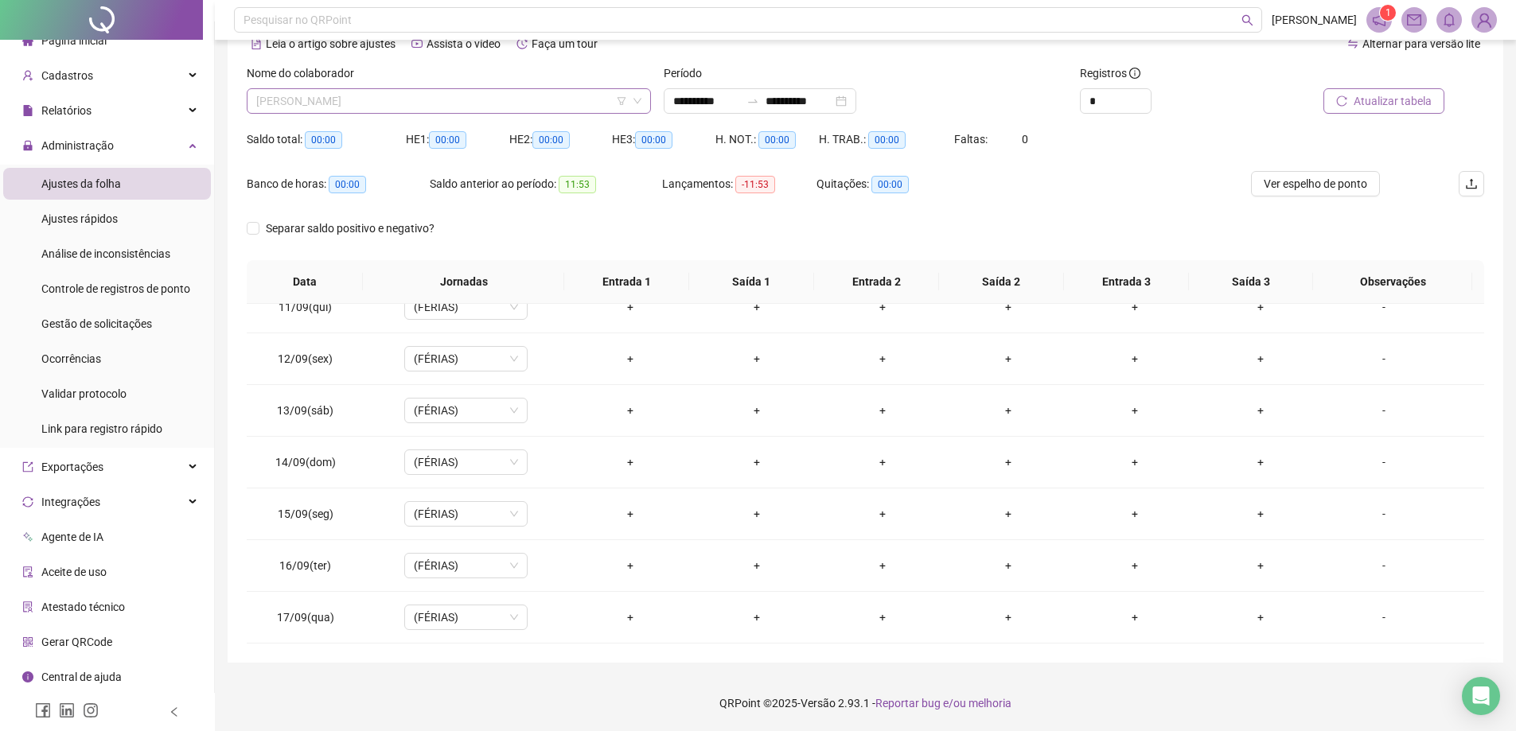
click at [513, 100] on span "[PERSON_NAME]" at bounding box center [448, 101] width 385 height 24
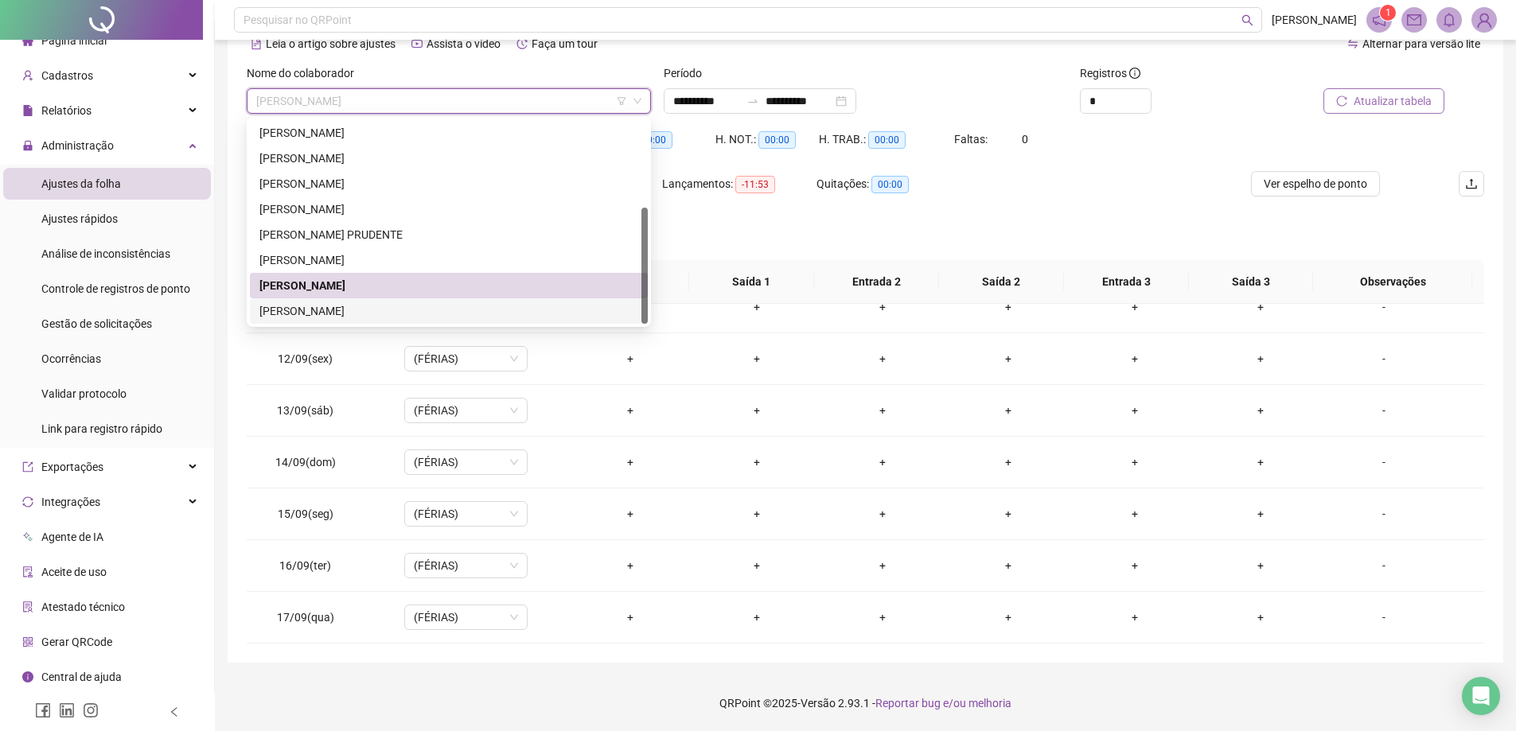
click at [305, 308] on div "[PERSON_NAME]" at bounding box center [448, 311] width 379 height 18
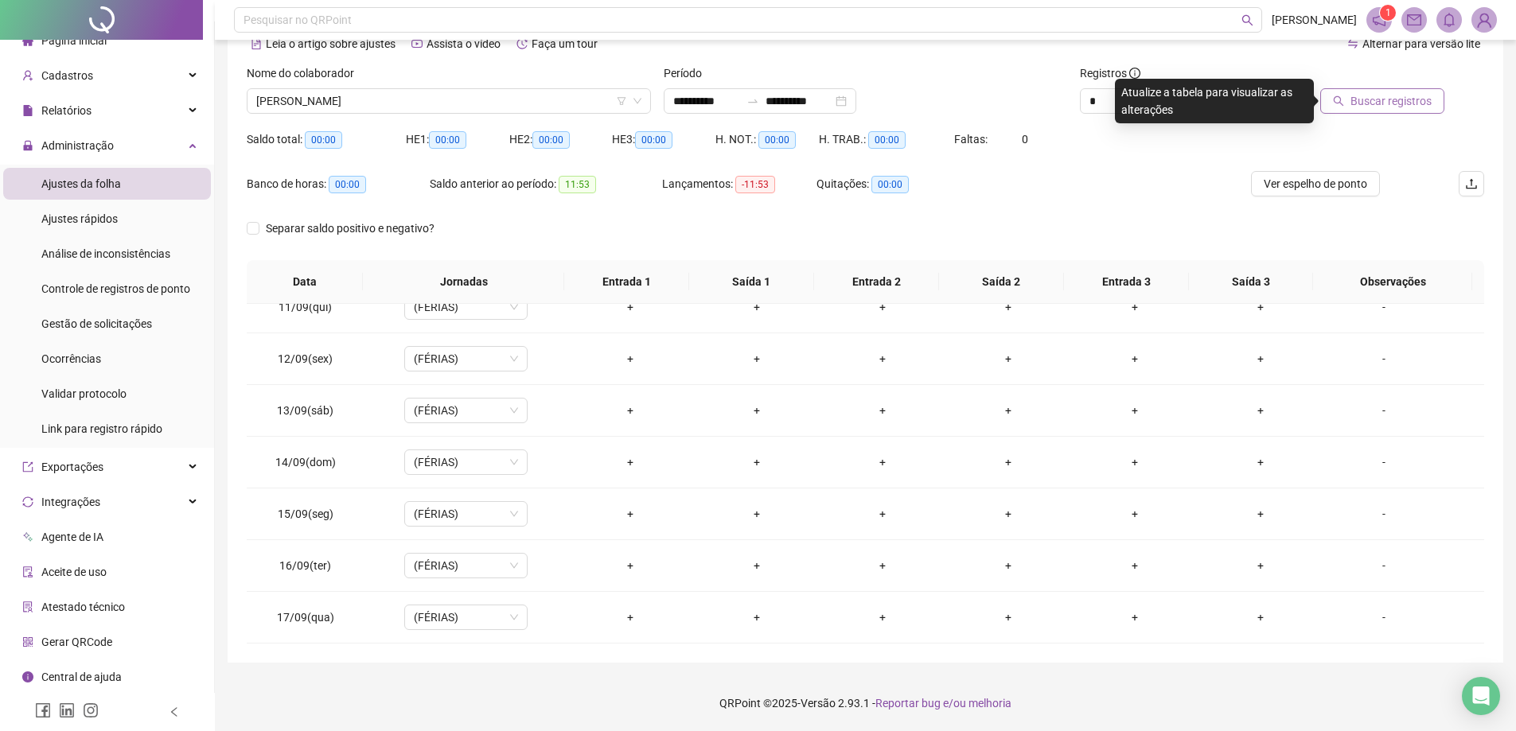
click at [1366, 102] on span "Buscar registros" at bounding box center [1391, 101] width 81 height 18
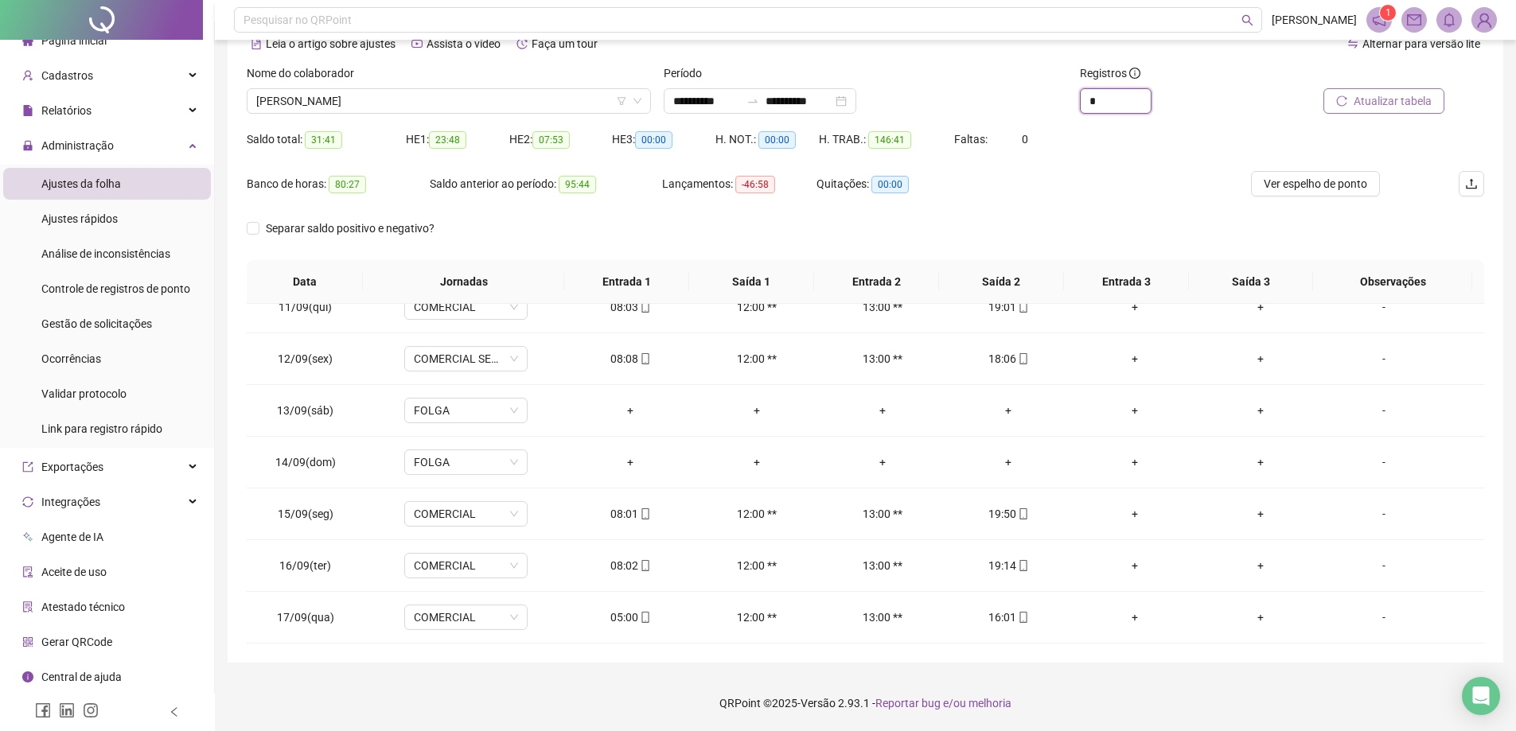
click at [1151, 108] on span "Decrease Value" at bounding box center [1151, 107] width 1 height 12
type input "*"
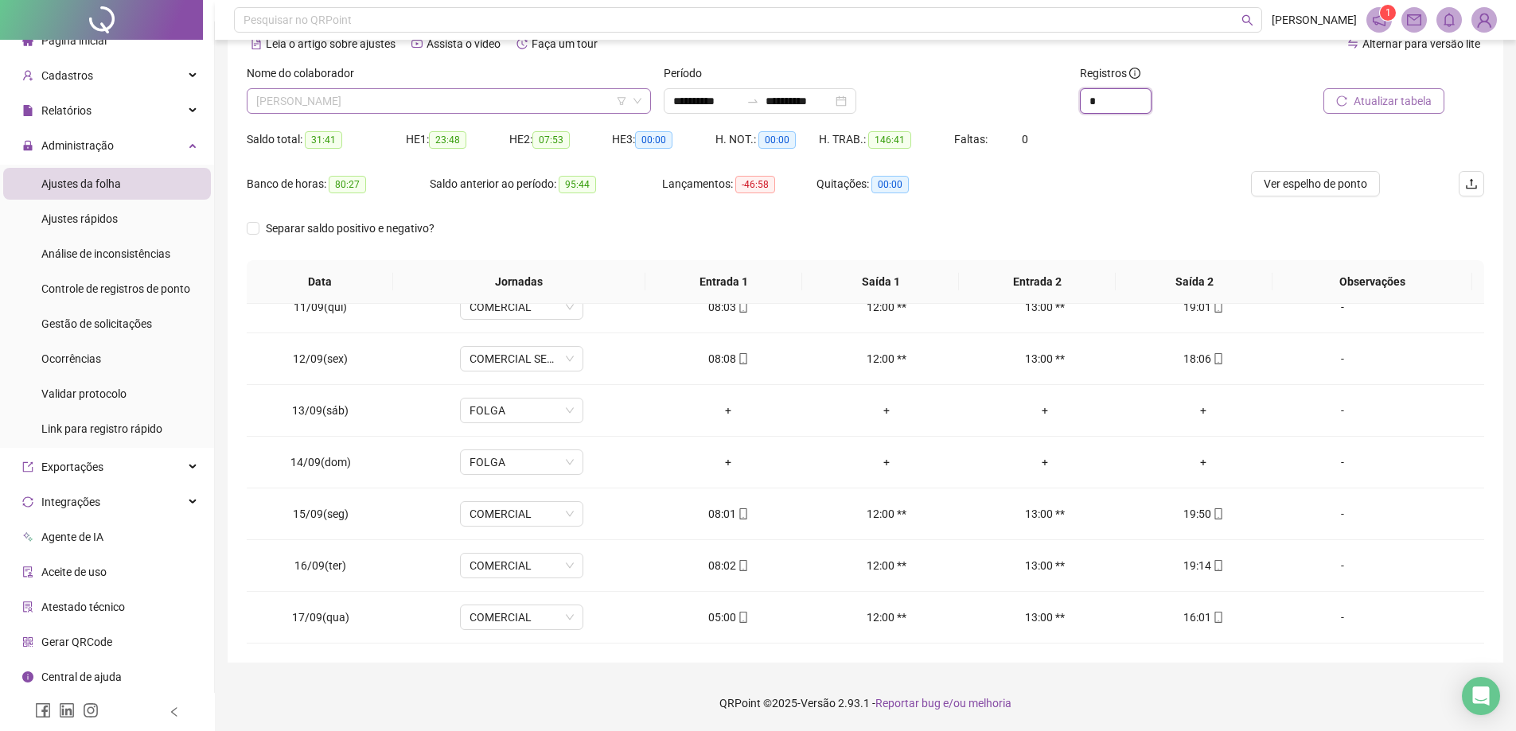
click at [567, 105] on span "[PERSON_NAME]" at bounding box center [448, 101] width 385 height 24
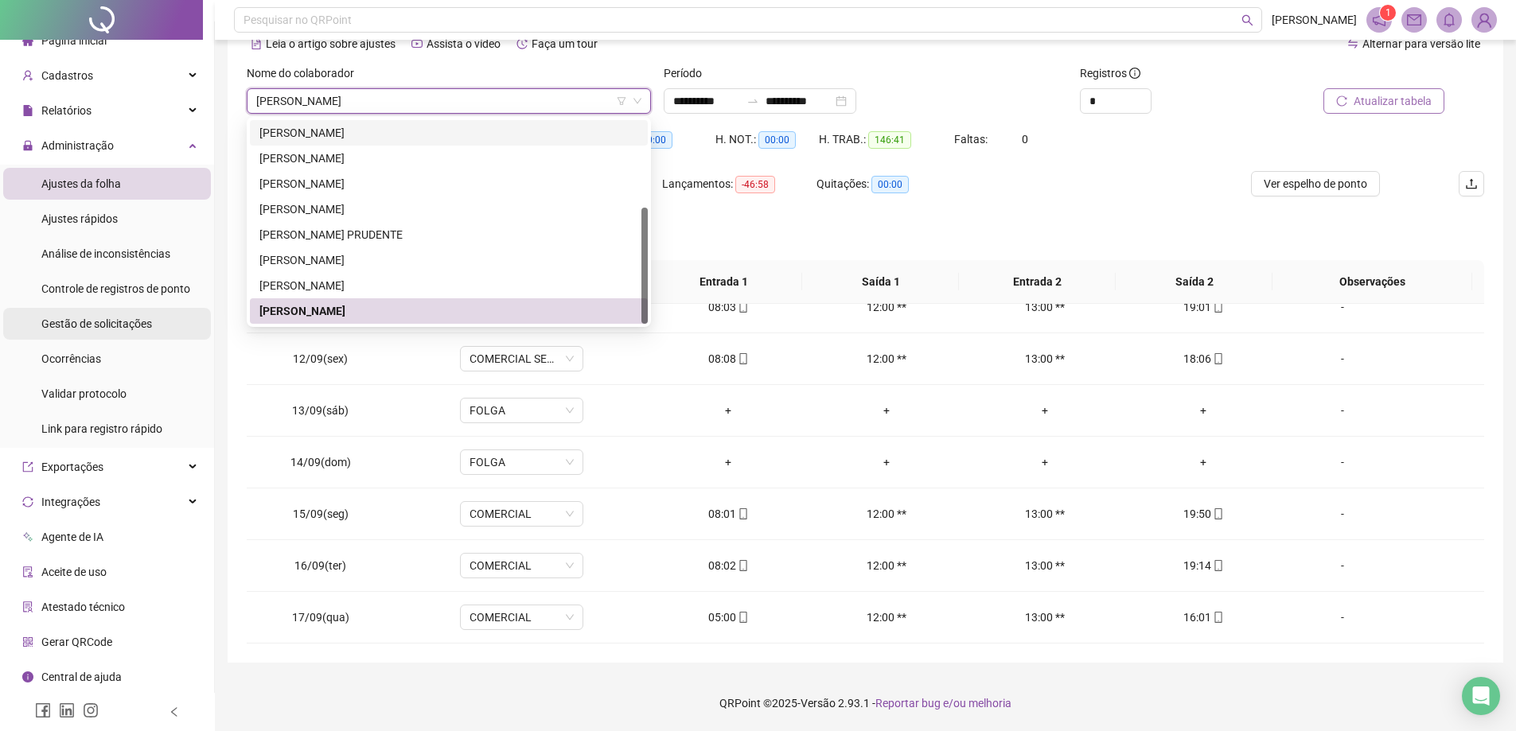
click at [88, 328] on span "Gestão de solicitações" at bounding box center [96, 324] width 111 height 13
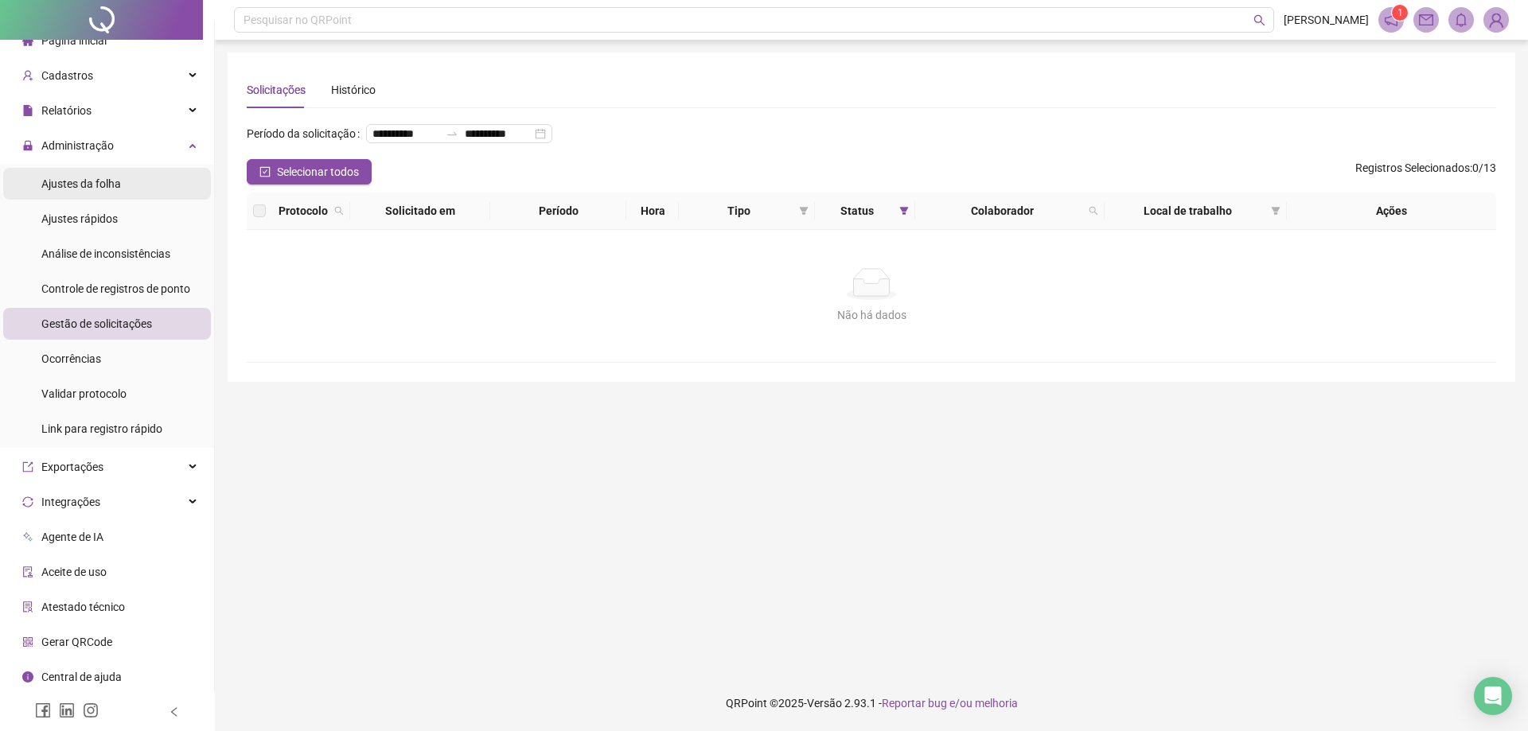
click at [136, 185] on li "Ajustes da folha" at bounding box center [107, 184] width 208 height 32
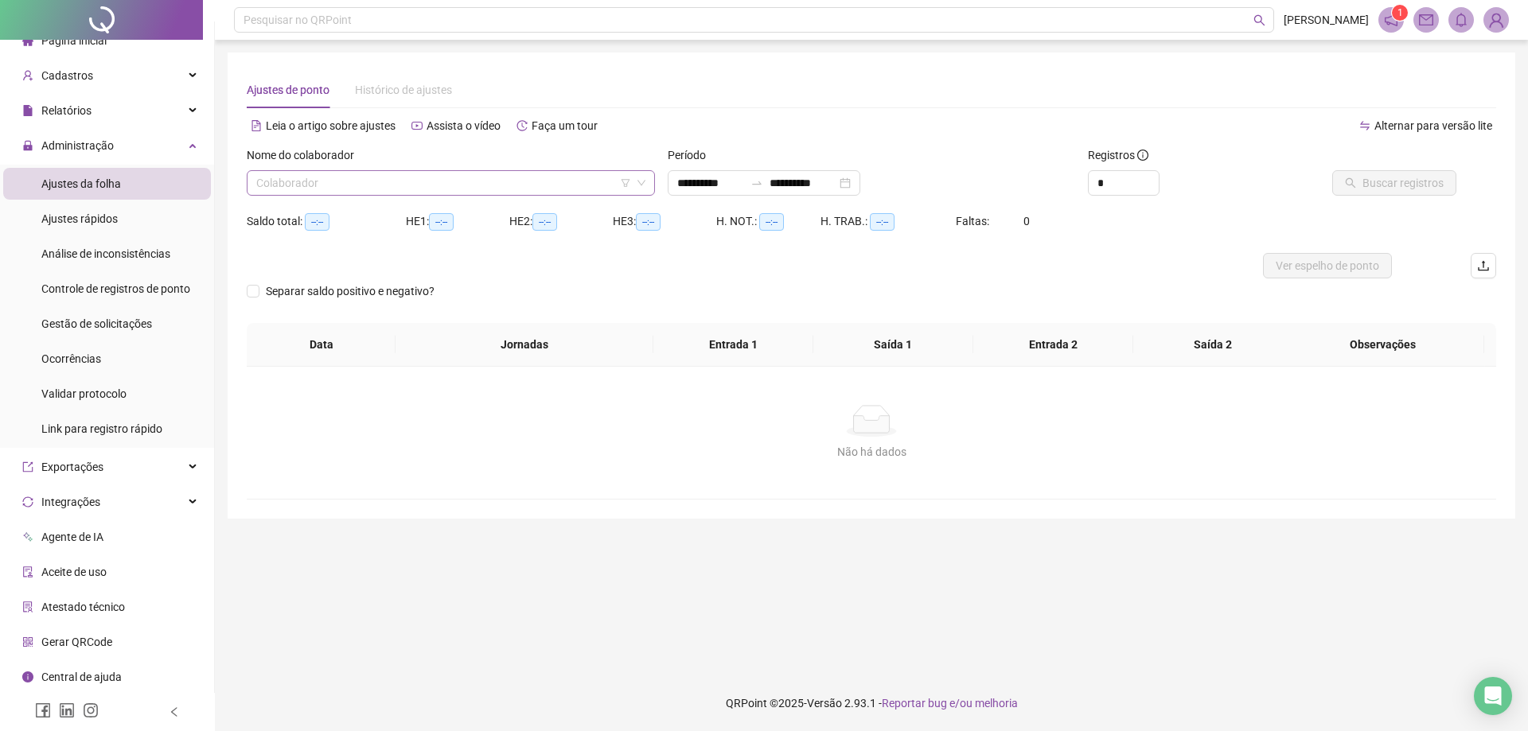
click at [575, 181] on input "search" at bounding box center [443, 183] width 375 height 24
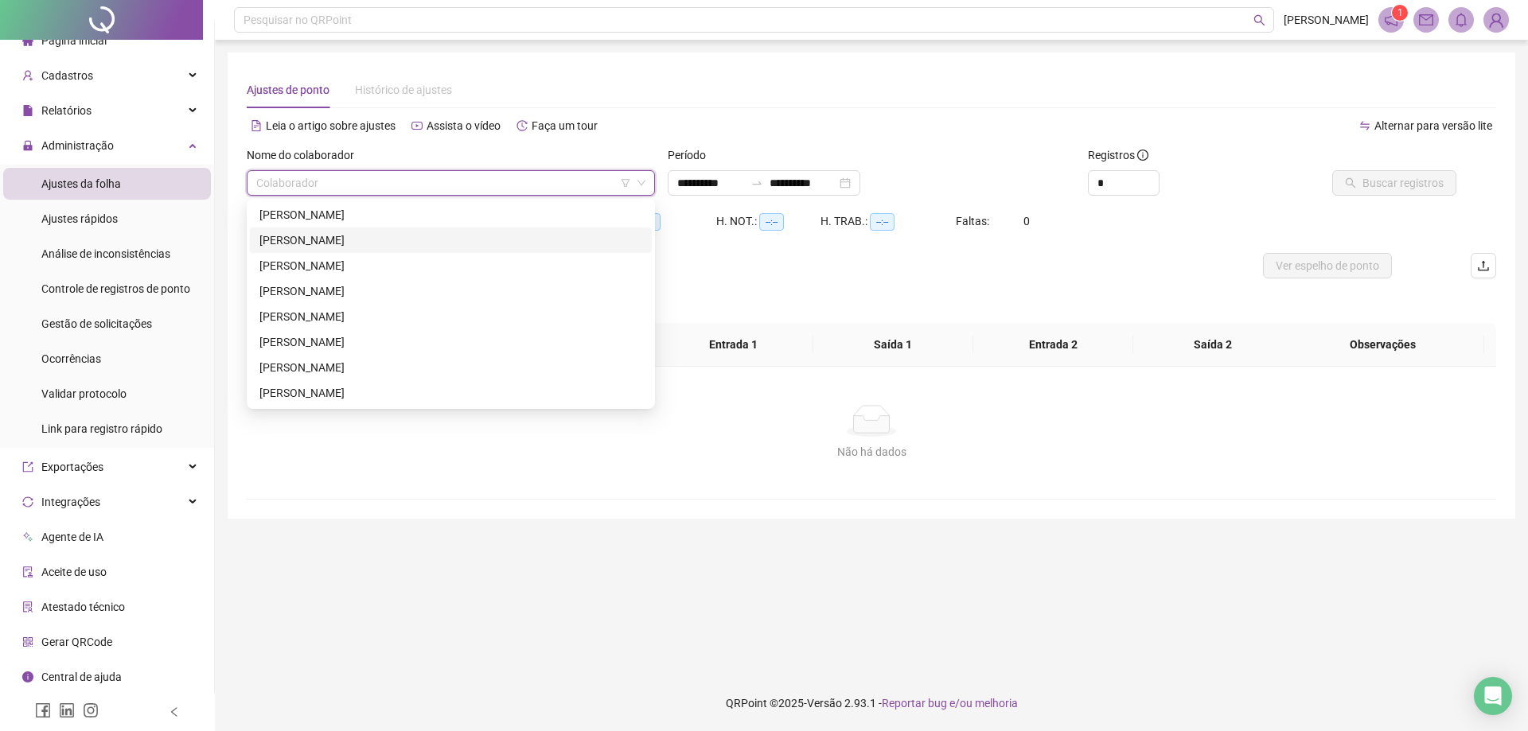
click at [339, 241] on div "[PERSON_NAME]" at bounding box center [450, 241] width 383 height 18
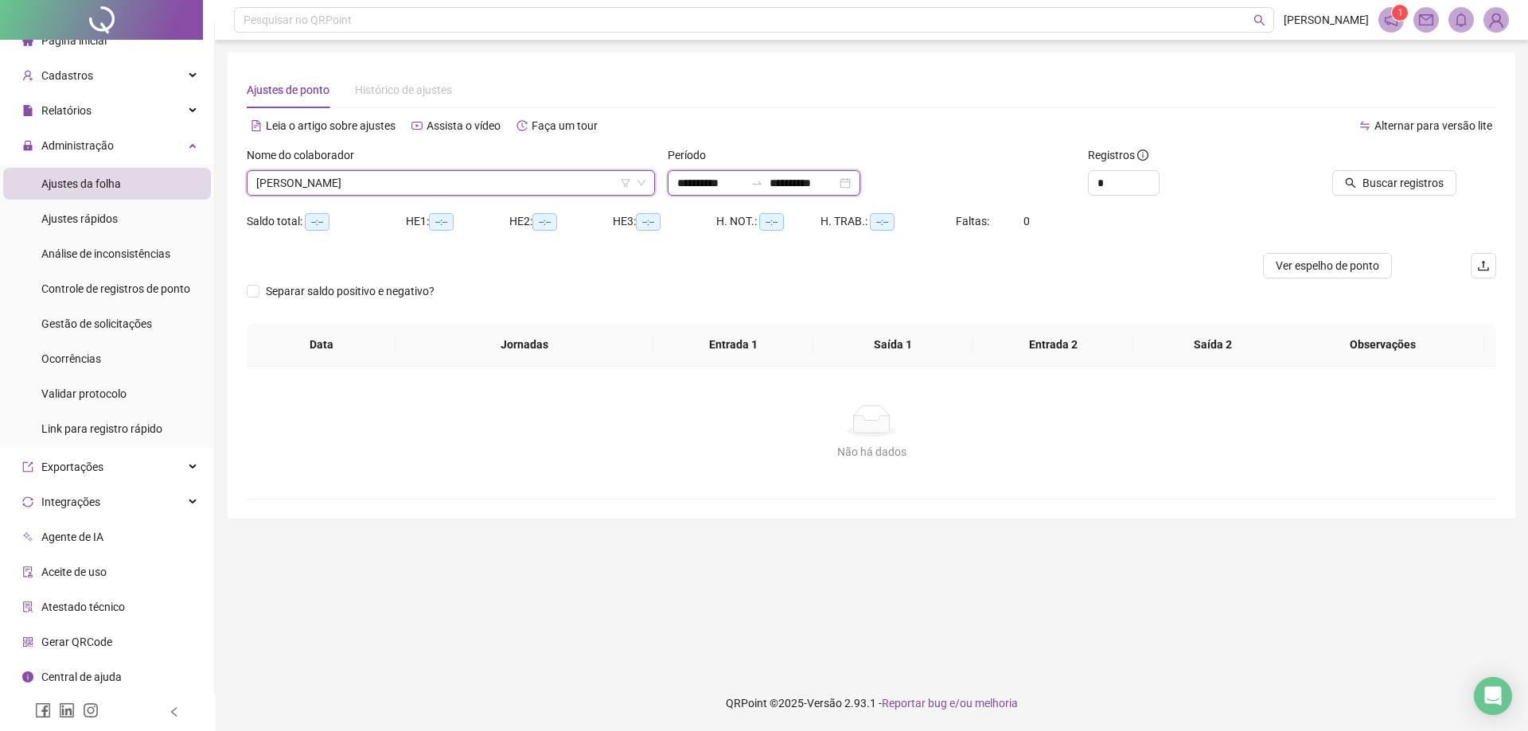
click at [814, 191] on input "**********" at bounding box center [803, 183] width 67 height 18
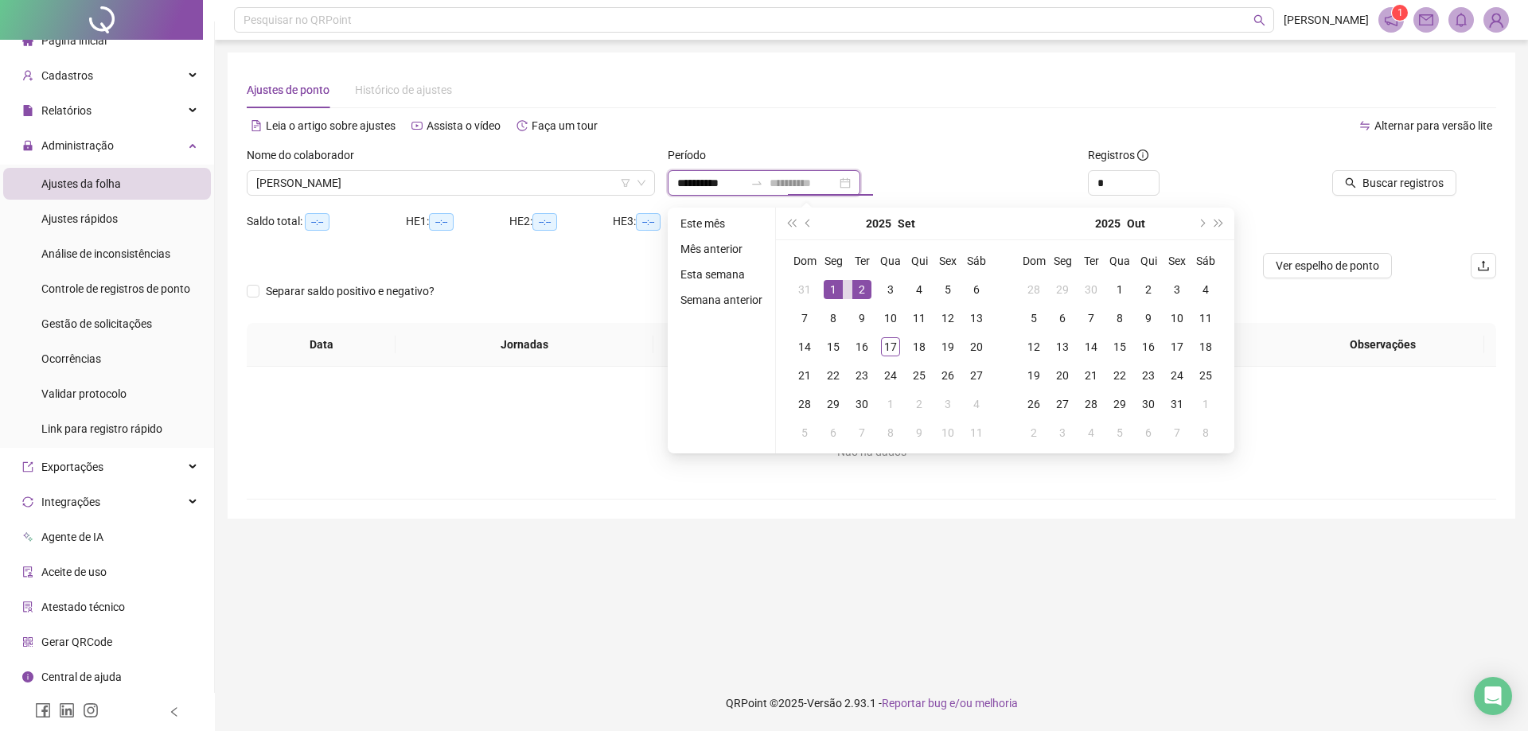
type input "**********"
click at [832, 283] on div "1" at bounding box center [833, 289] width 19 height 19
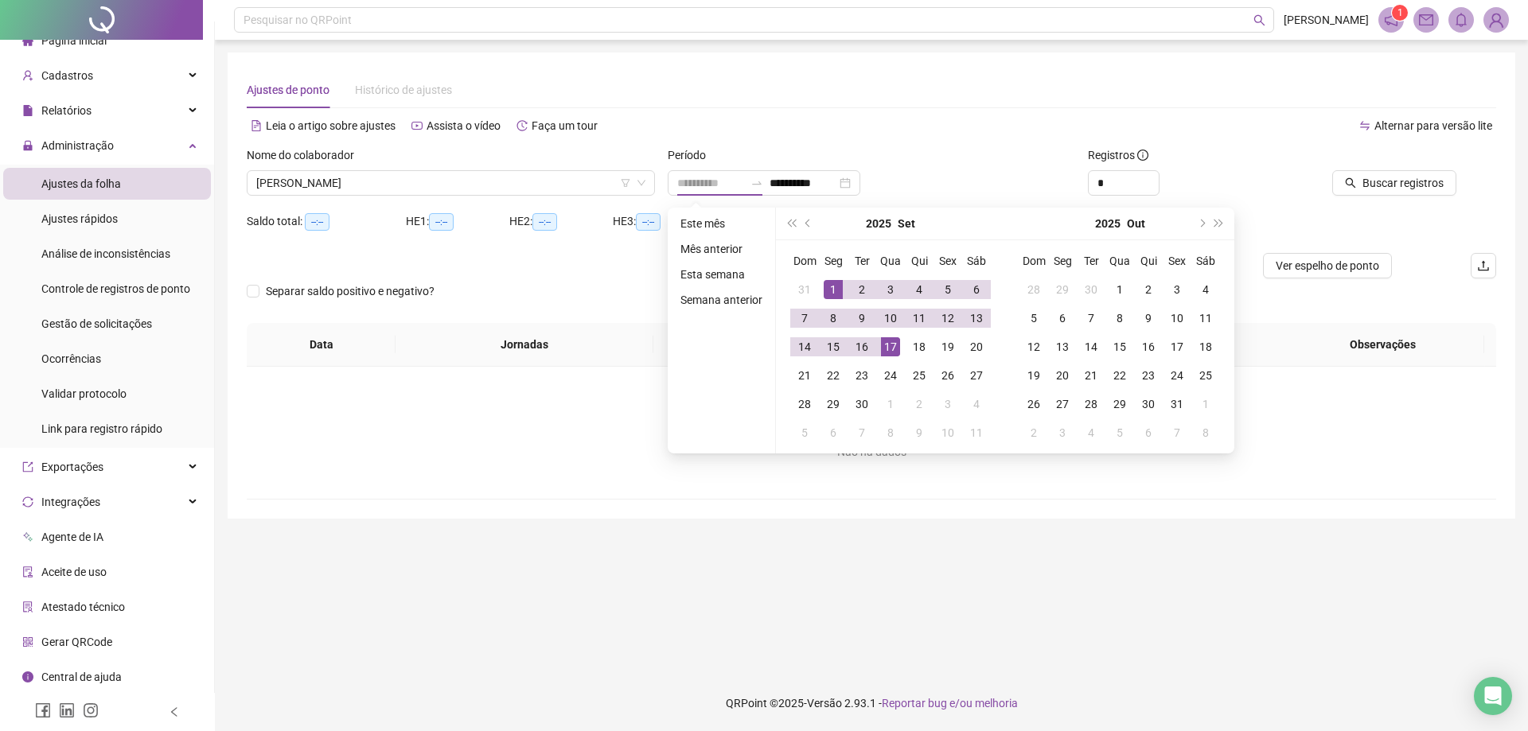
click at [893, 351] on div "17" at bounding box center [890, 346] width 19 height 19
type input "**********"
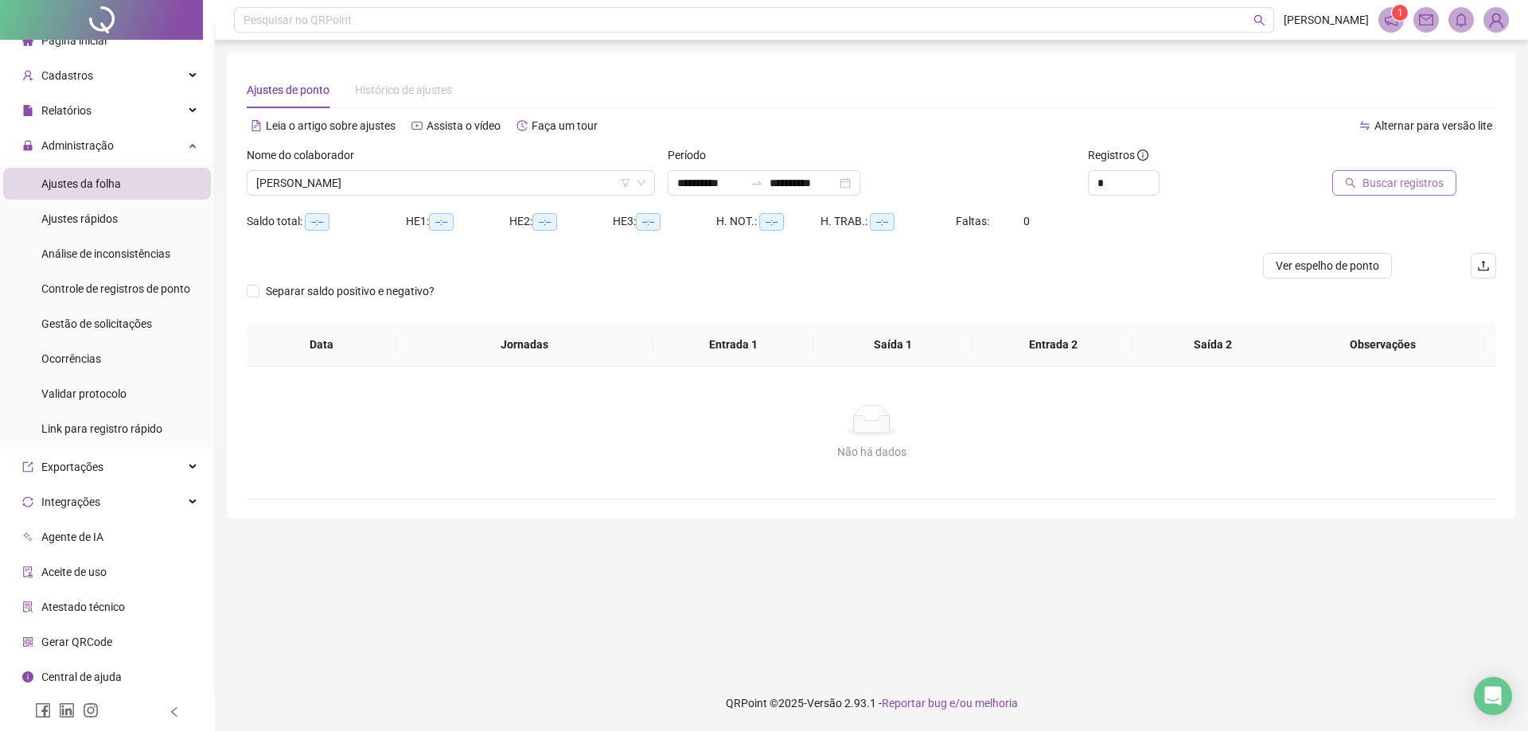
click at [1437, 185] on span "Buscar registros" at bounding box center [1403, 183] width 81 height 18
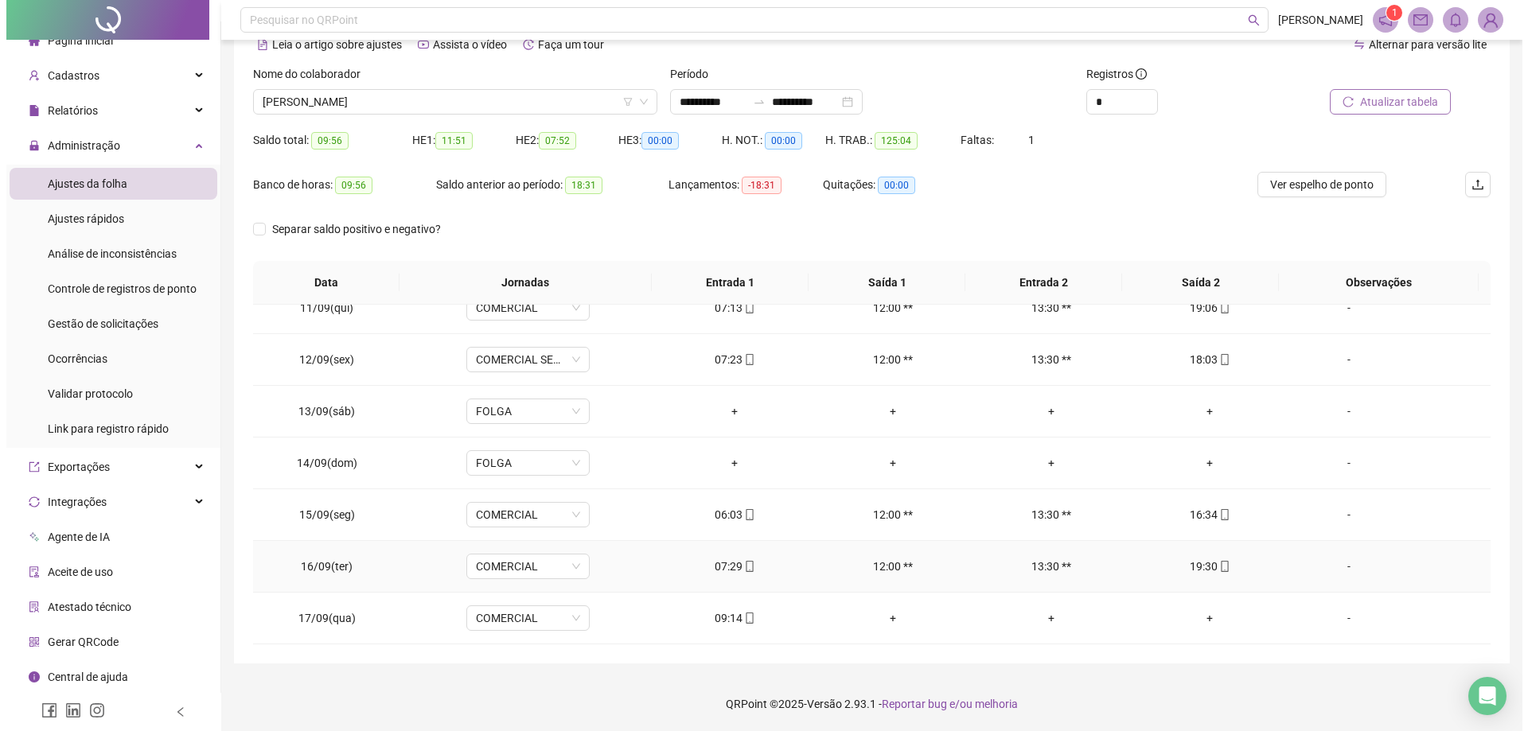
scroll to position [82, 0]
click at [1336, 618] on div "-" at bounding box center [1343, 618] width 94 height 18
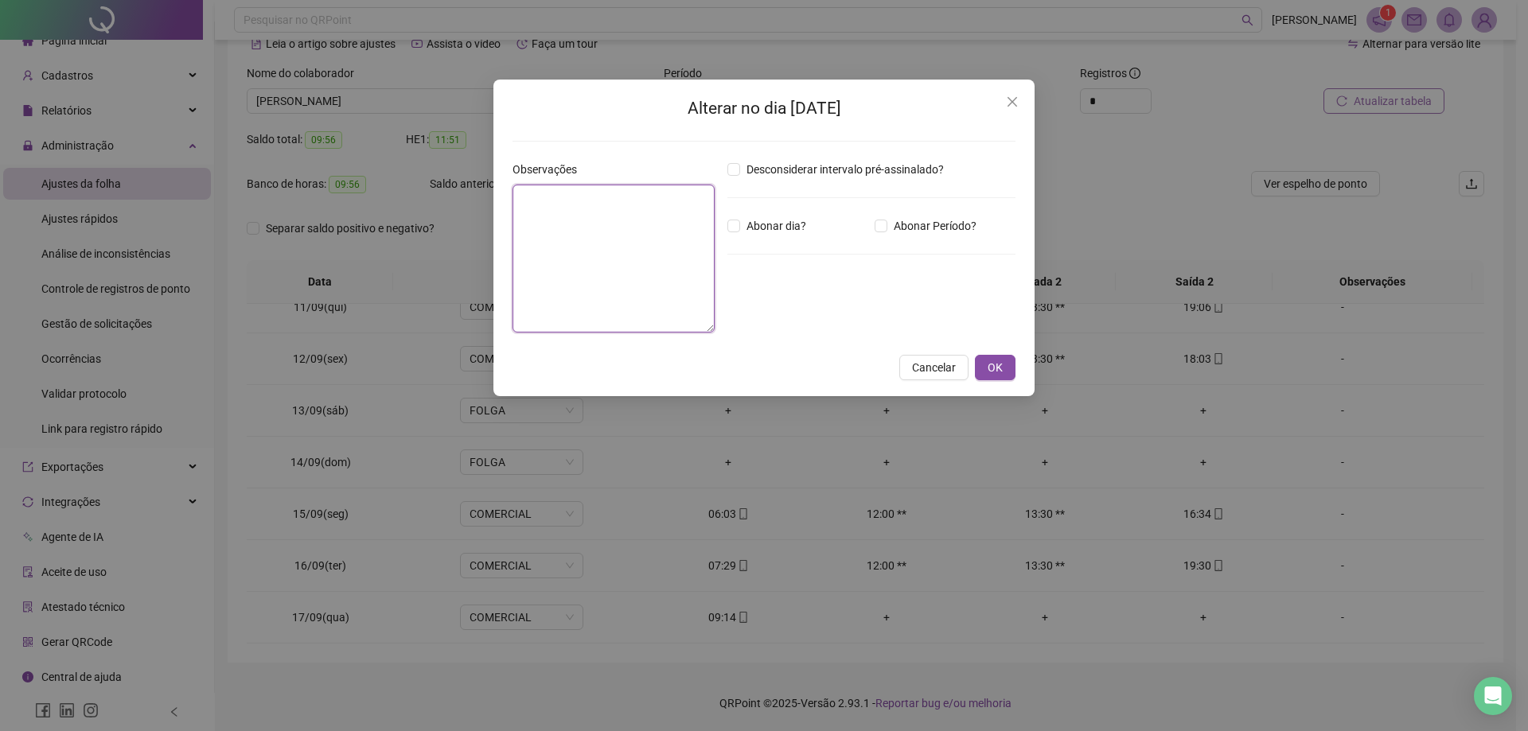
click at [652, 224] on textarea at bounding box center [614, 259] width 202 height 148
type textarea "**********"
click at [972, 224] on span "Abonar Período?" at bounding box center [935, 226] width 96 height 18
click at [751, 314] on input "*****" at bounding box center [769, 313] width 64 height 19
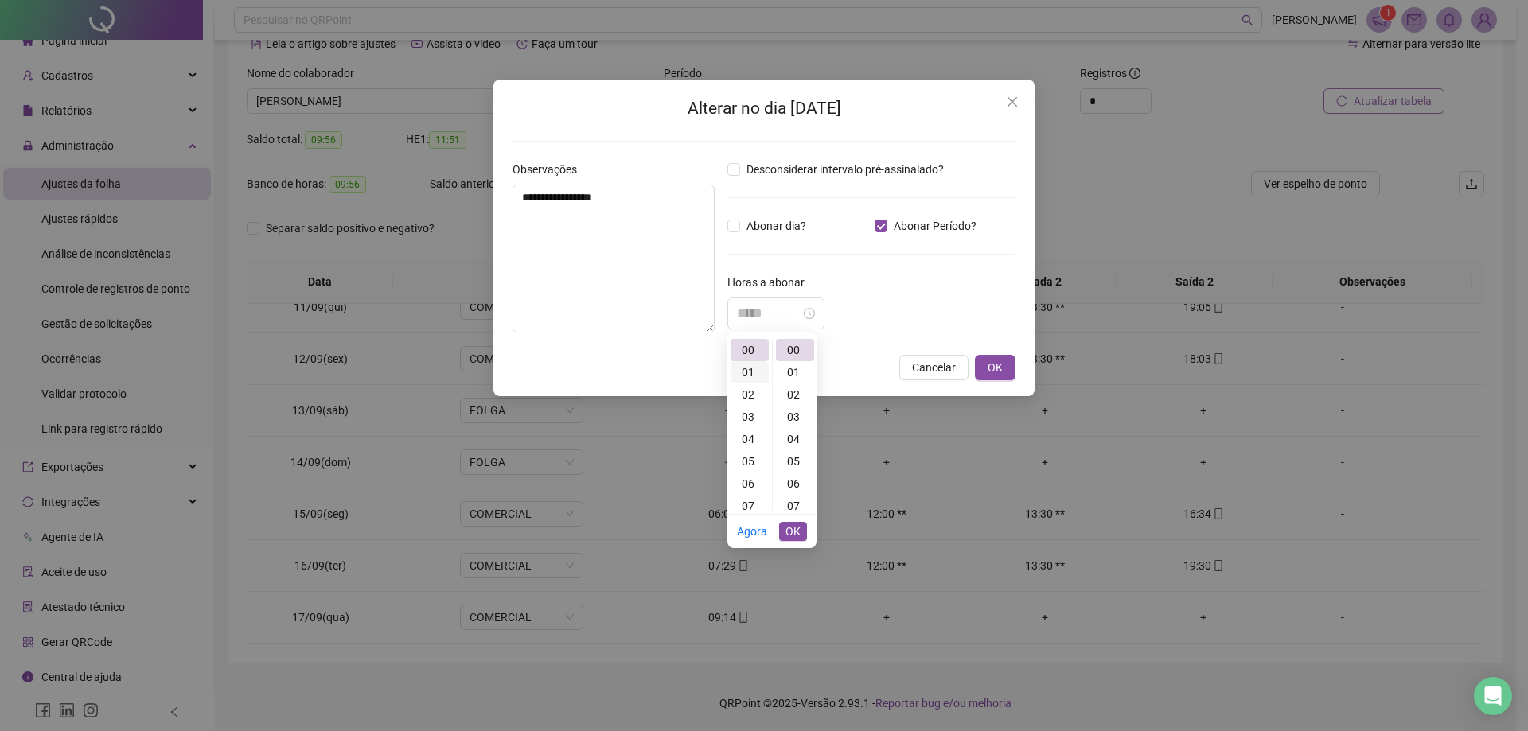
click at [751, 372] on div "01" at bounding box center [750, 372] width 38 height 22
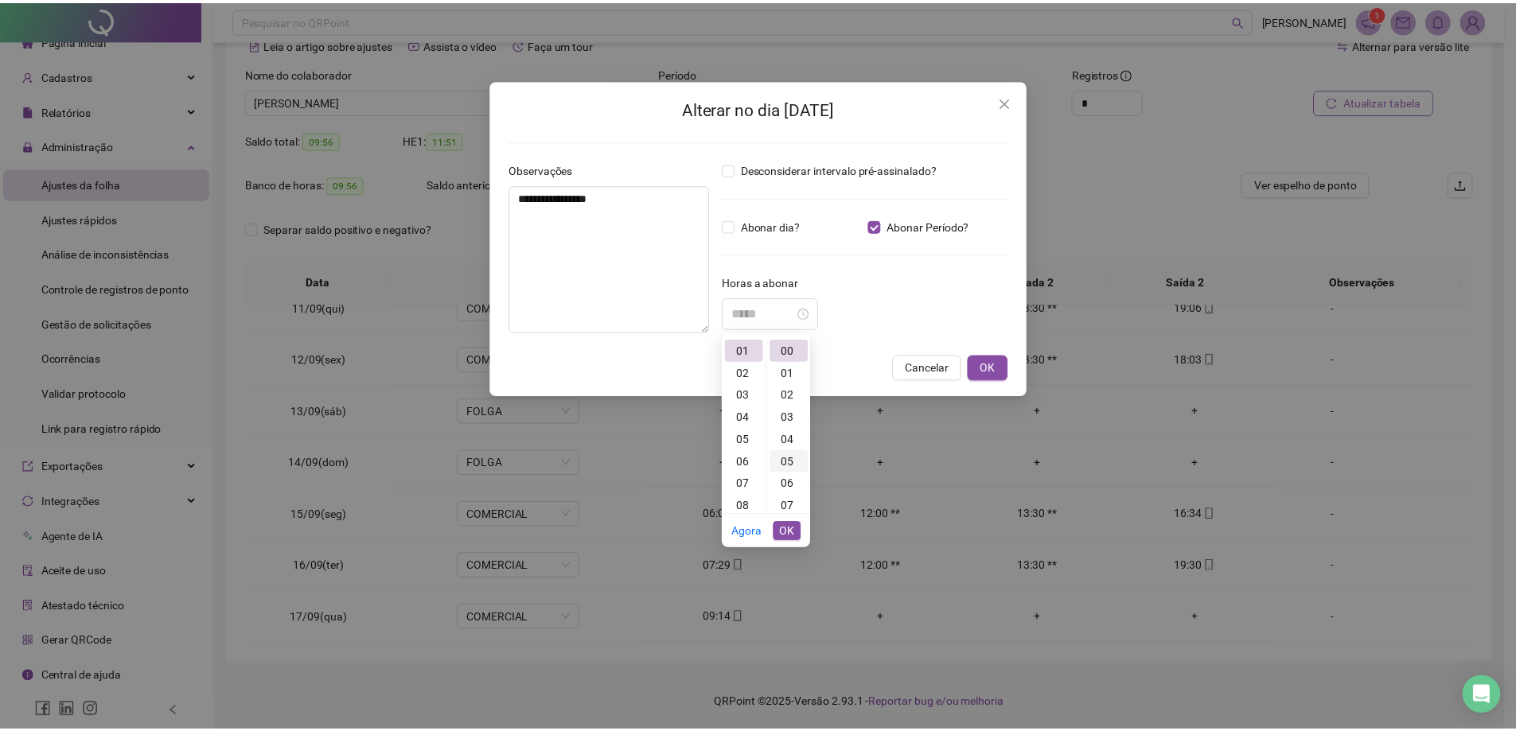
scroll to position [22, 0]
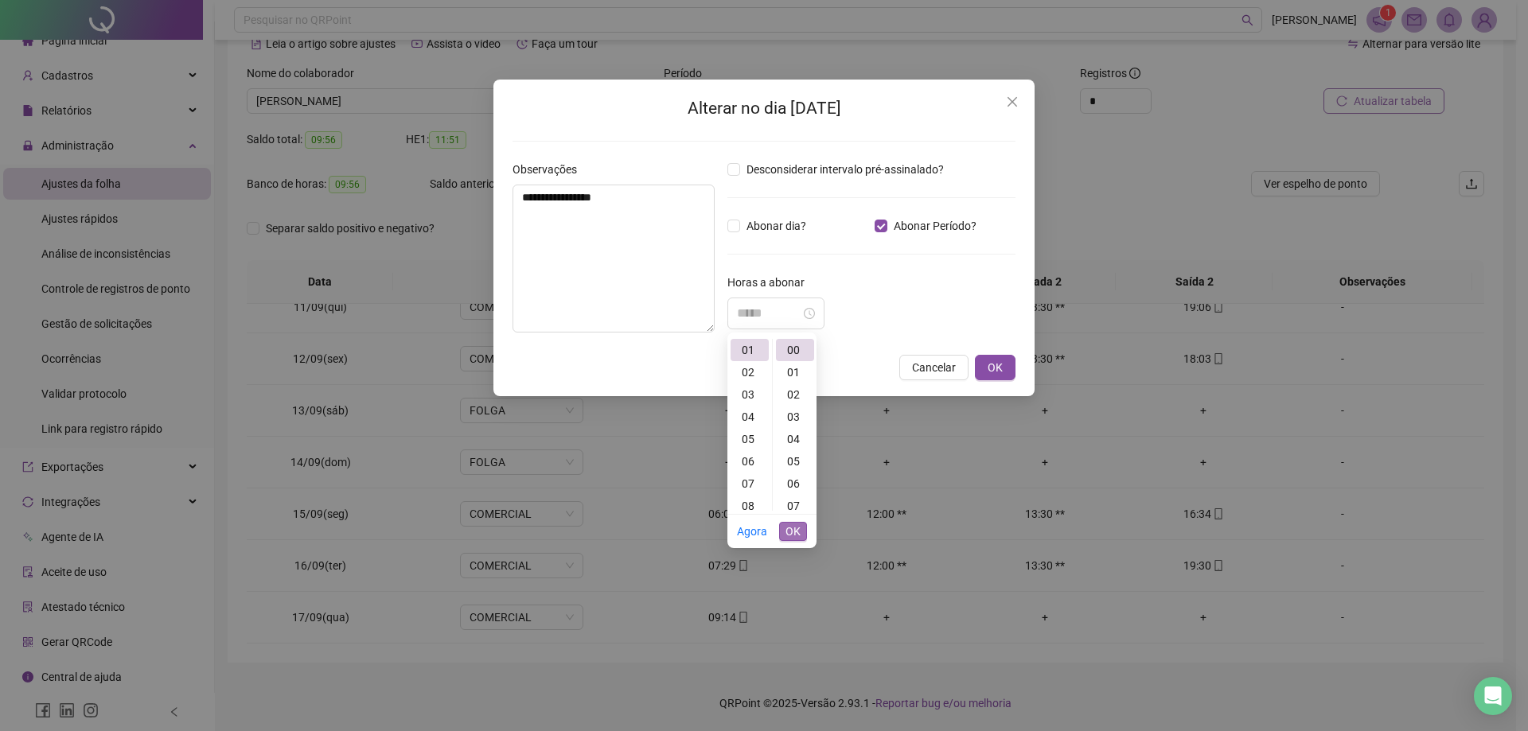
type input "*****"
click at [791, 535] on span "OK" at bounding box center [793, 532] width 15 height 18
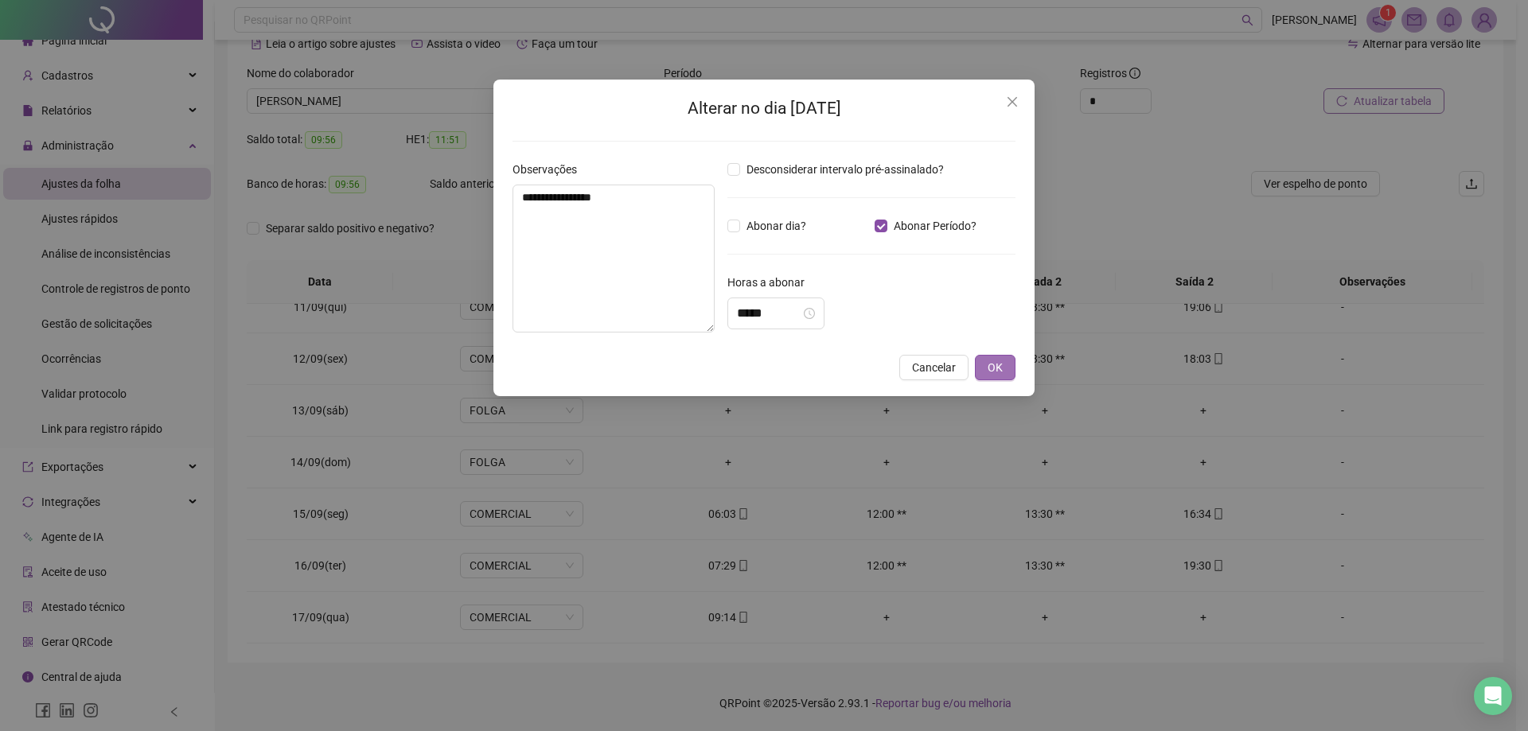
click at [1000, 364] on span "OK" at bounding box center [995, 368] width 15 height 18
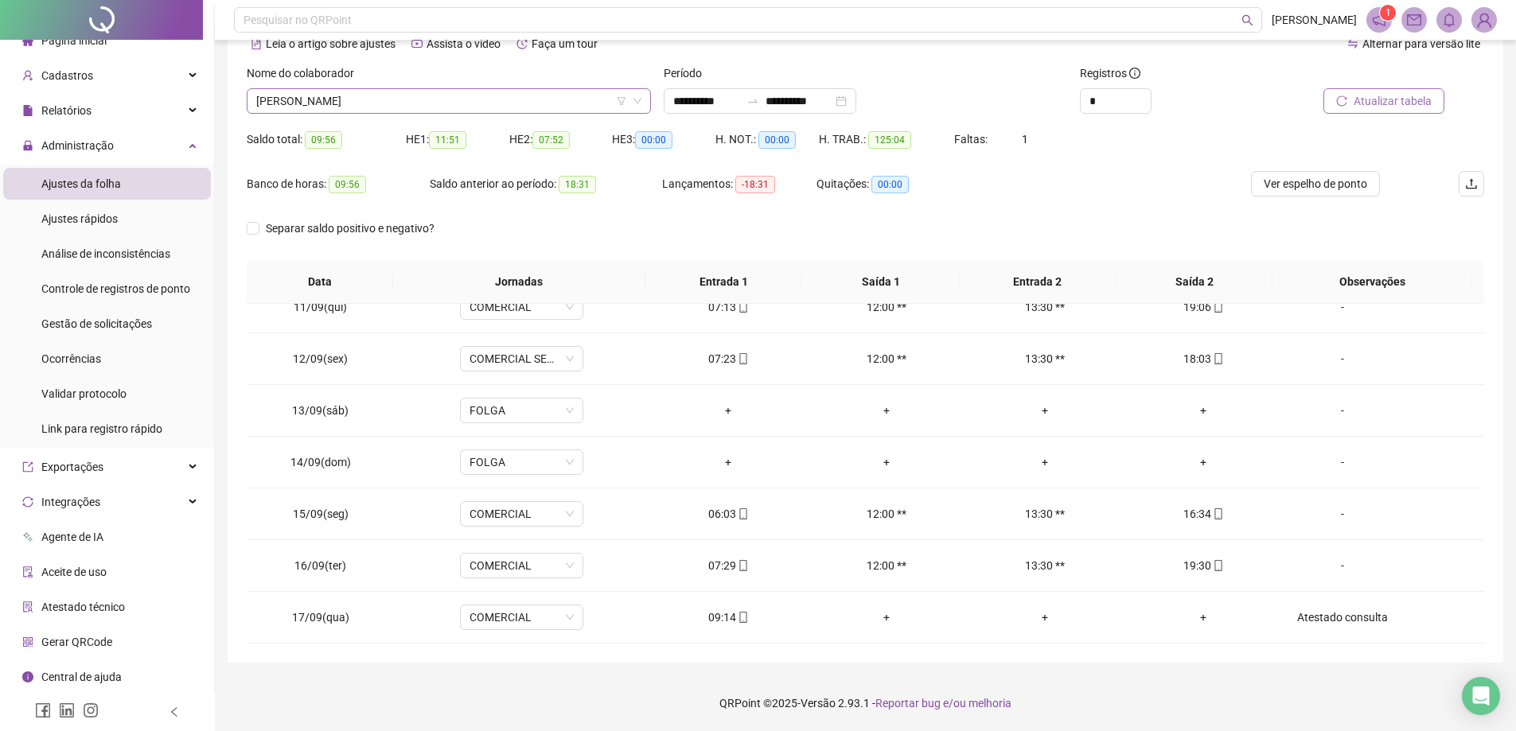
click at [387, 88] on div "[PERSON_NAME]" at bounding box center [449, 100] width 404 height 25
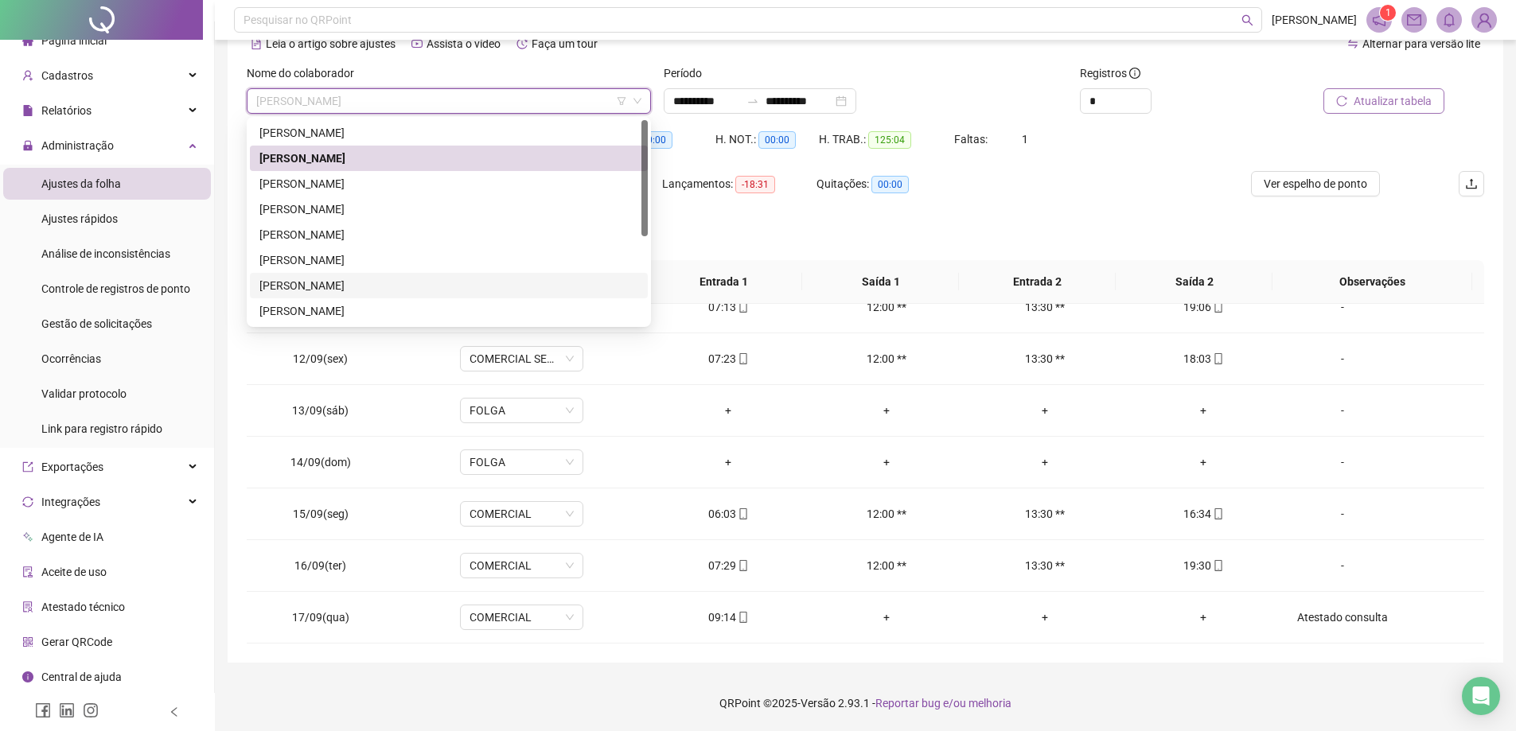
scroll to position [153, 0]
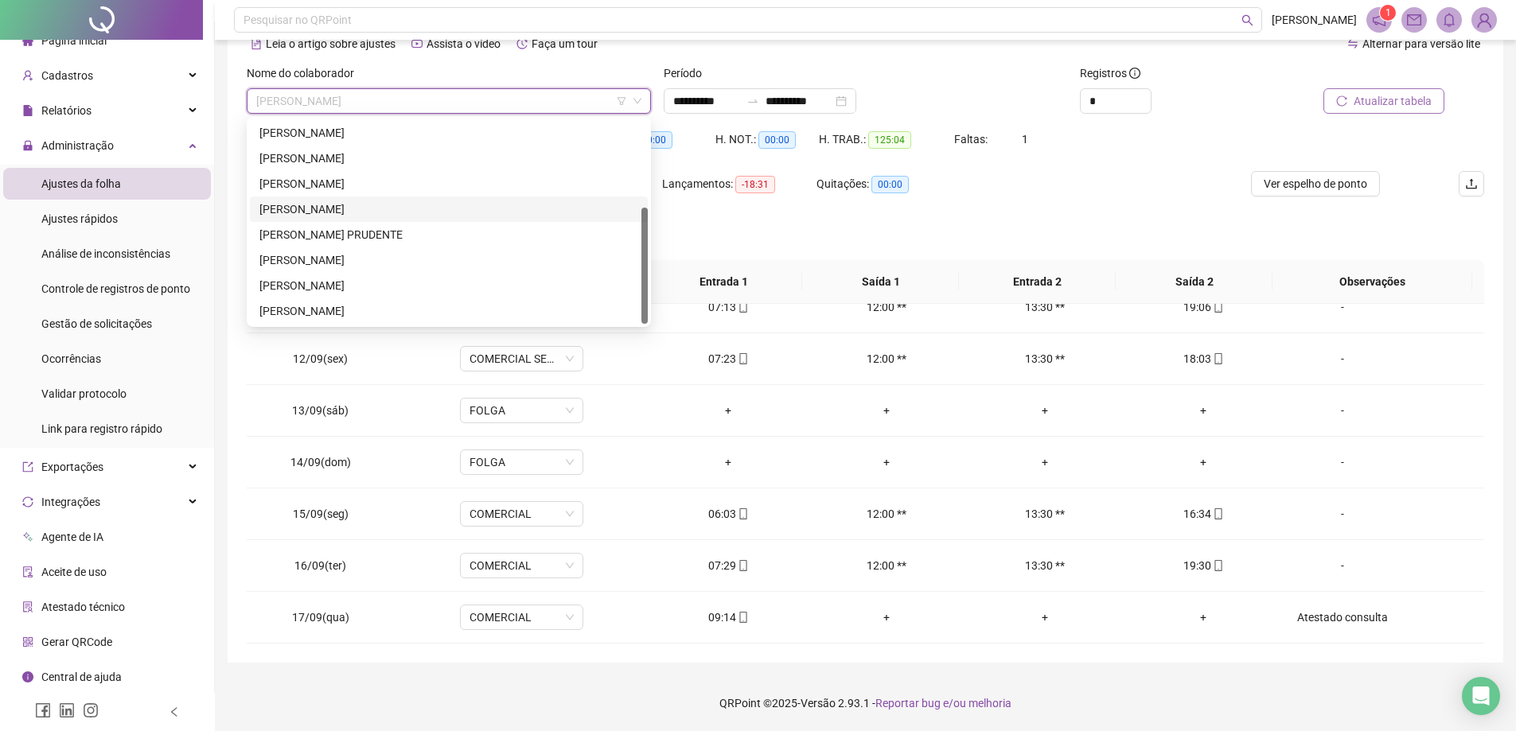
click at [318, 201] on div "[PERSON_NAME]" at bounding box center [448, 210] width 379 height 18
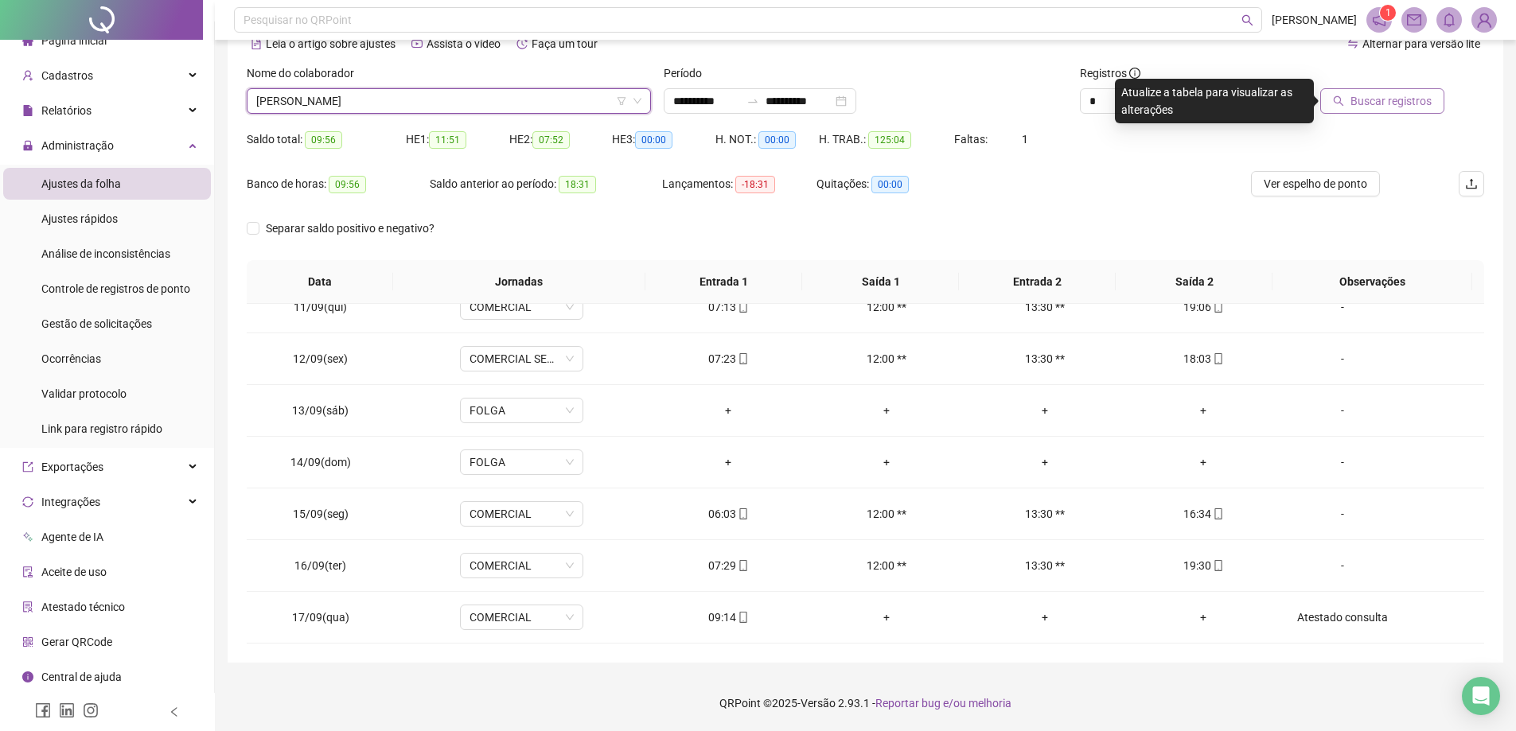
click at [1409, 106] on span "Buscar registros" at bounding box center [1391, 101] width 81 height 18
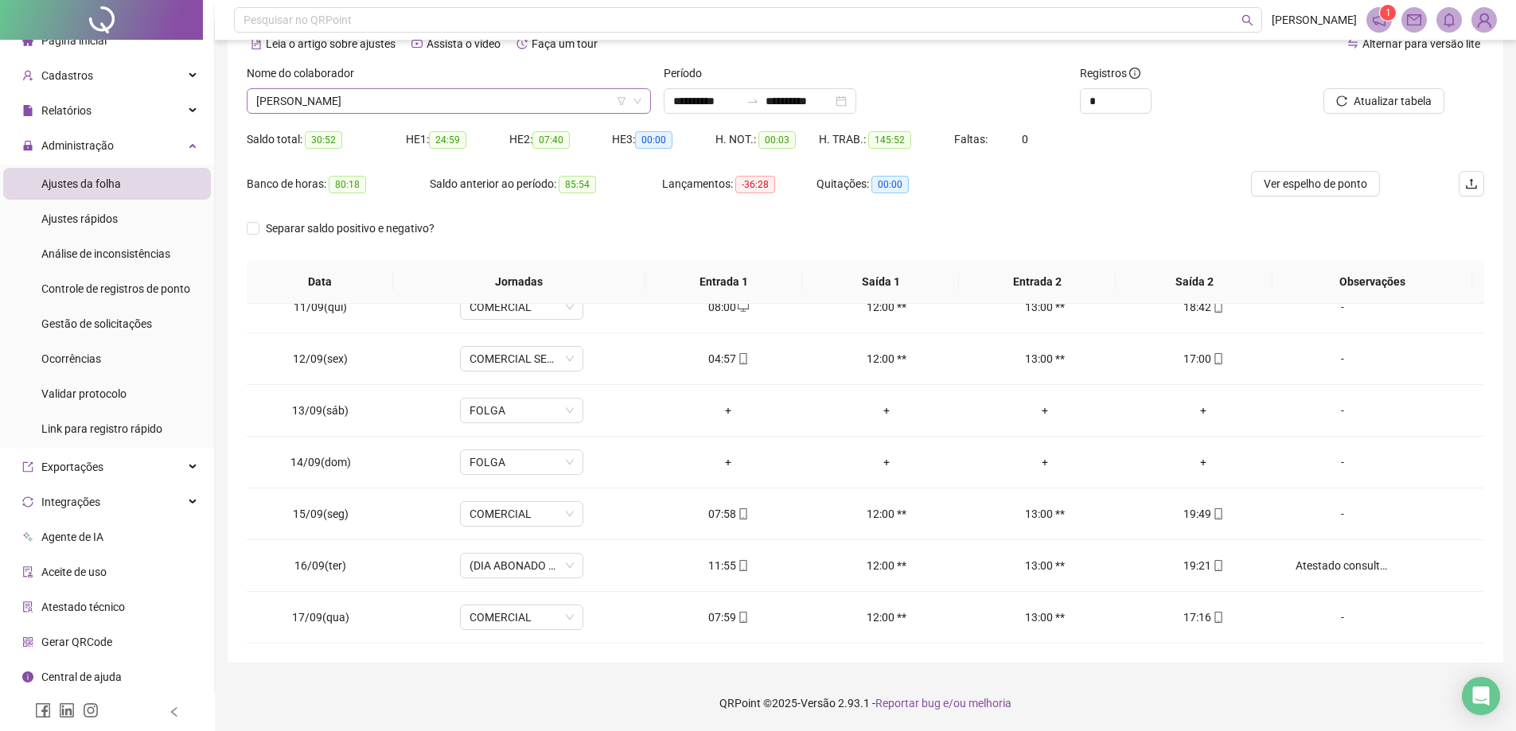
click at [522, 100] on span "[PERSON_NAME]" at bounding box center [448, 101] width 385 height 24
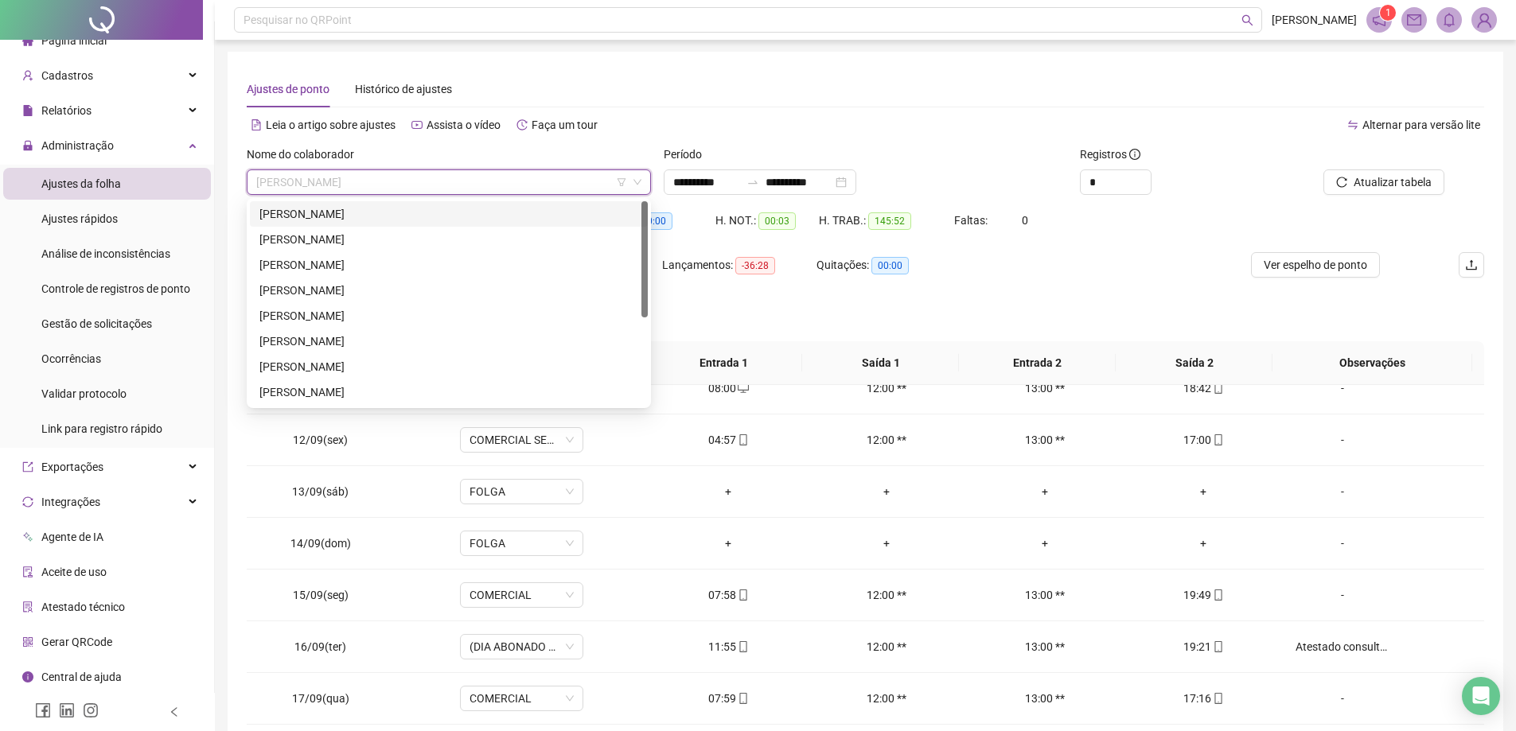
scroll to position [0, 0]
click at [369, 212] on div "[PERSON_NAME]" at bounding box center [448, 215] width 379 height 18
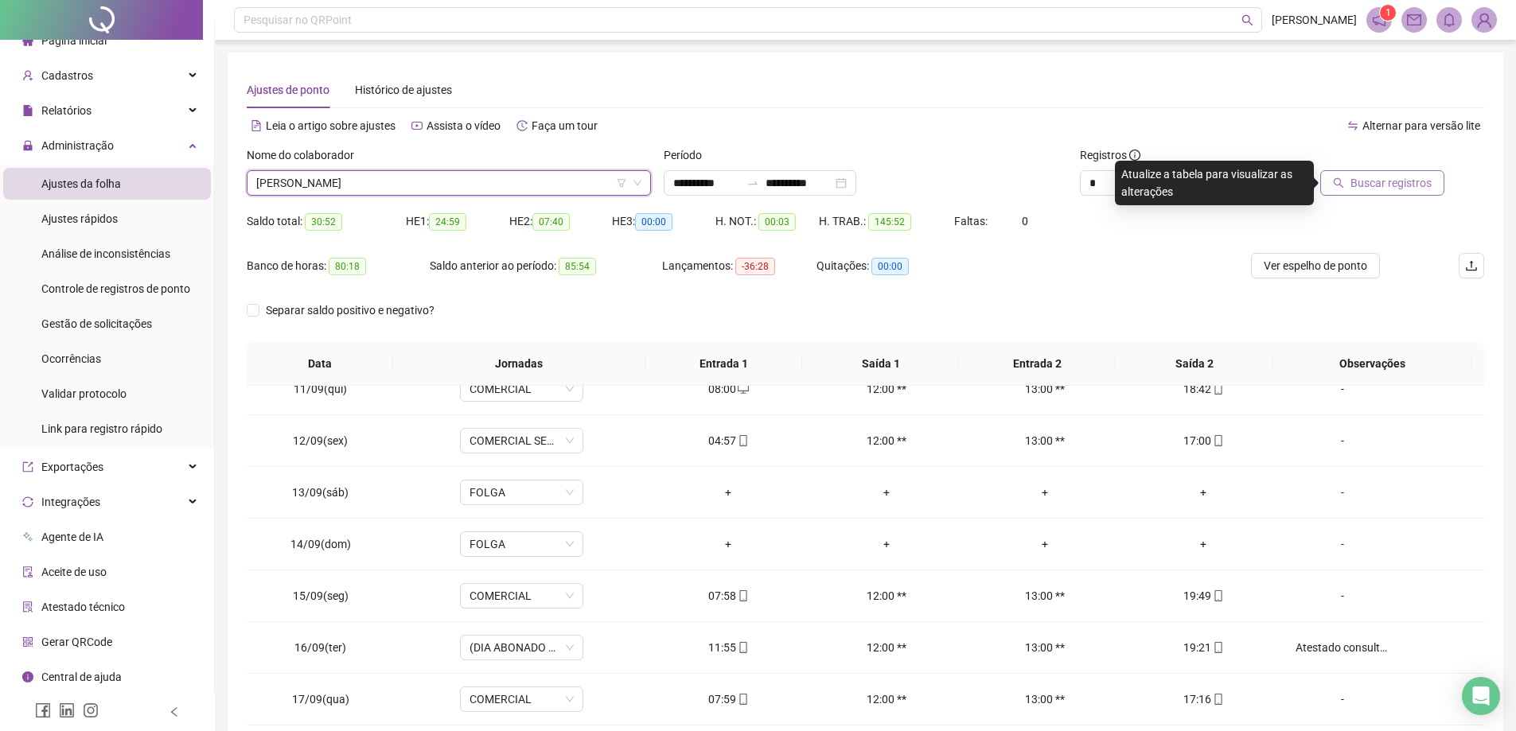
click at [1380, 182] on span "Buscar registros" at bounding box center [1391, 183] width 81 height 18
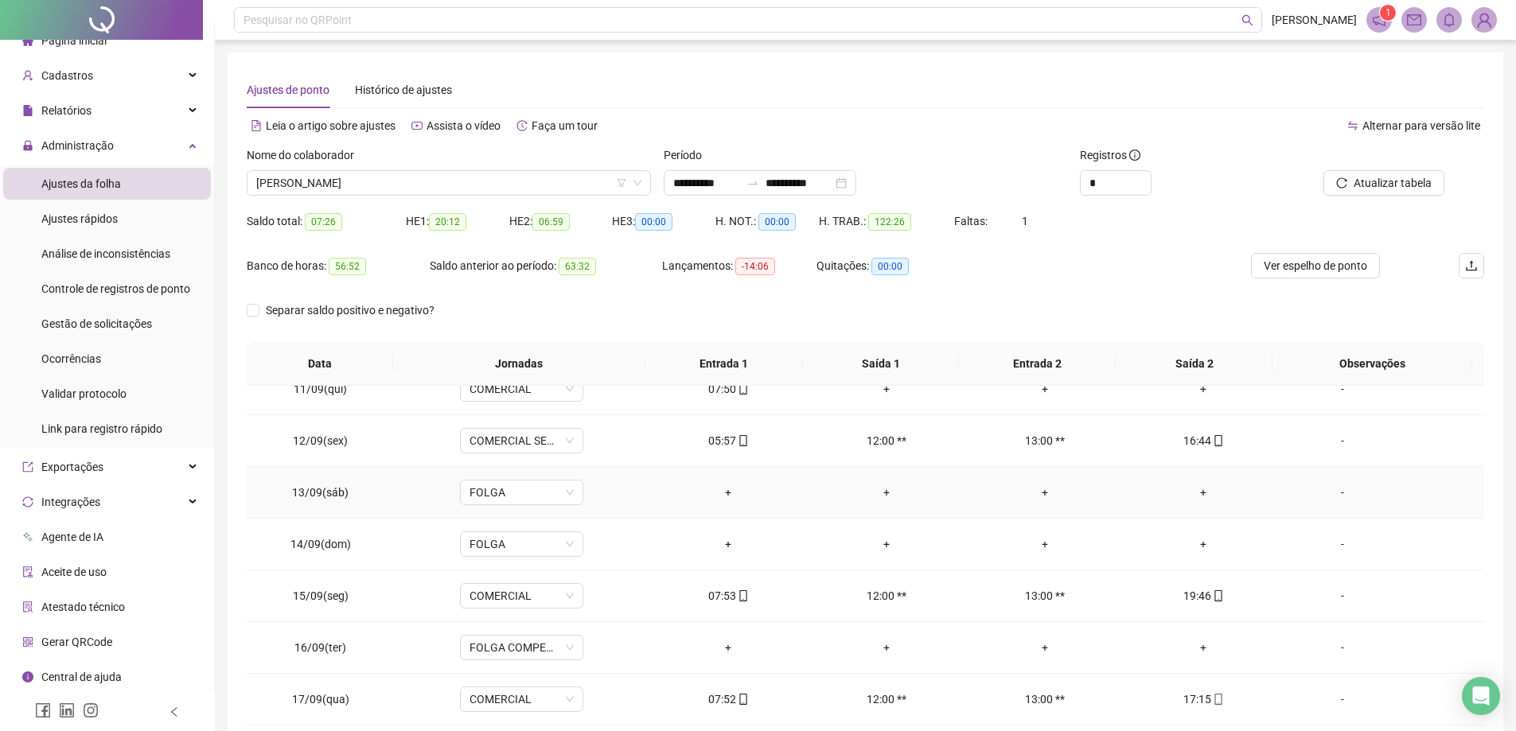
scroll to position [82, 0]
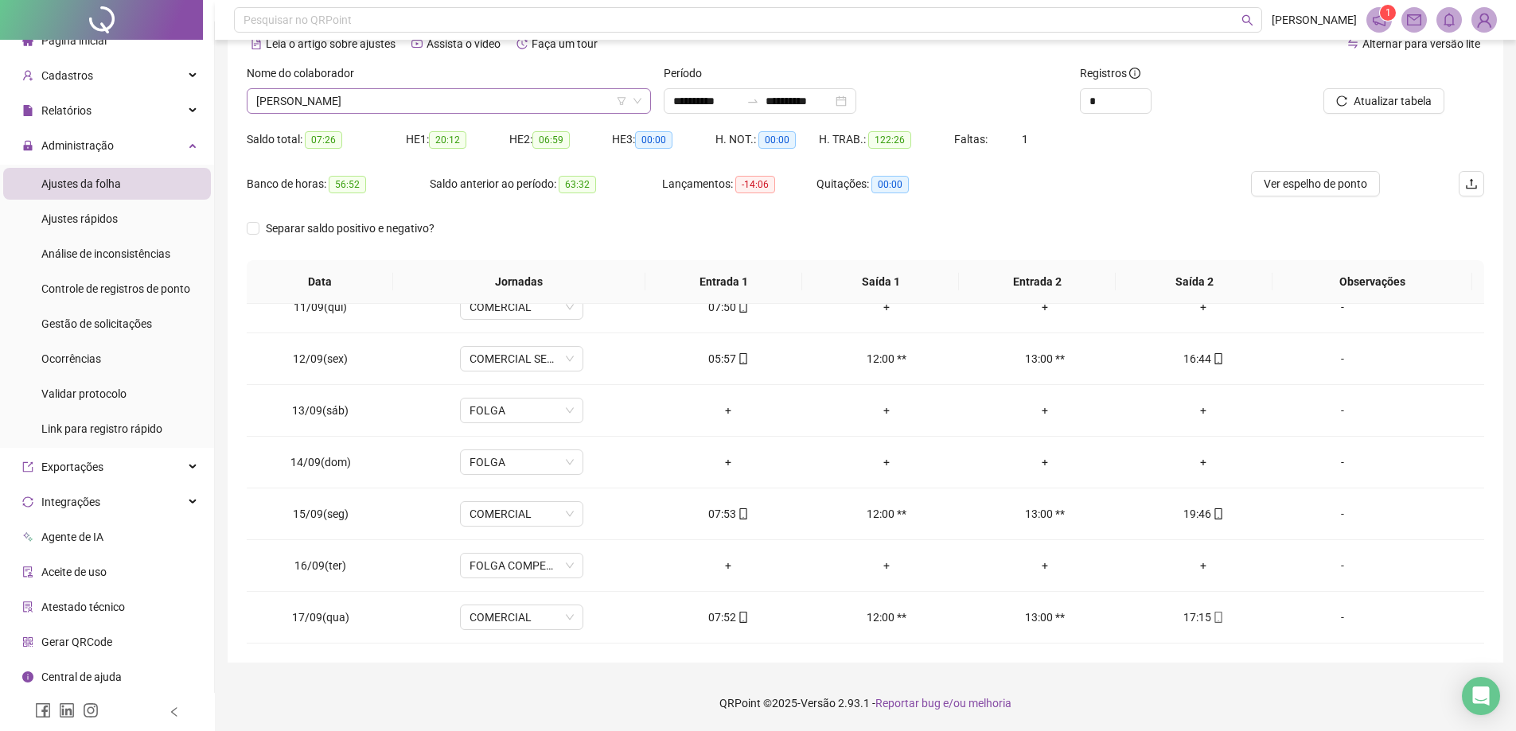
click at [505, 99] on span "[PERSON_NAME]" at bounding box center [448, 101] width 385 height 24
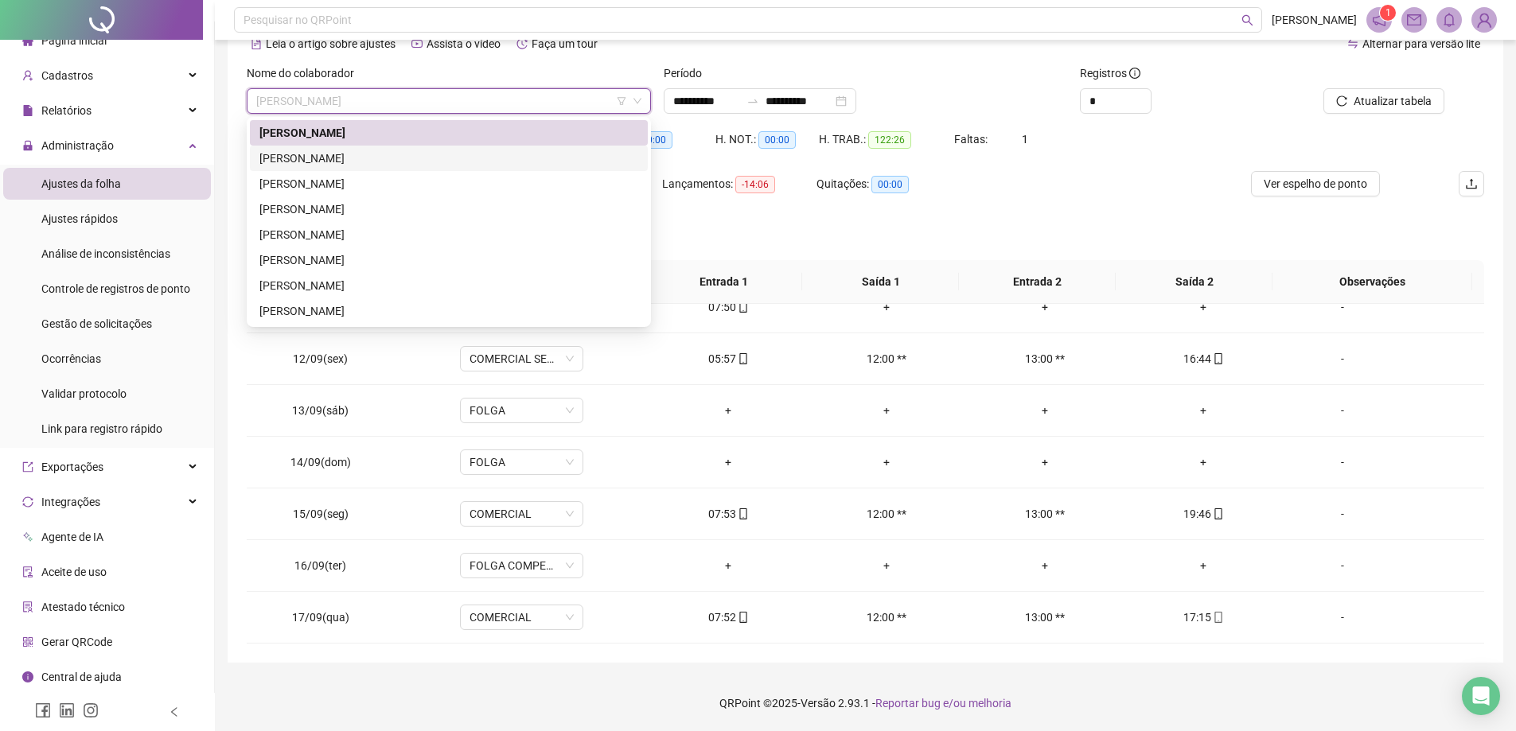
click at [369, 156] on div "[PERSON_NAME]" at bounding box center [448, 159] width 379 height 18
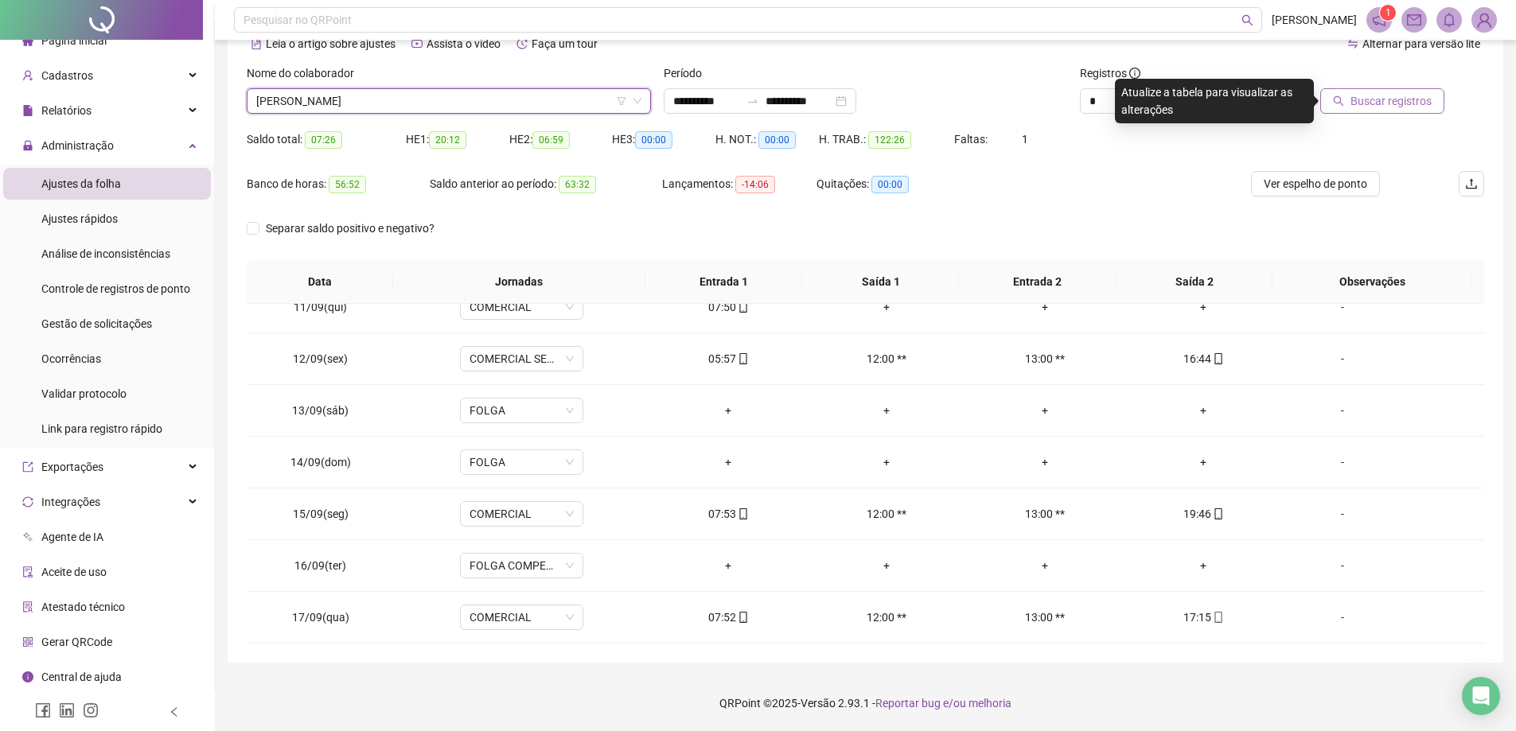
drag, startPoint x: 1403, startPoint y: 115, endPoint x: 1403, endPoint y: 106, distance: 8.8
click at [1403, 111] on div "Buscar registros" at bounding box center [1386, 95] width 209 height 62
click at [1403, 106] on span "Buscar registros" at bounding box center [1391, 101] width 81 height 18
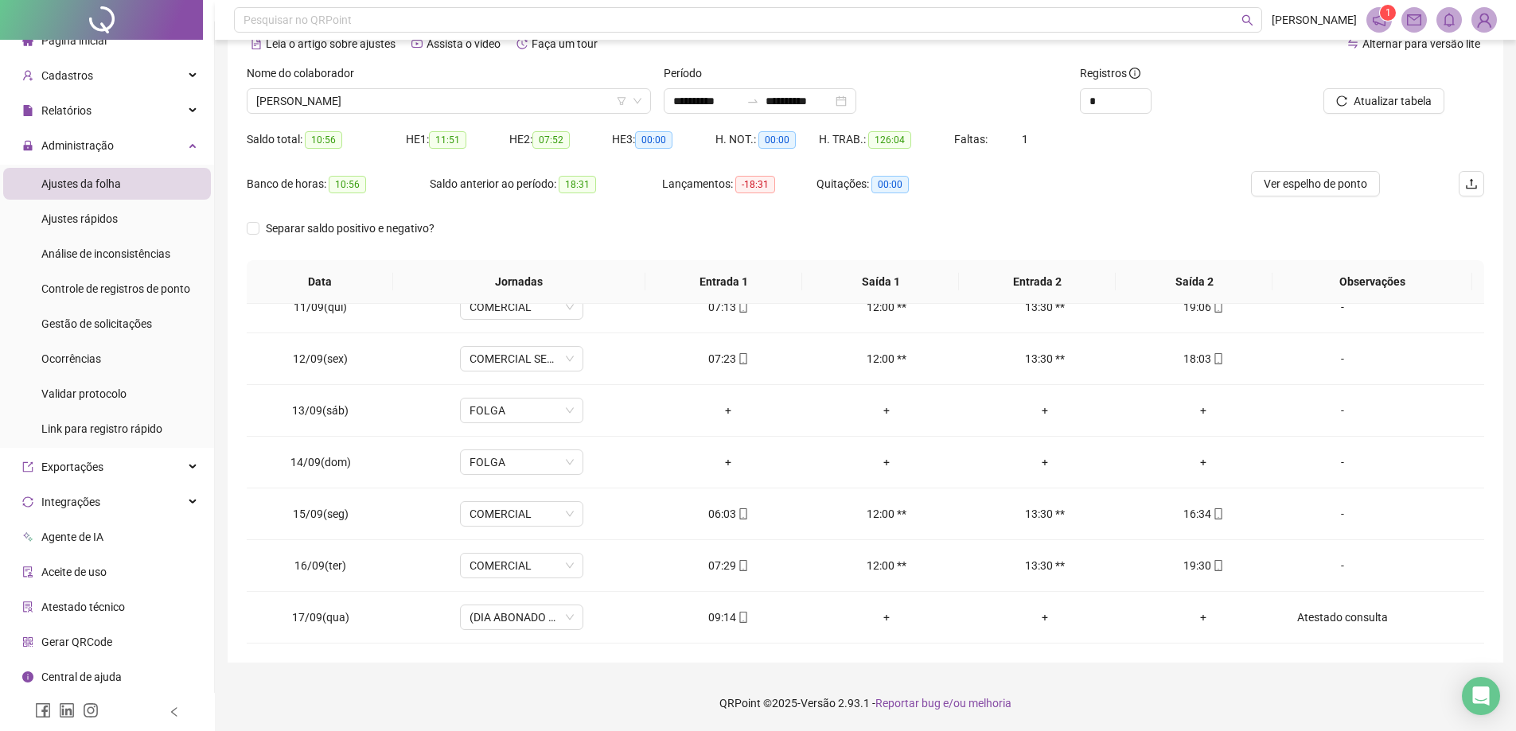
click at [457, 114] on div "Nome do colaborador [PERSON_NAME]" at bounding box center [448, 95] width 417 height 62
click at [455, 93] on span "[PERSON_NAME]" at bounding box center [448, 101] width 385 height 24
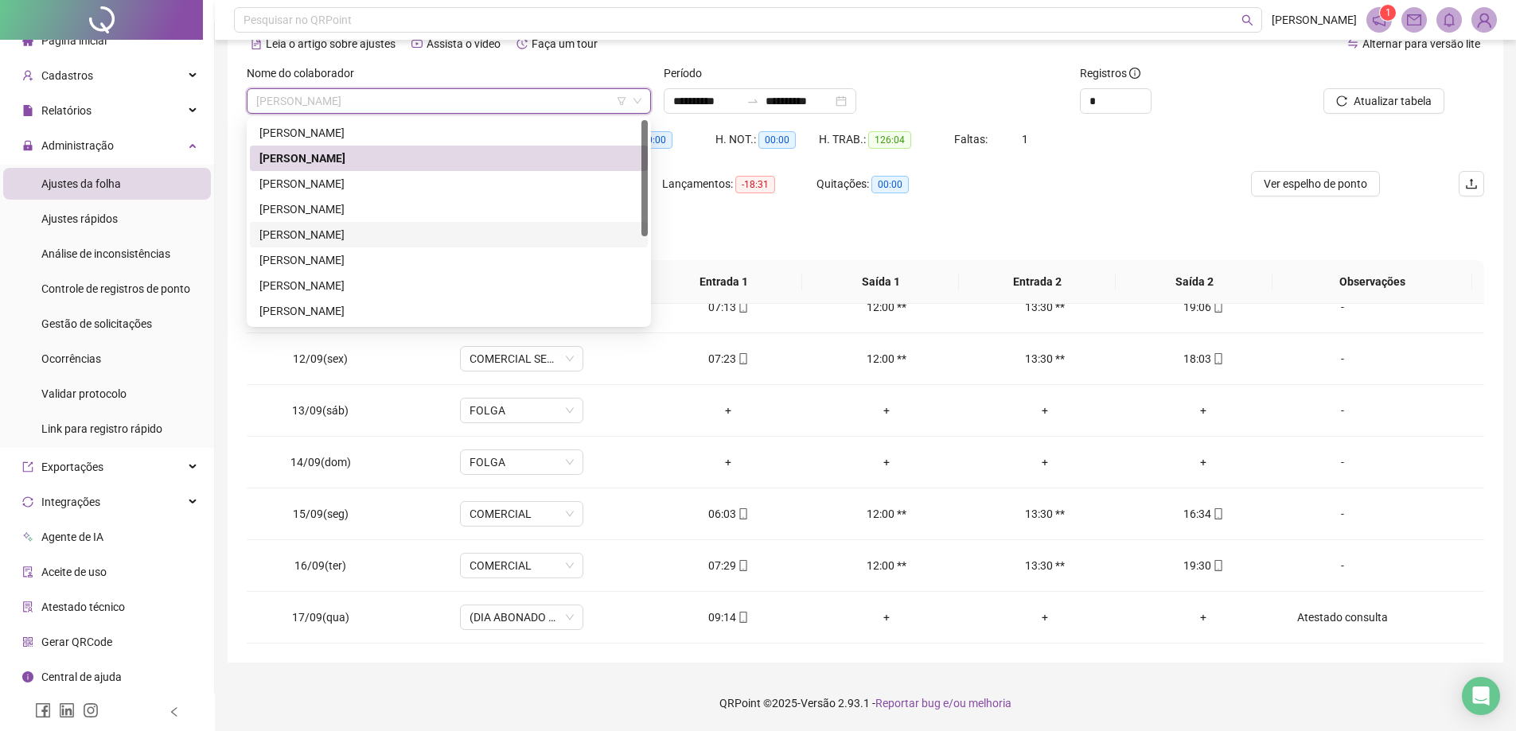
click at [384, 240] on div "[PERSON_NAME]" at bounding box center [448, 235] width 379 height 18
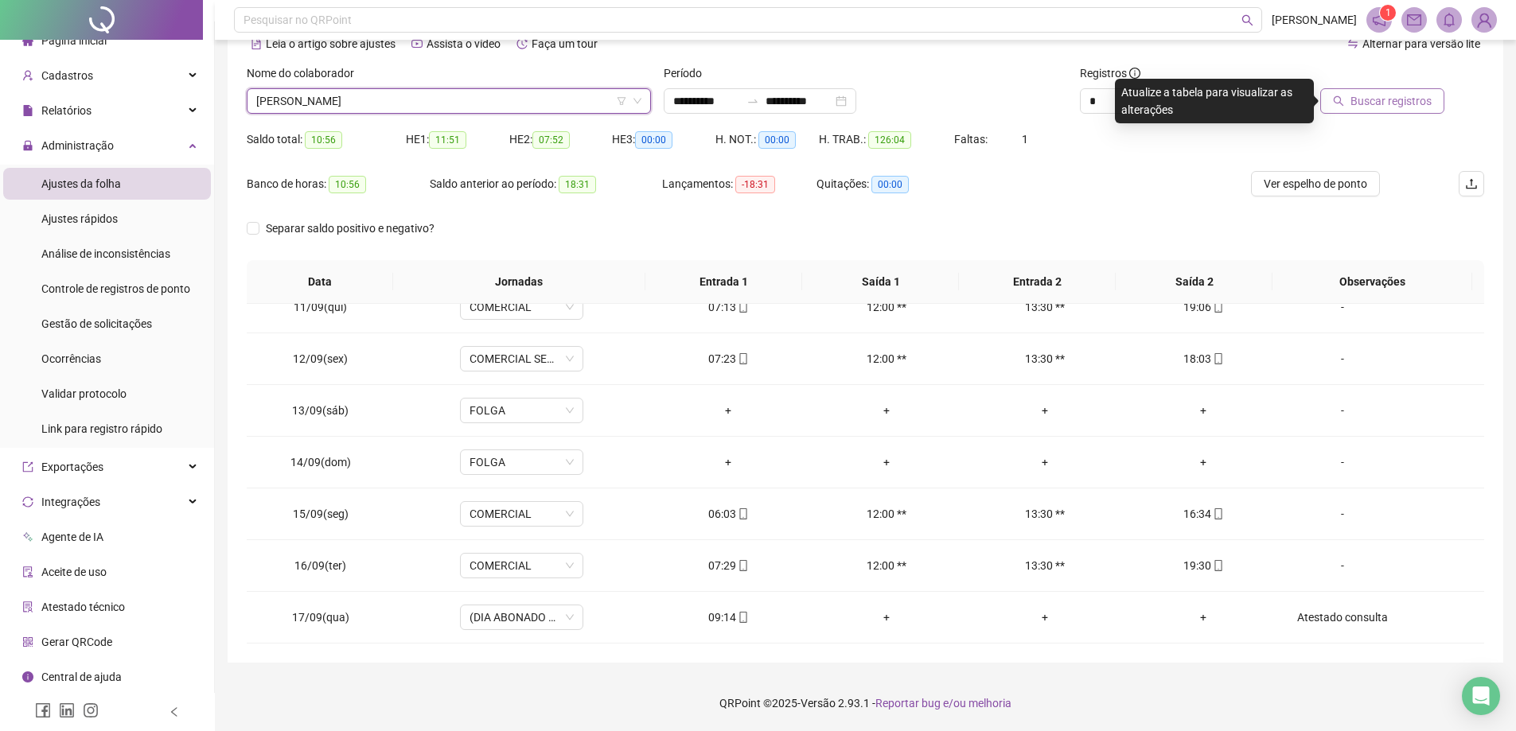
click at [1363, 92] on button "Buscar registros" at bounding box center [1382, 100] width 124 height 25
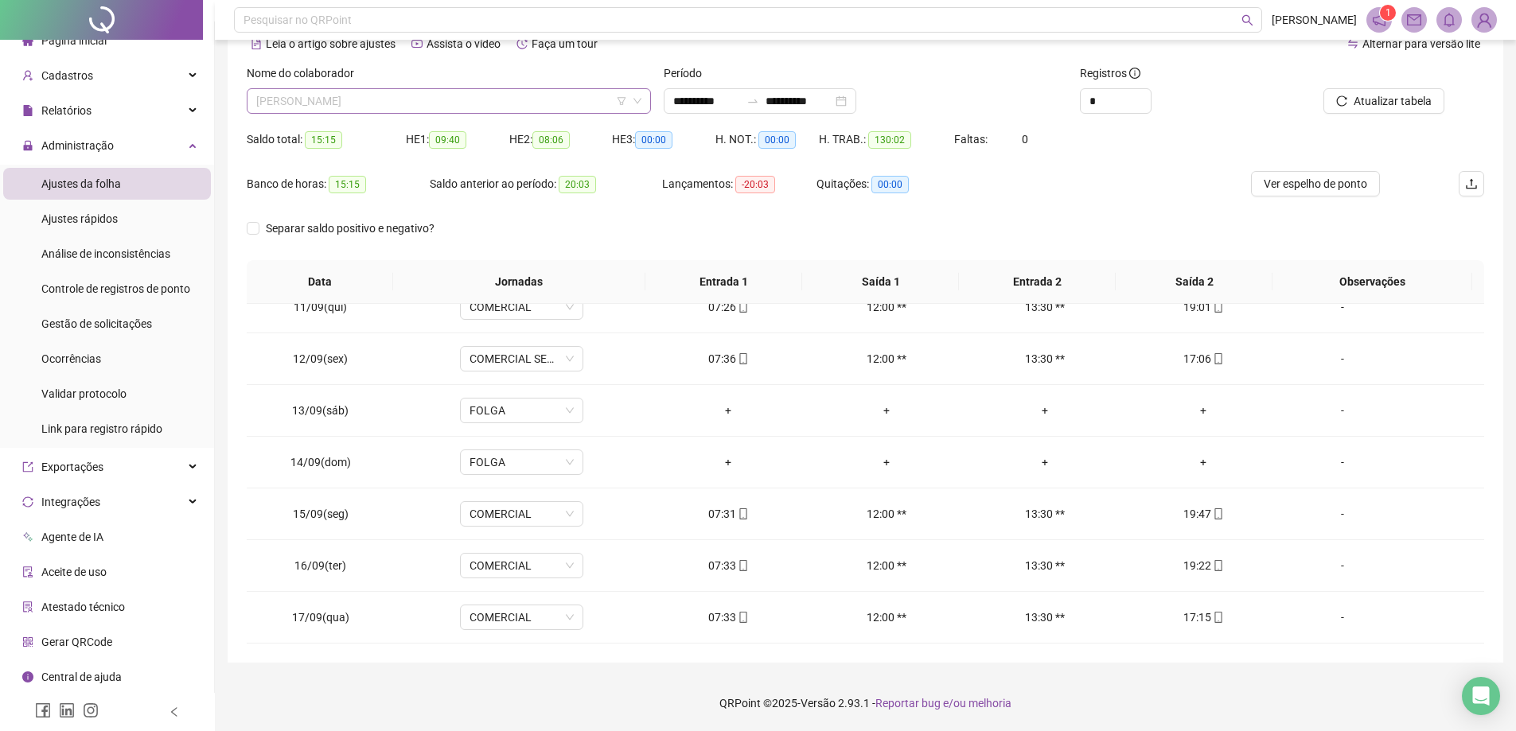
click at [540, 106] on span "[PERSON_NAME]" at bounding box center [448, 101] width 385 height 24
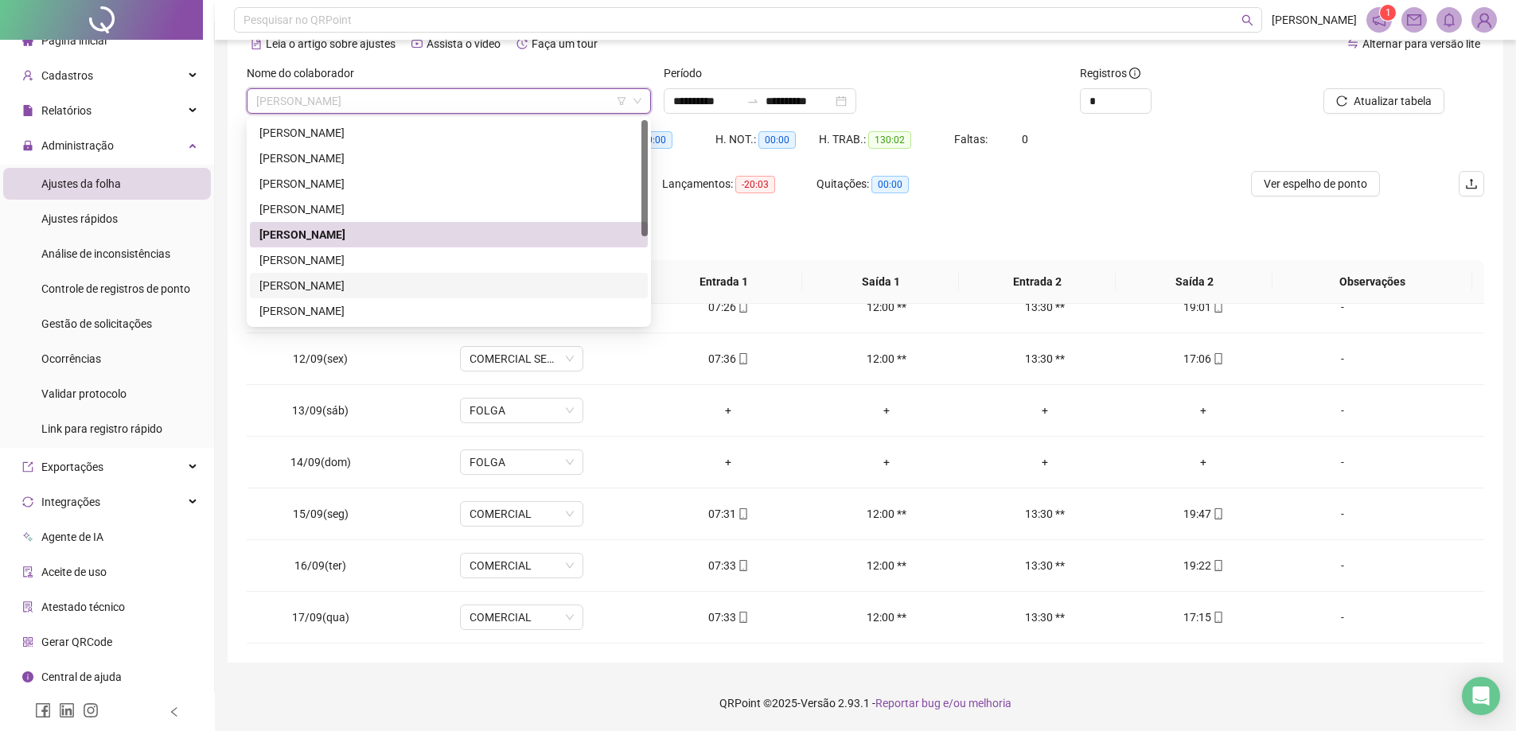
drag, startPoint x: 391, startPoint y: 292, endPoint x: 526, endPoint y: 254, distance: 140.6
click at [391, 292] on div "[PERSON_NAME]" at bounding box center [448, 286] width 379 height 18
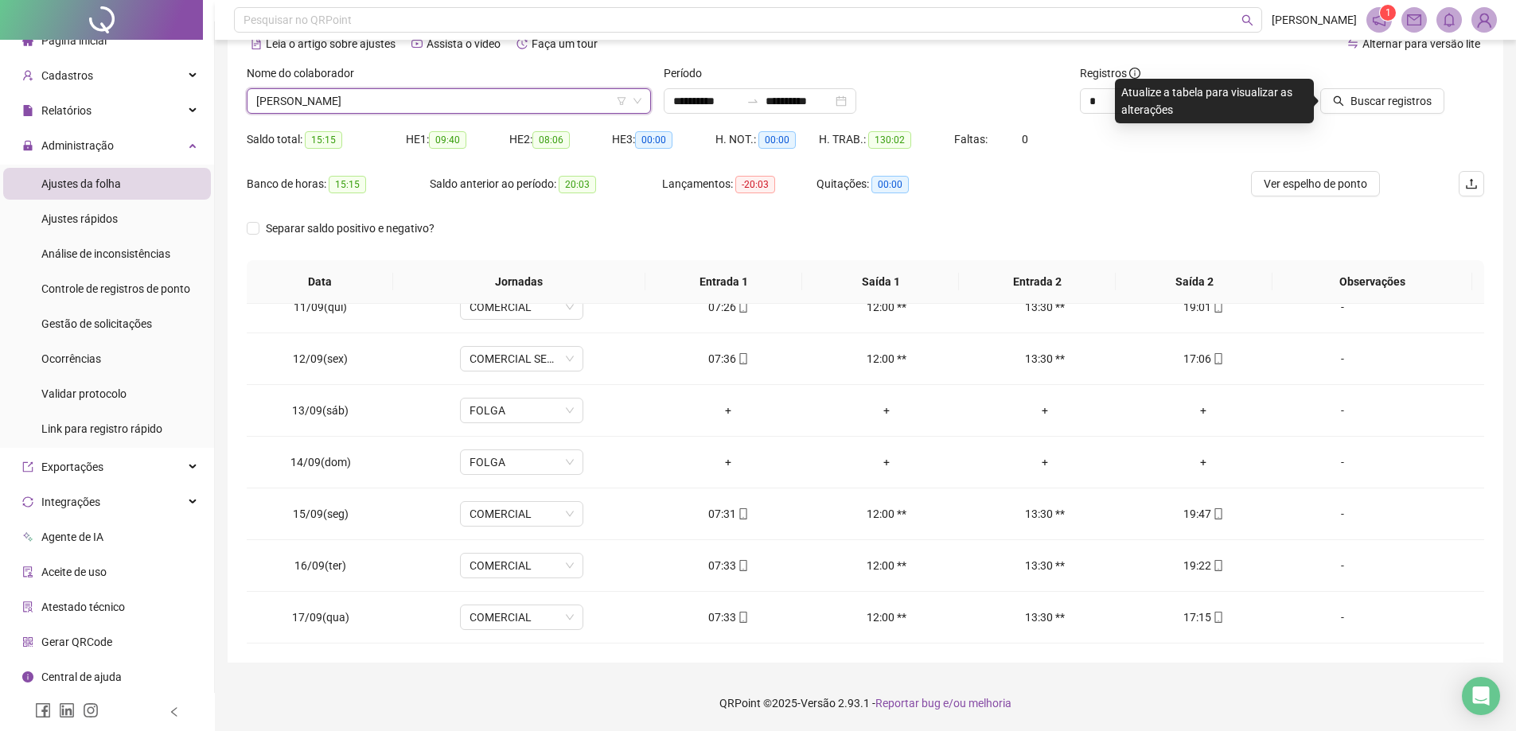
click at [537, 97] on span "[PERSON_NAME]" at bounding box center [448, 101] width 385 height 24
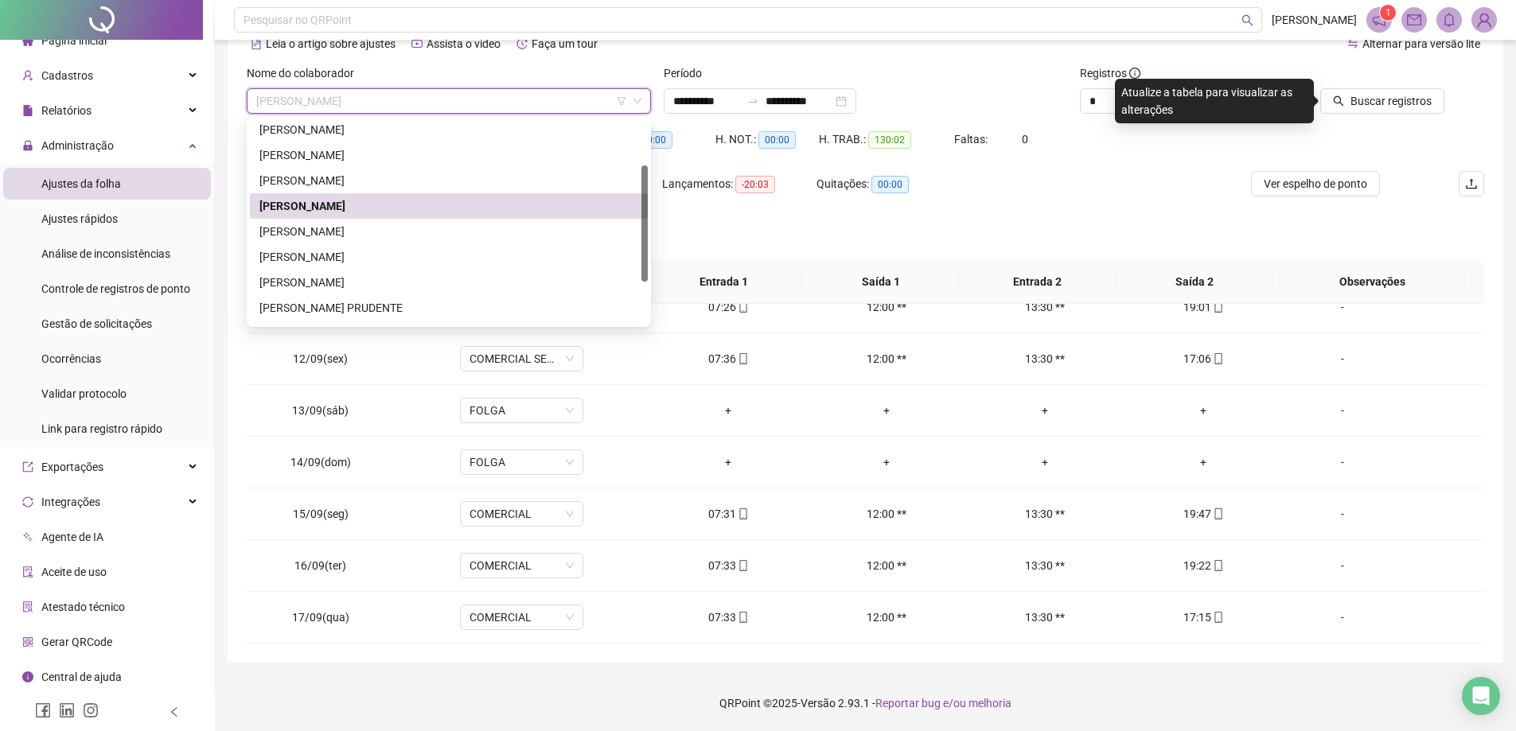
scroll to position [153, 0]
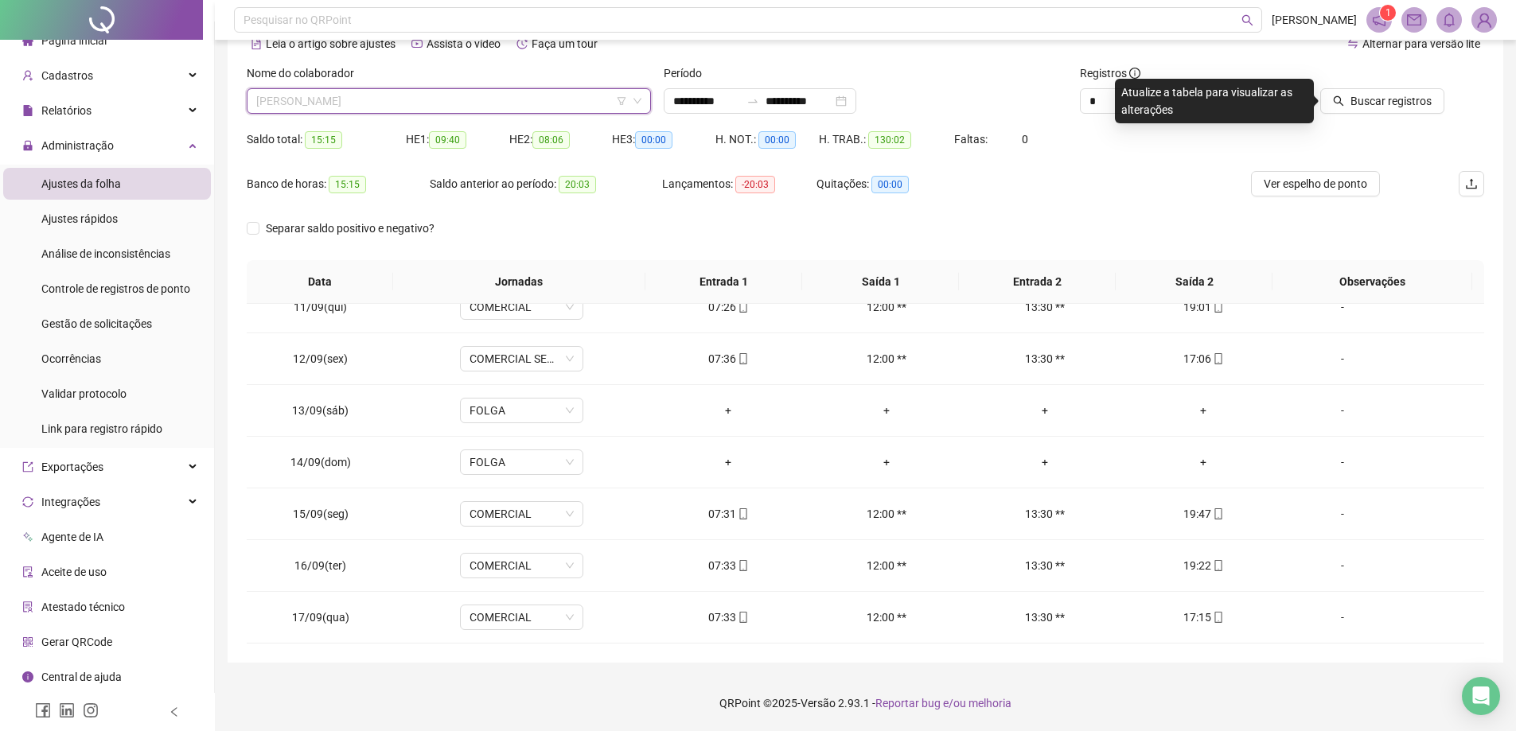
click at [444, 98] on span "[PERSON_NAME]" at bounding box center [448, 101] width 385 height 24
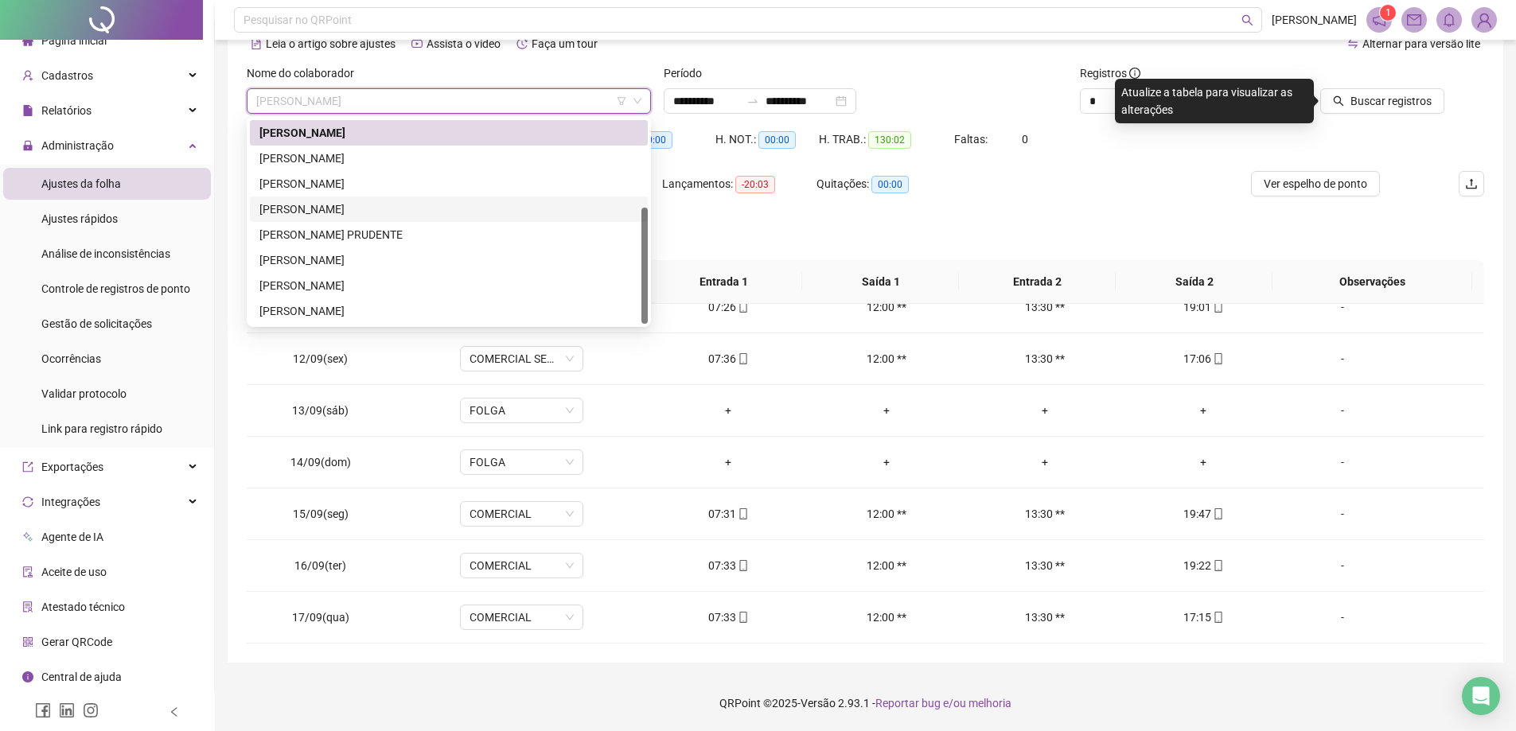
click at [409, 203] on div "[PERSON_NAME]" at bounding box center [448, 210] width 379 height 18
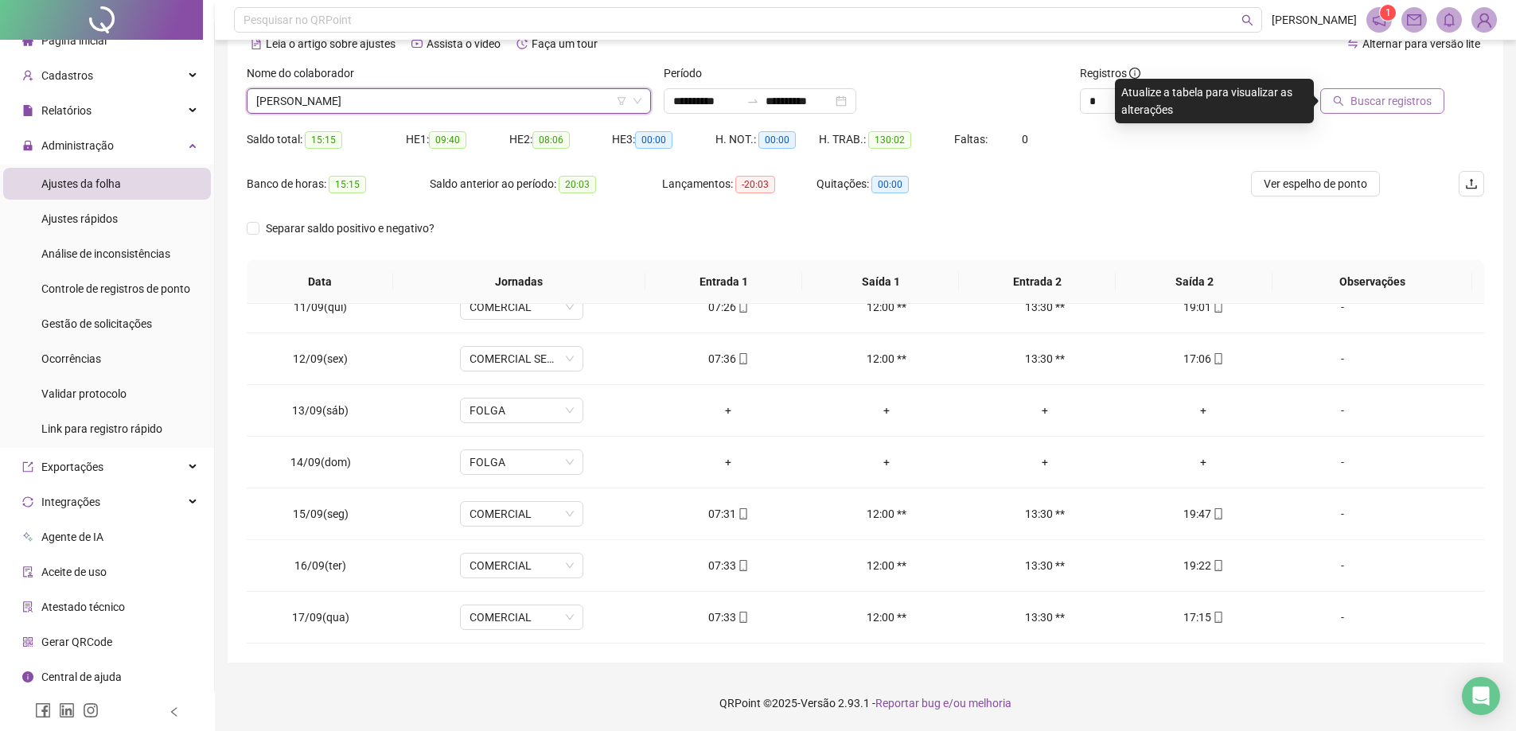
click at [1383, 103] on span "Buscar registros" at bounding box center [1391, 101] width 81 height 18
